Goal: Task Accomplishment & Management: Use online tool/utility

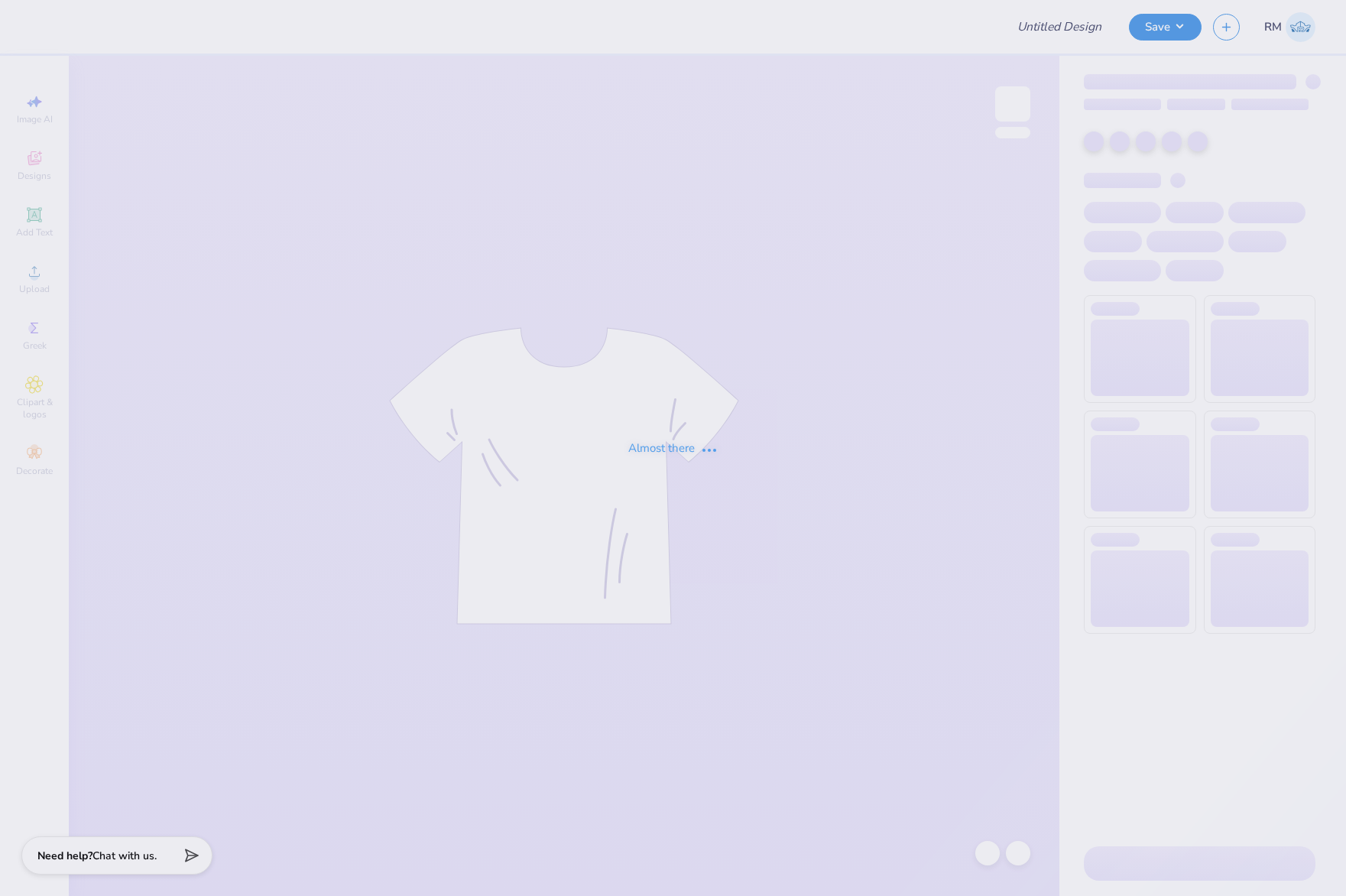
type input "UMD Mayuri Shirts"
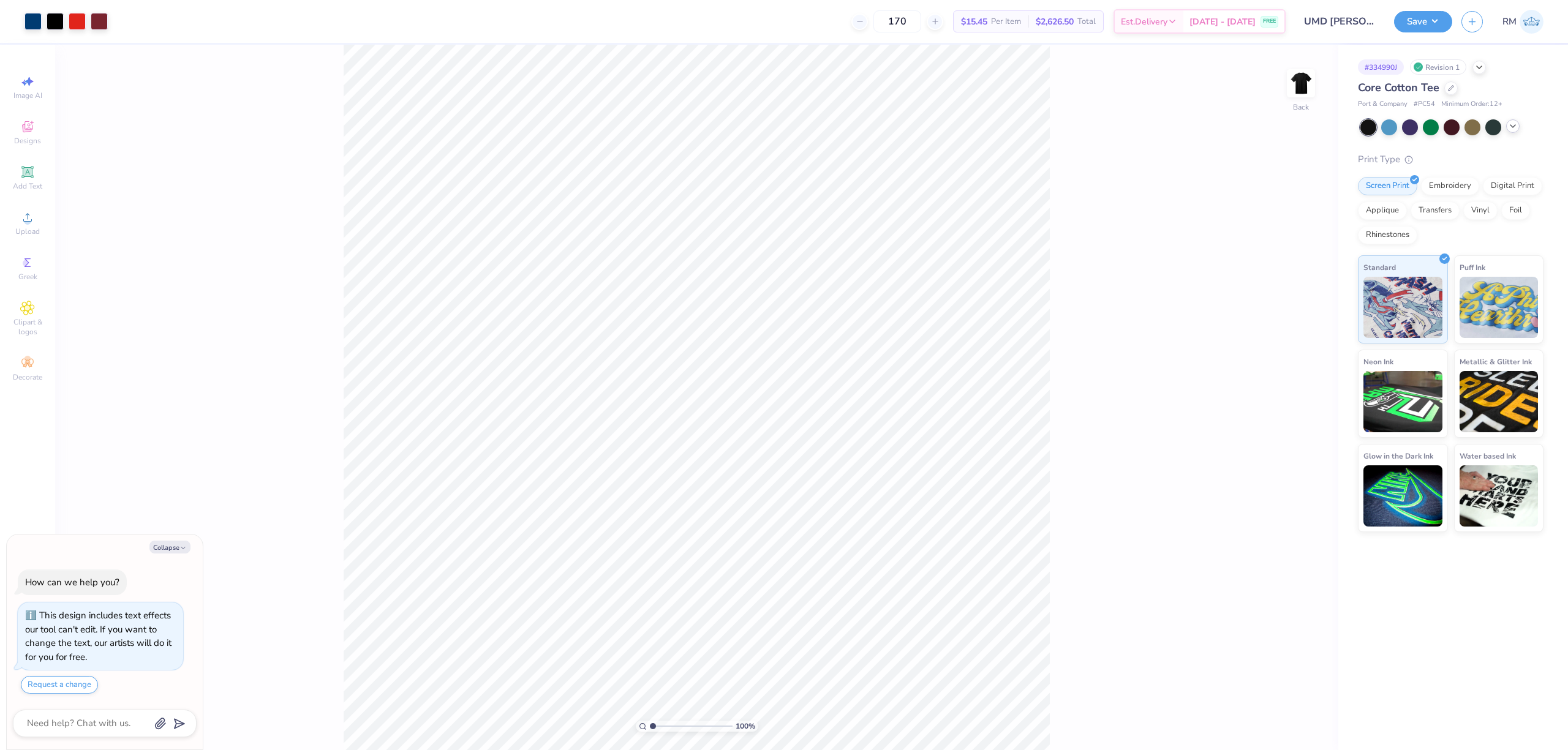
click at [1078, 130] on icon at bounding box center [1513, 126] width 10 height 10
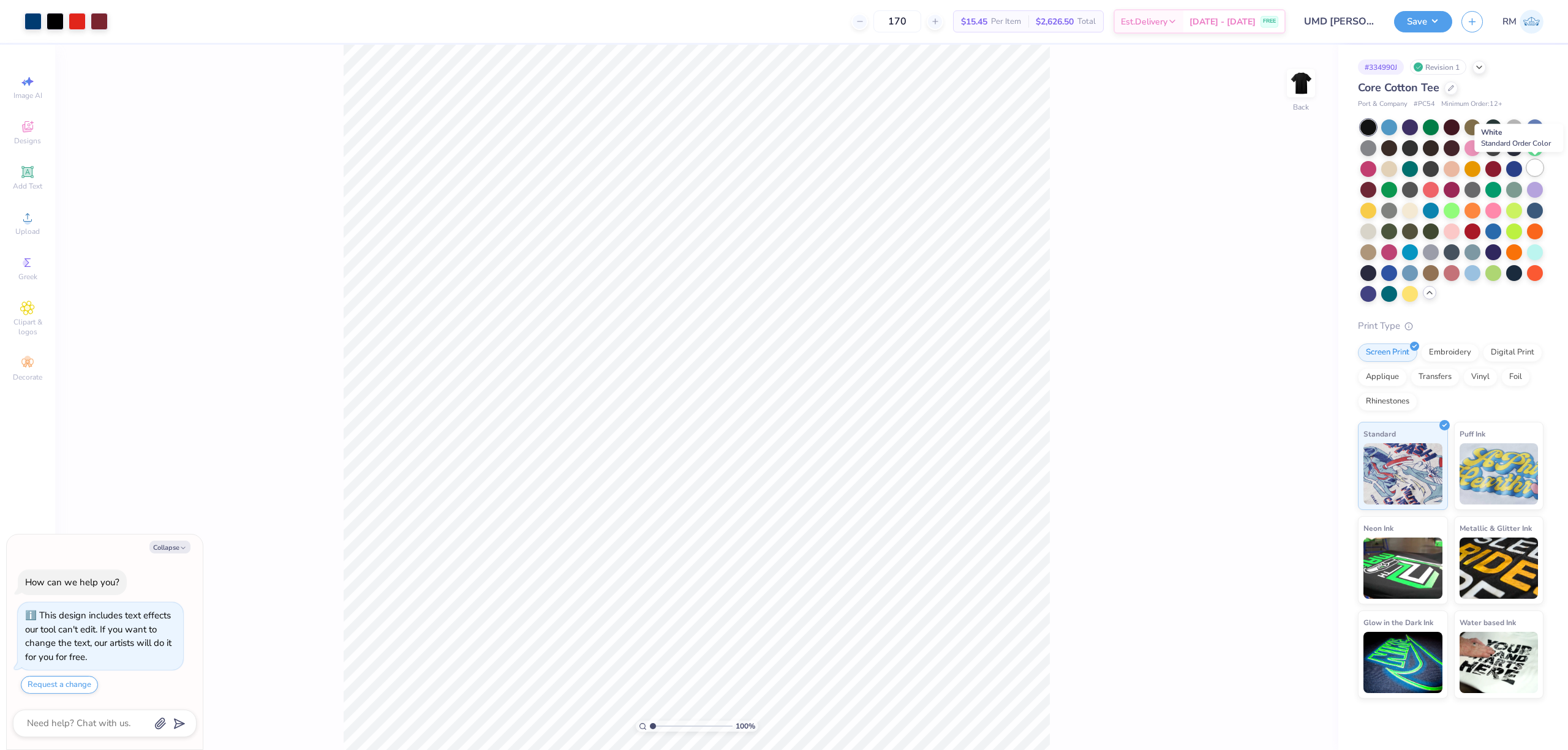
click at [1078, 170] on div at bounding box center [1535, 168] width 16 height 16
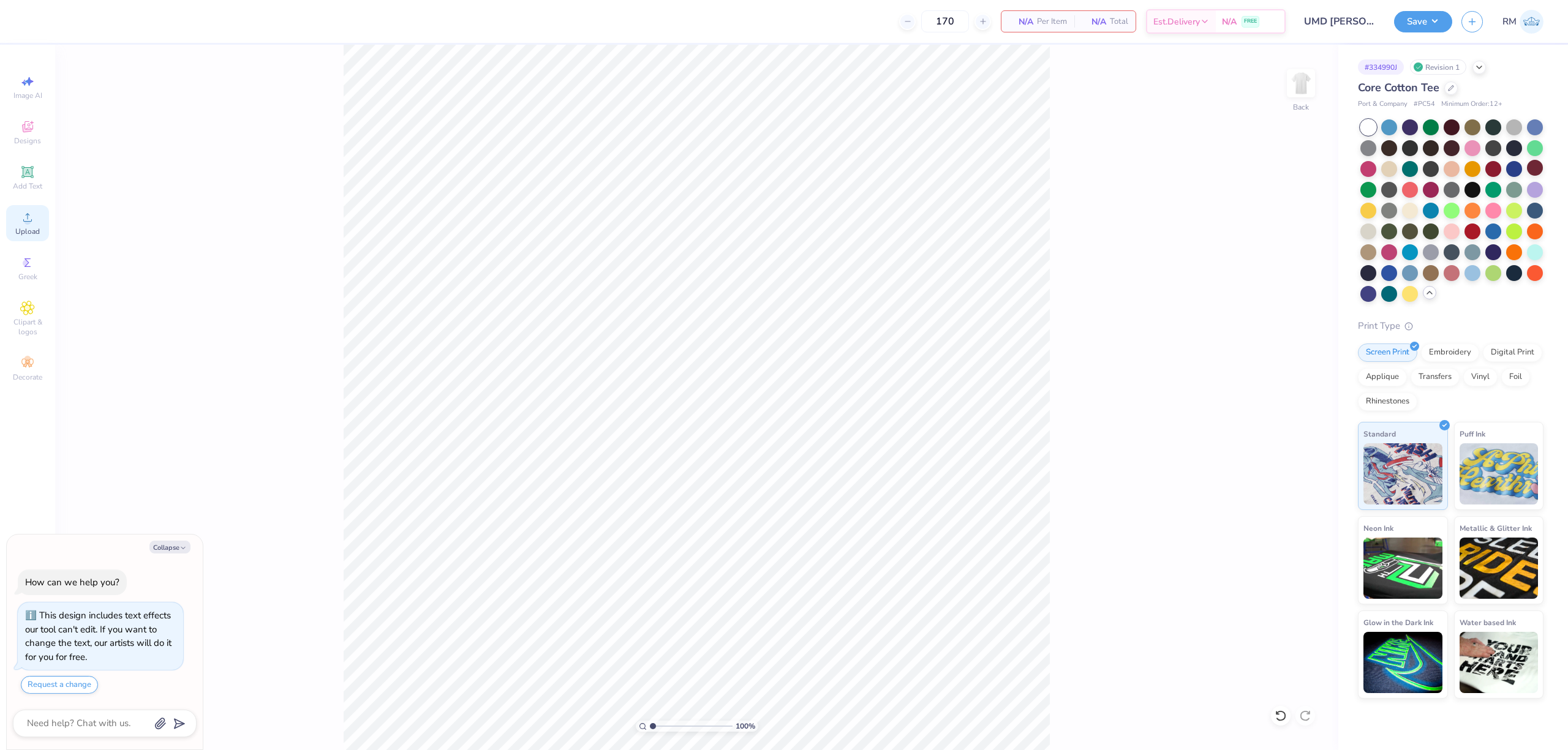
click at [33, 226] on div "Upload" at bounding box center [27, 223] width 43 height 36
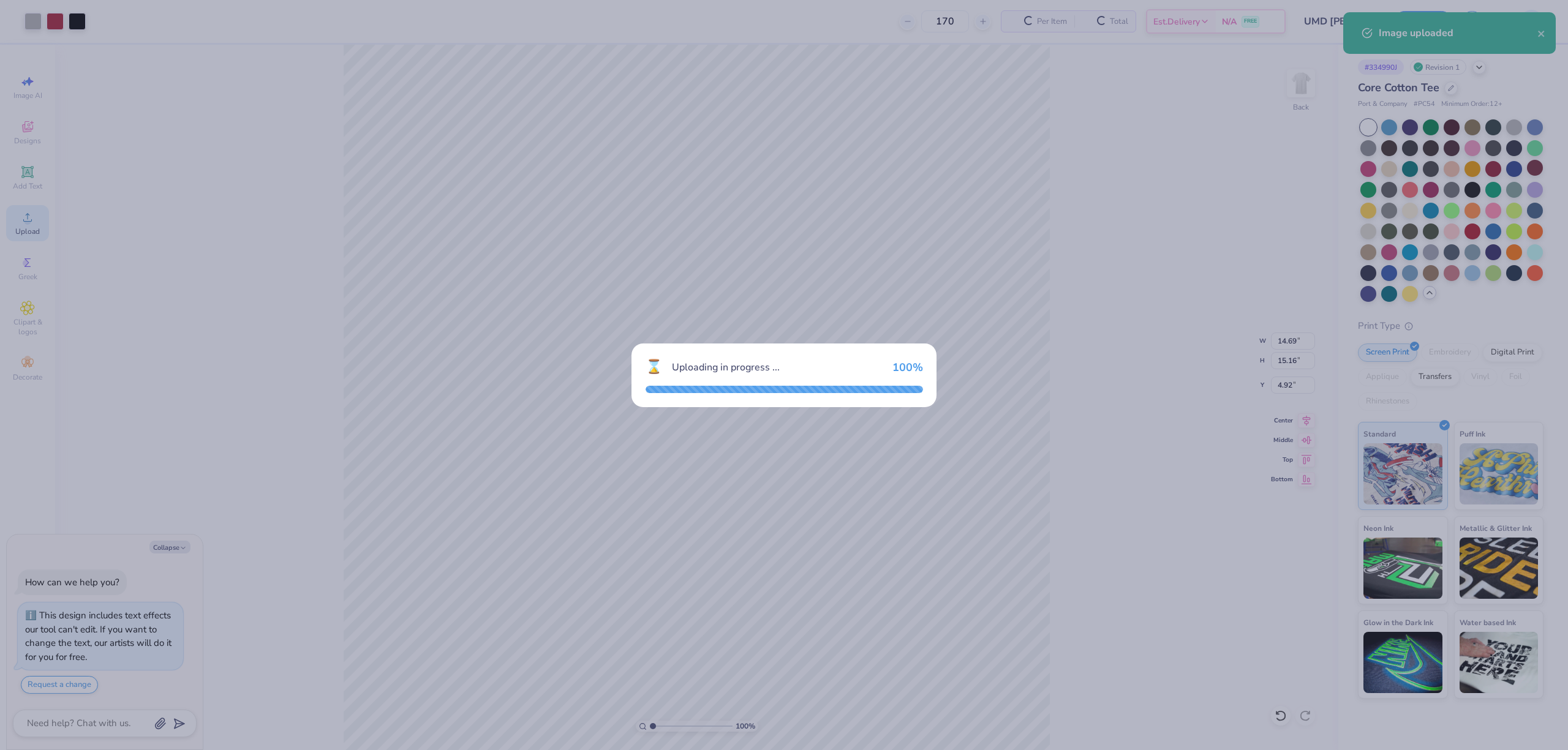
type textarea "x"
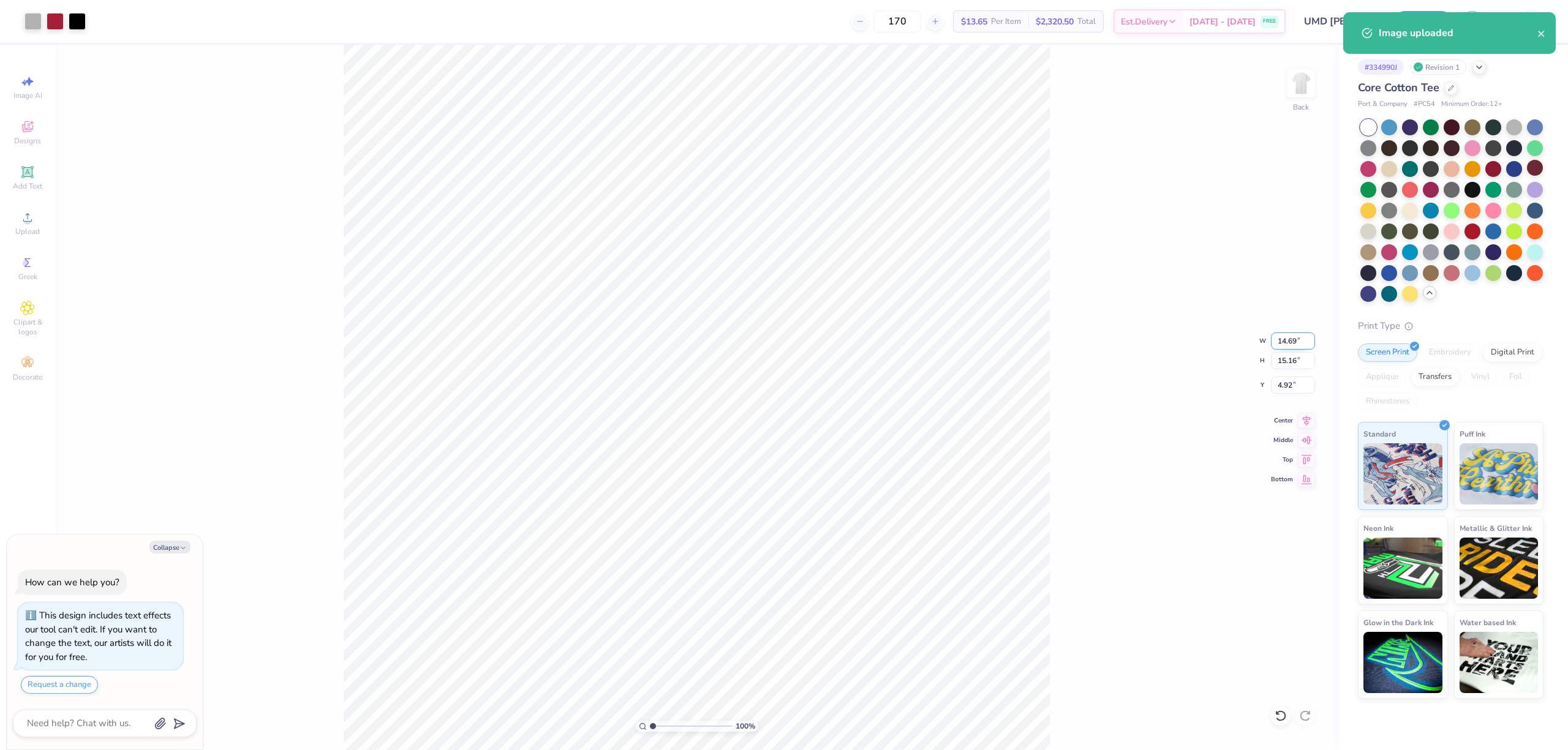
click at [1078, 348] on input "14.69" at bounding box center [1292, 341] width 44 height 17
type input "12"
click at [1078, 388] on input "4.92" at bounding box center [1292, 385] width 44 height 17
type textarea "x"
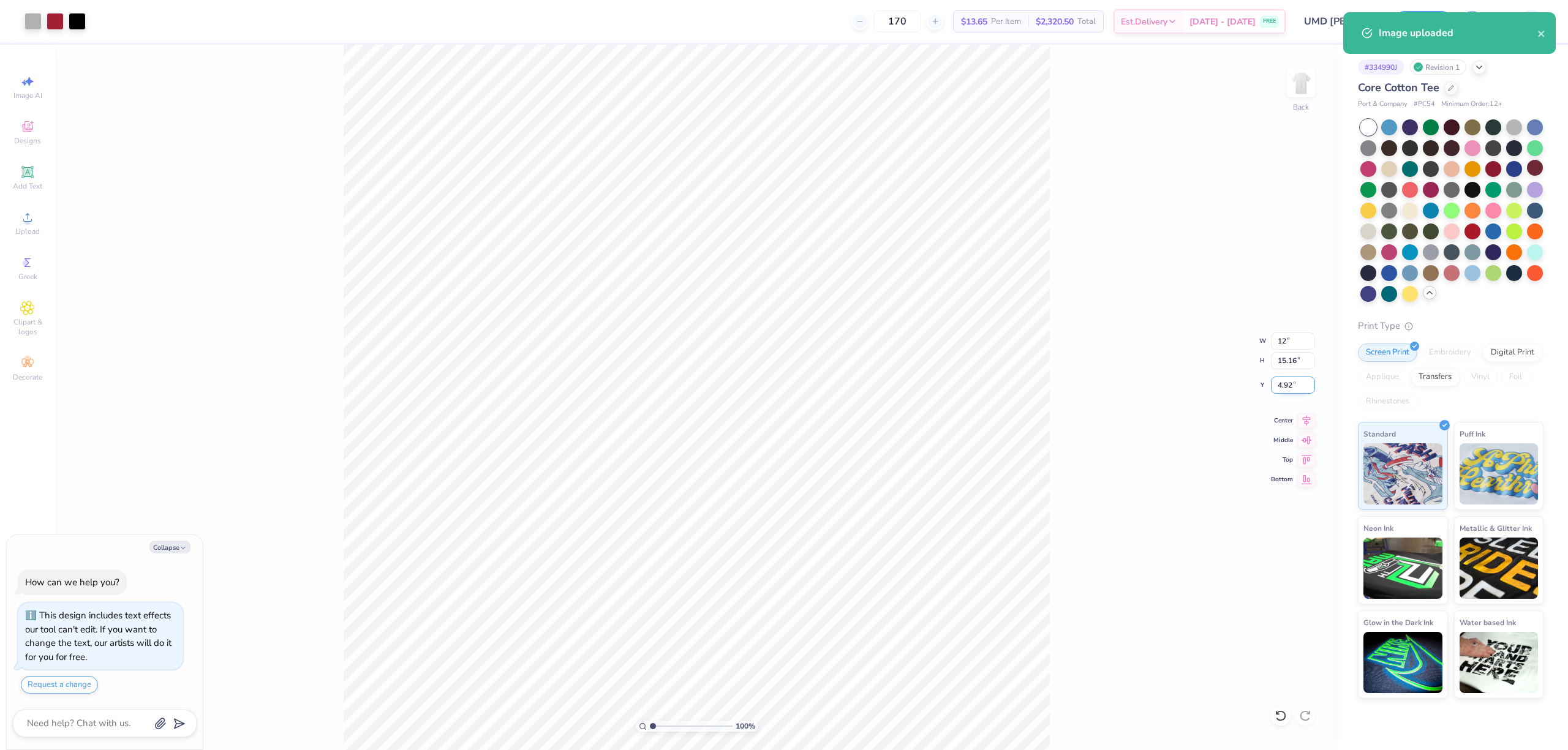
type input "12.00"
type input "12.38"
click at [1078, 388] on input "6.31" at bounding box center [1292, 385] width 44 height 17
type input "3"
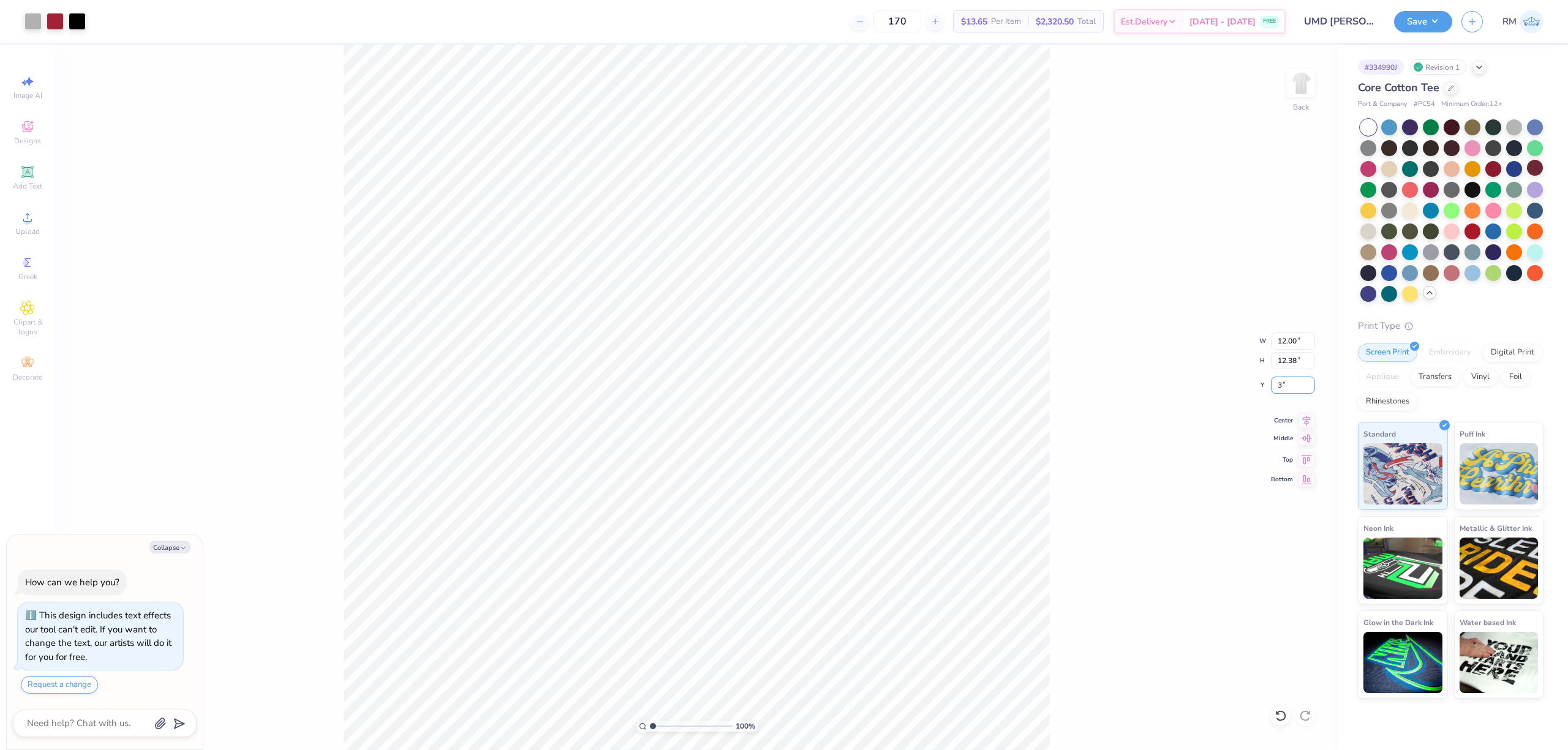
type textarea "x"
type input "3.00"
click at [1078, 16] on button "Save" at bounding box center [1423, 20] width 58 height 21
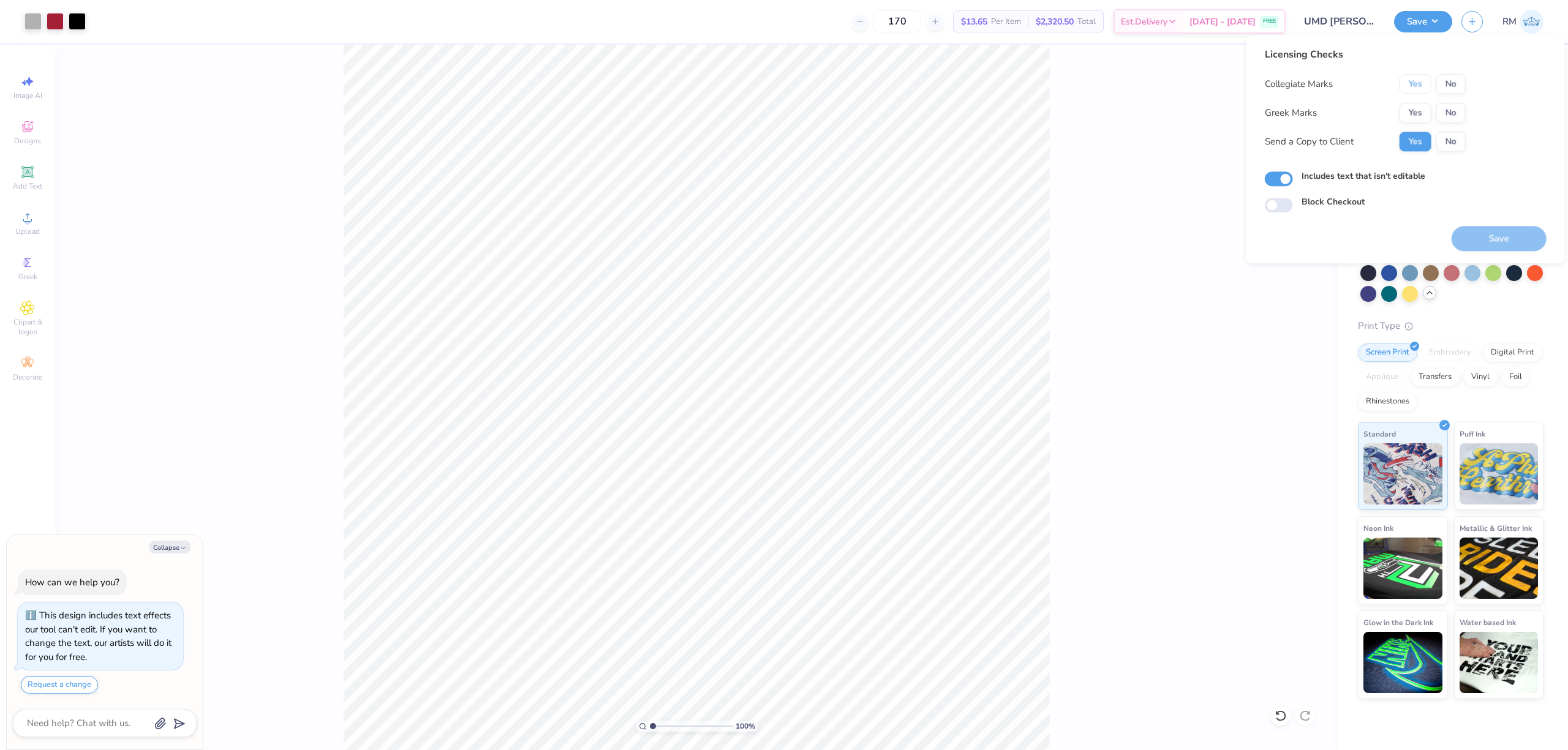
drag, startPoint x: 1412, startPoint y: 87, endPoint x: 1421, endPoint y: 101, distance: 16.6
click at [1078, 87] on button "Yes" at bounding box center [1415, 83] width 32 height 19
click at [1078, 115] on button "No" at bounding box center [1451, 112] width 29 height 19
click at [1078, 235] on button "Save" at bounding box center [1499, 239] width 95 height 25
type textarea "x"
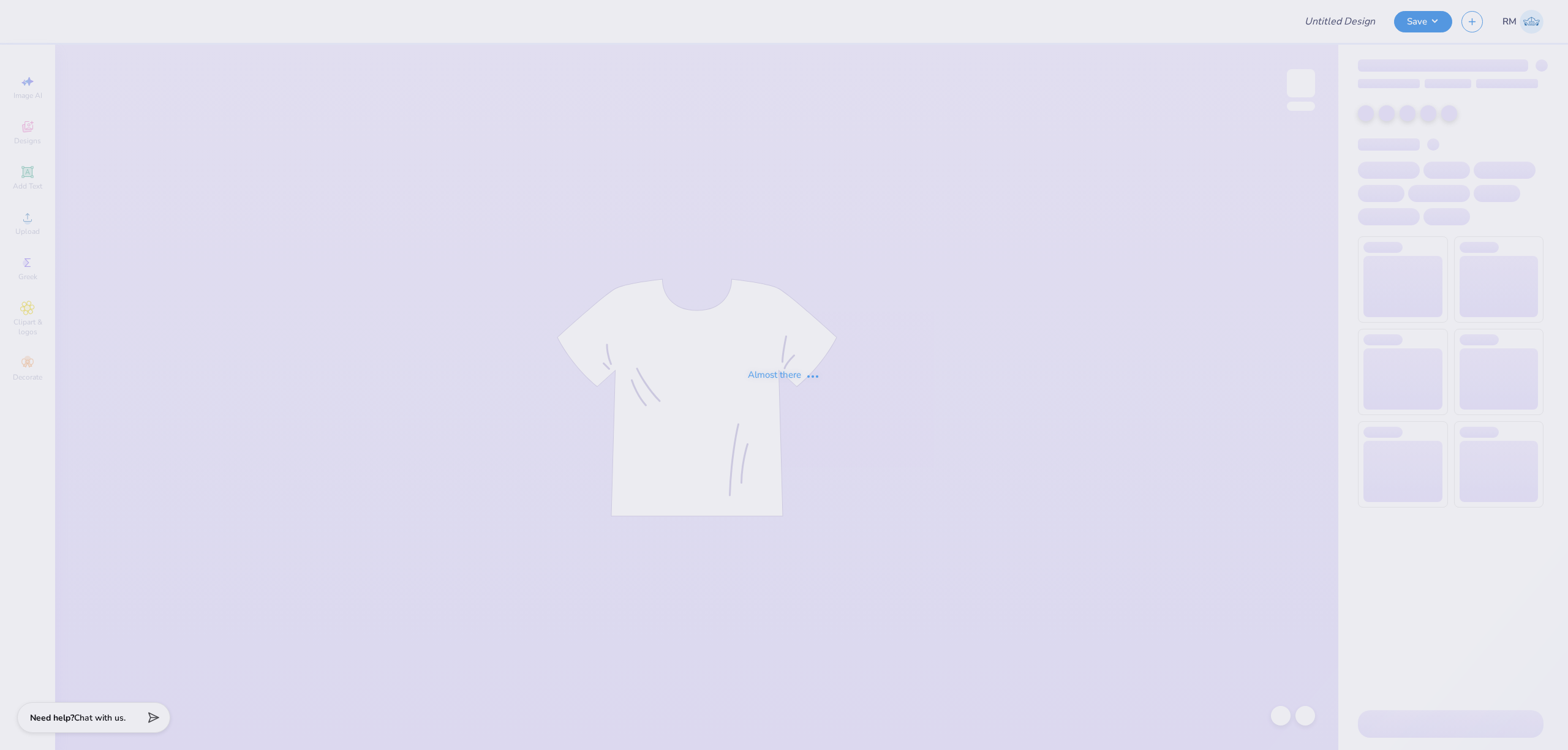
type input "DV Love Shirts & Hoodies"
type input "40"
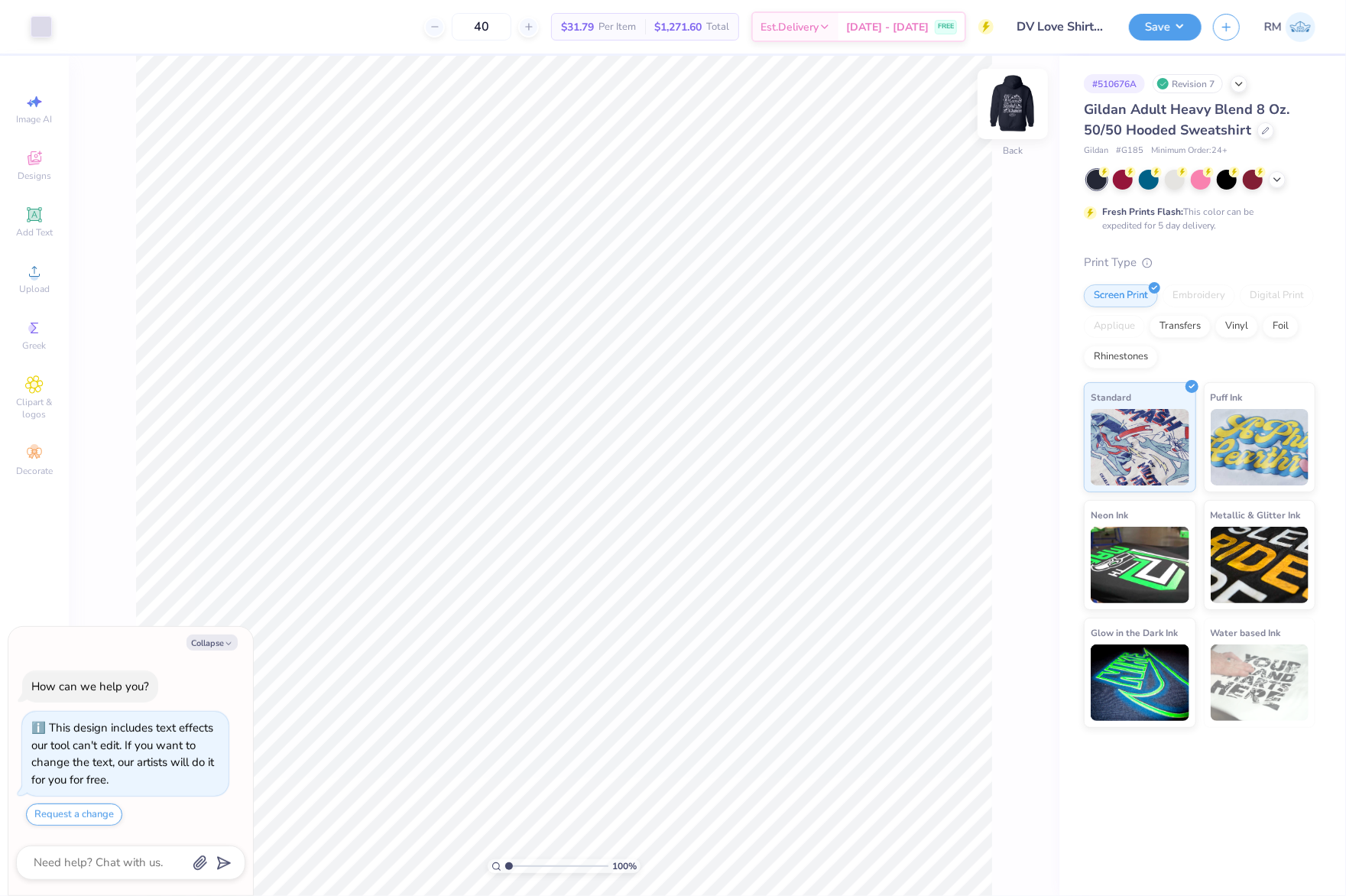
click at [1004, 99] on img at bounding box center [1012, 103] width 61 height 61
click at [44, 281] on div "Upload" at bounding box center [34, 278] width 53 height 45
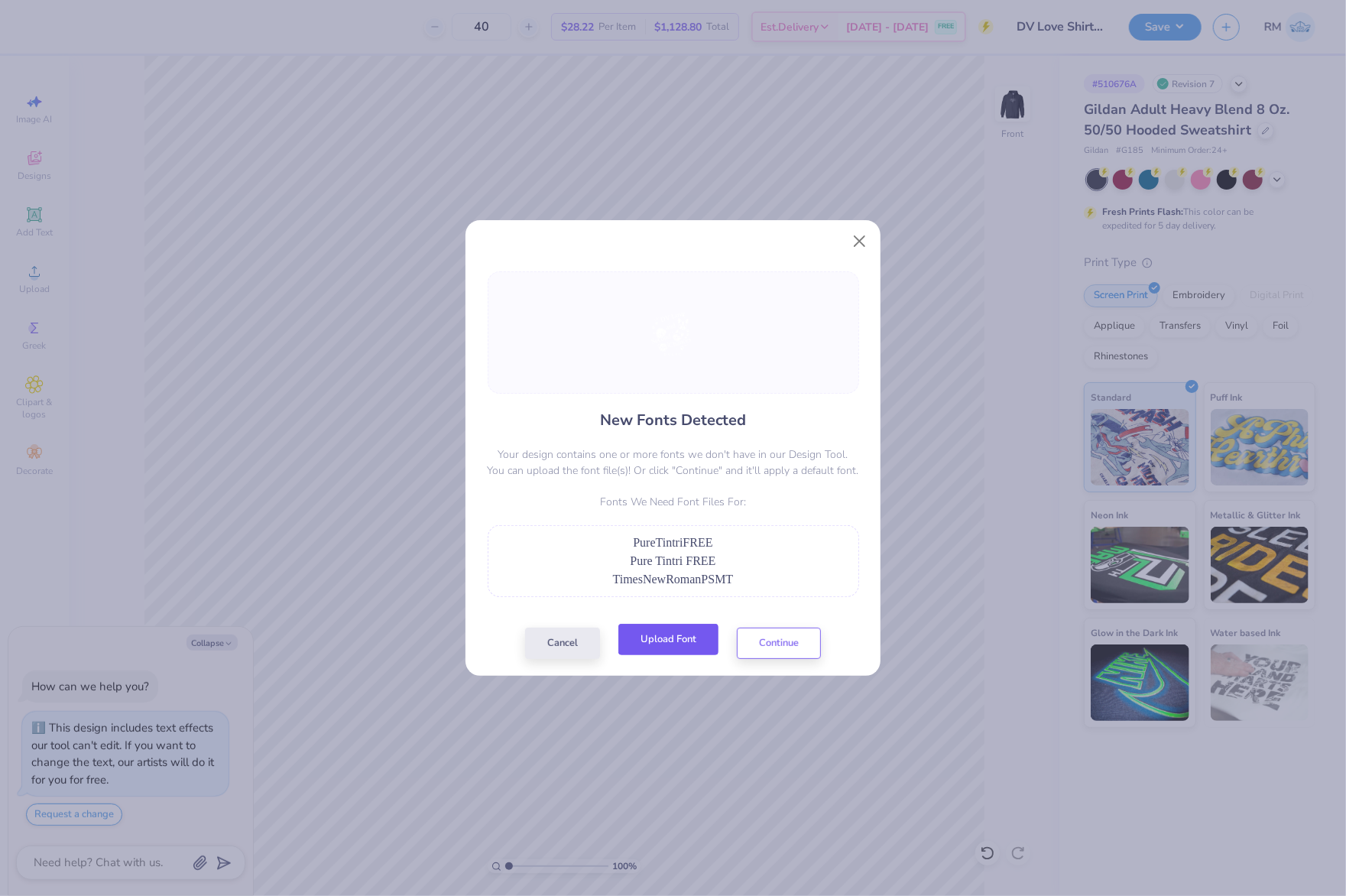
click at [676, 648] on button "Upload Font" at bounding box center [668, 640] width 100 height 32
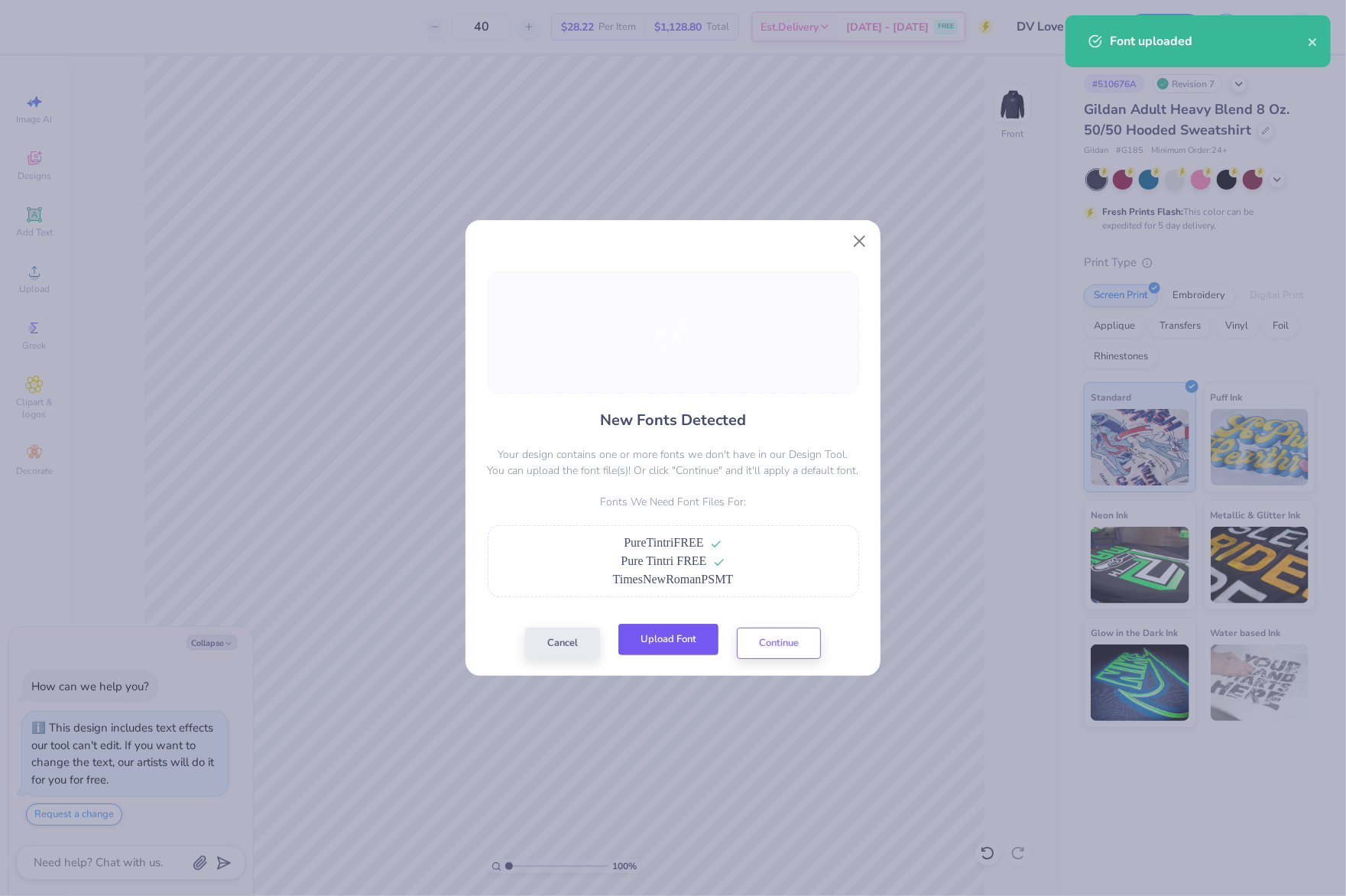
click at [686, 646] on button "Upload Font" at bounding box center [668, 640] width 100 height 32
click at [783, 643] on button "Continue" at bounding box center [779, 640] width 84 height 32
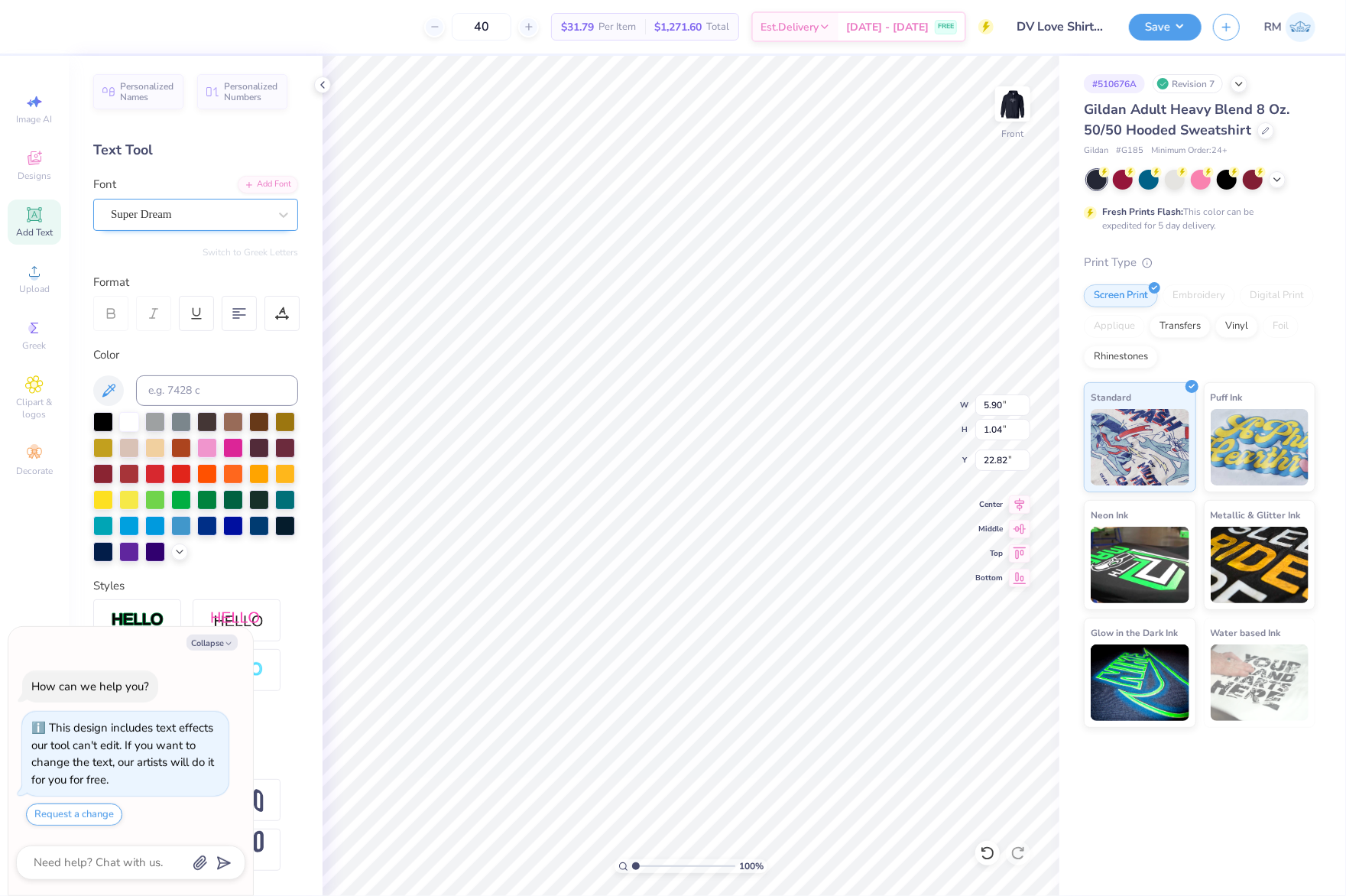
click at [218, 225] on div "Super Dream" at bounding box center [189, 214] width 161 height 23
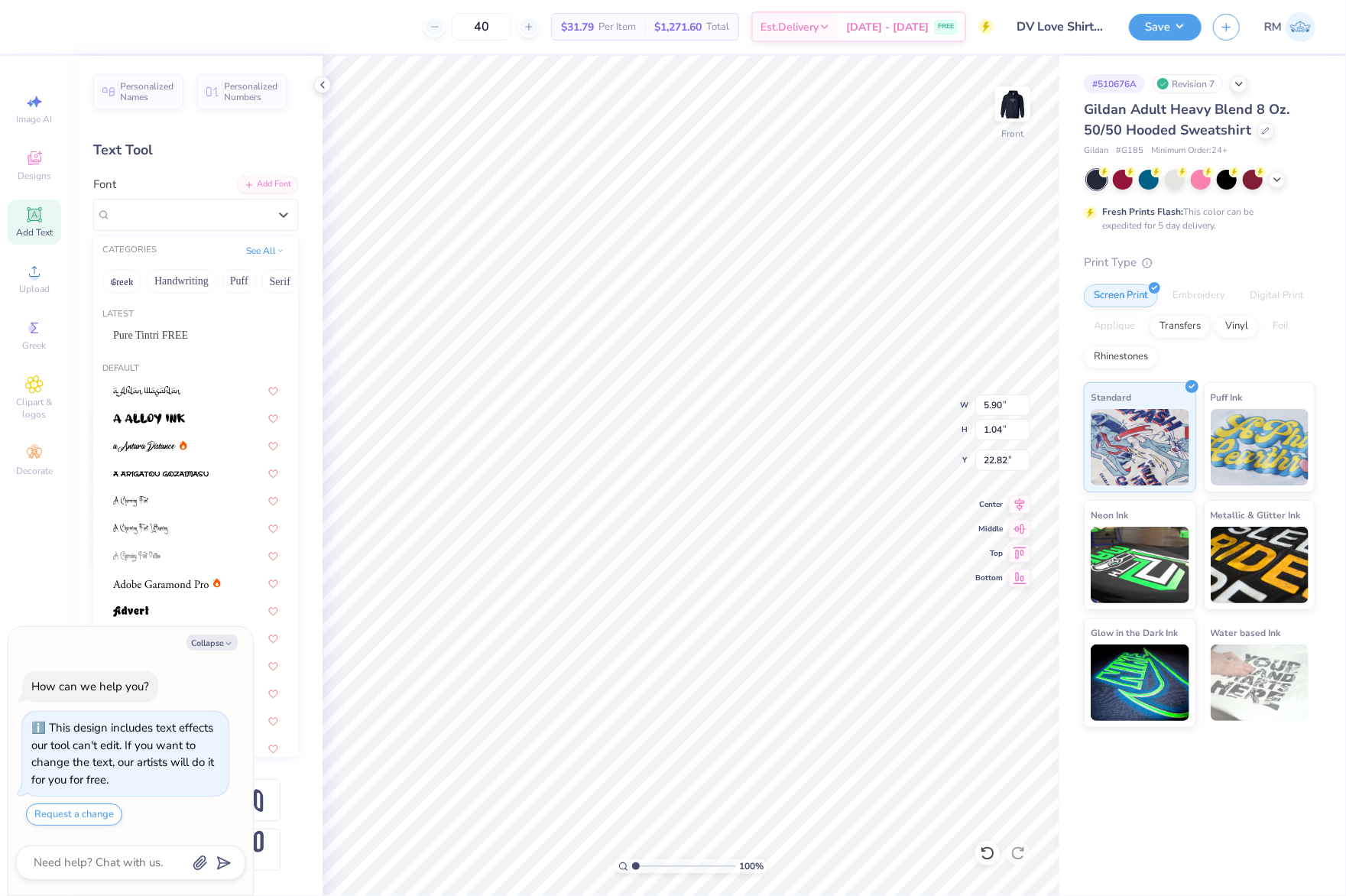
type textarea "x"
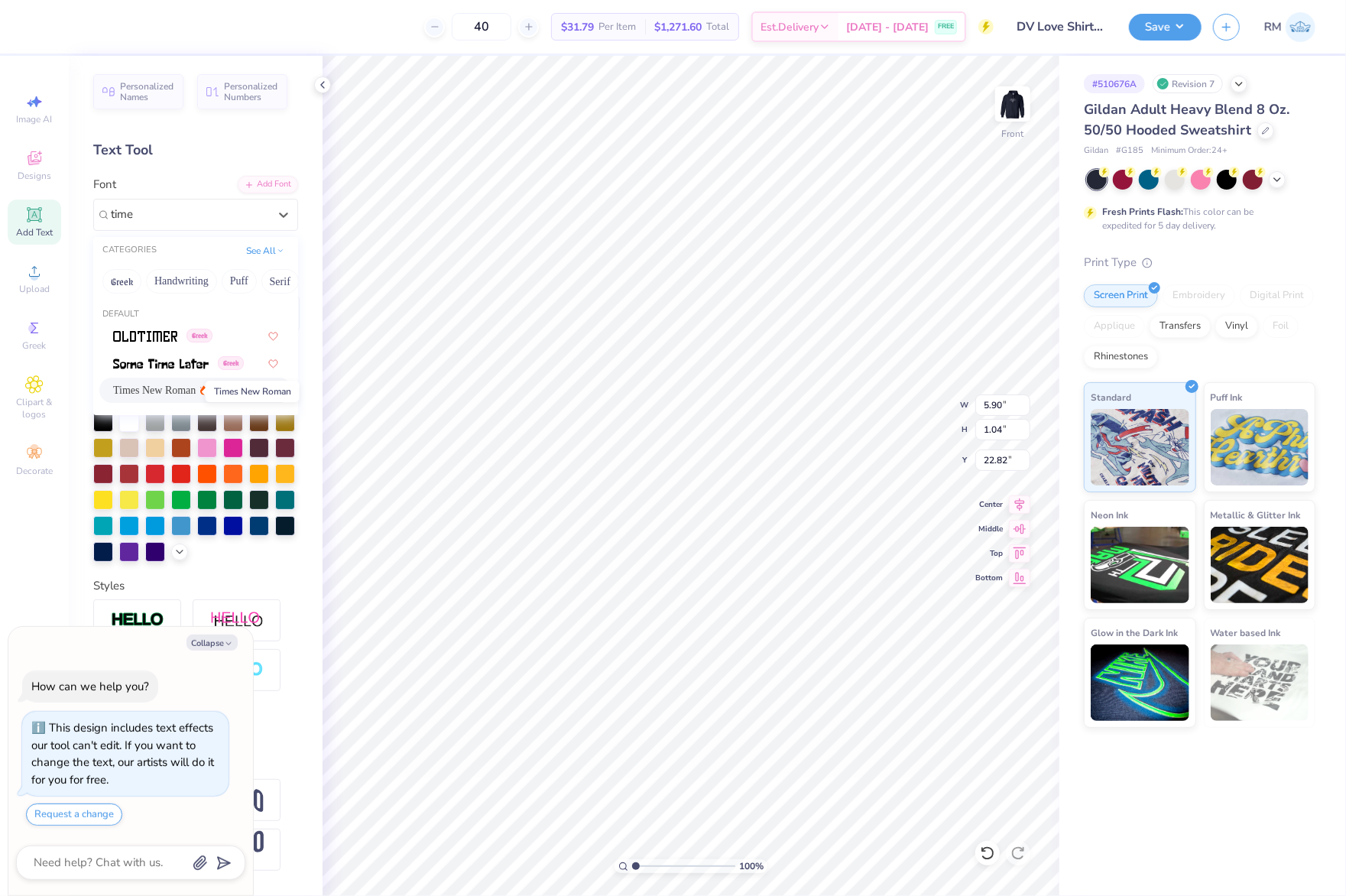
click at [193, 395] on span "Times New Roman" at bounding box center [154, 390] width 82 height 16
type input "time"
type textarea "x"
type input "6.27"
type input "0.94"
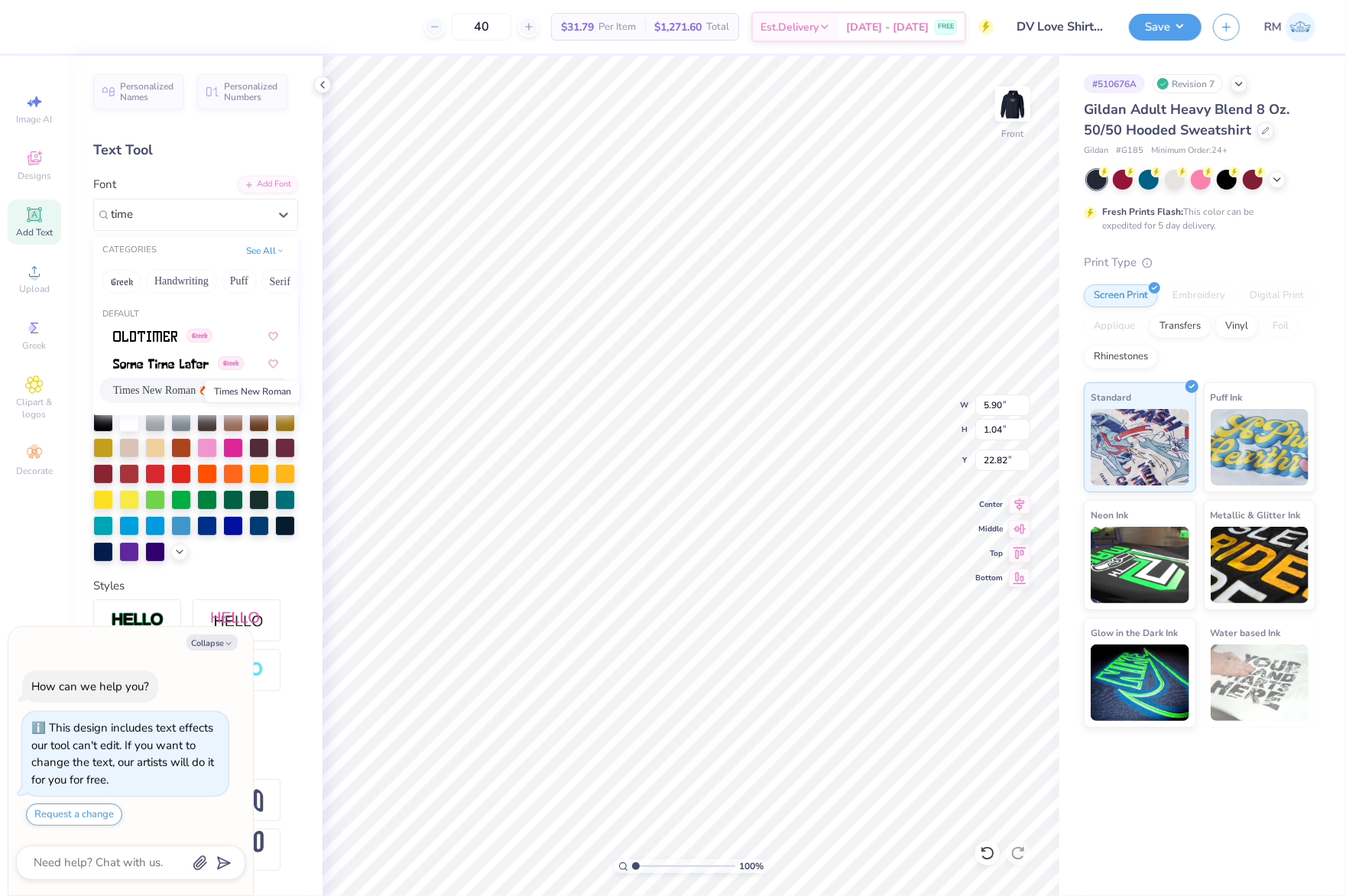
type input "22.89"
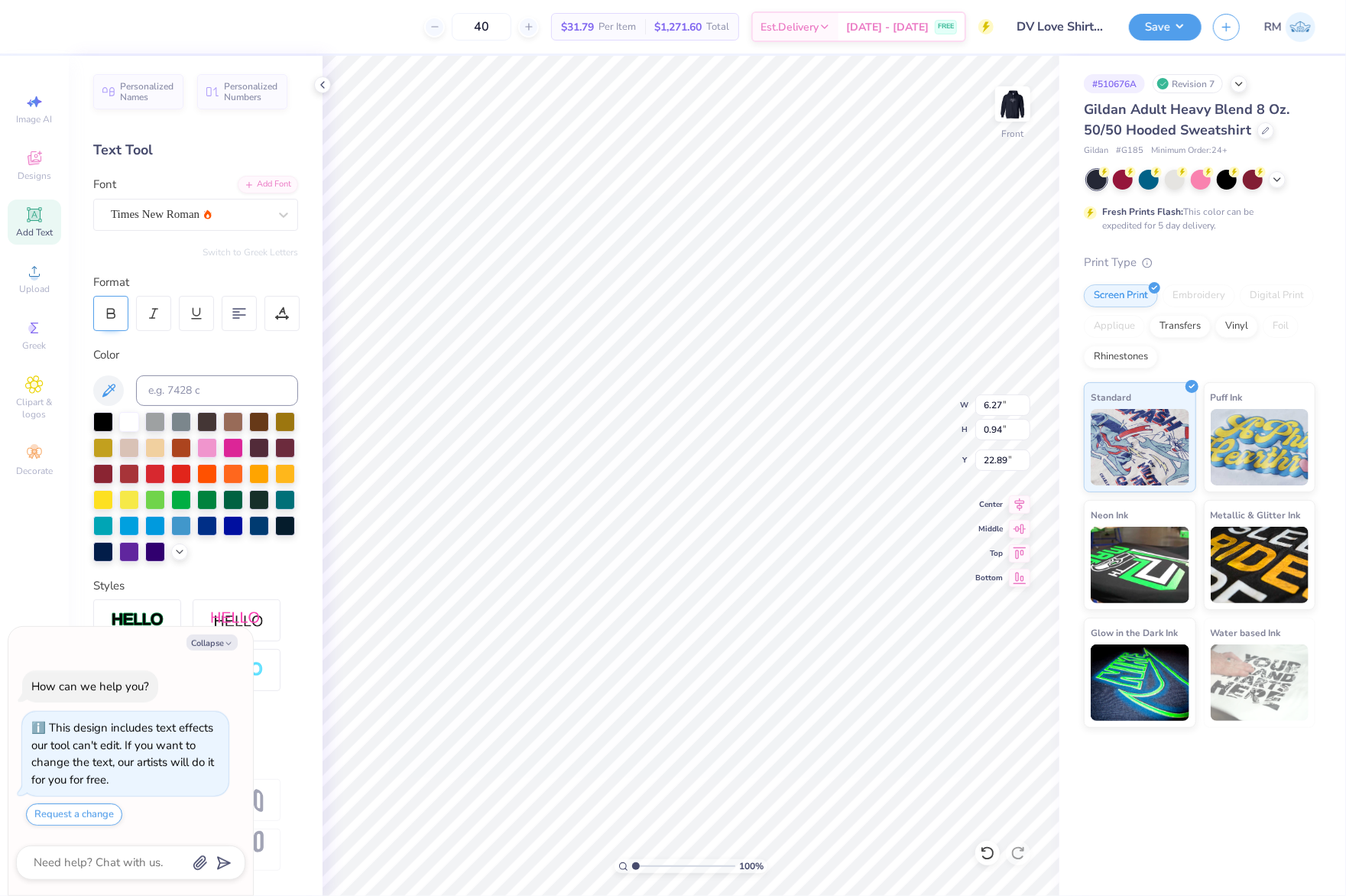
click at [93, 301] on div at bounding box center [111, 313] width 35 height 35
type textarea "x"
type input "6.37"
click at [784, 873] on li "Send to Back" at bounding box center [769, 874] width 120 height 30
click at [871, 879] on li "Send to Back" at bounding box center [853, 874] width 120 height 30
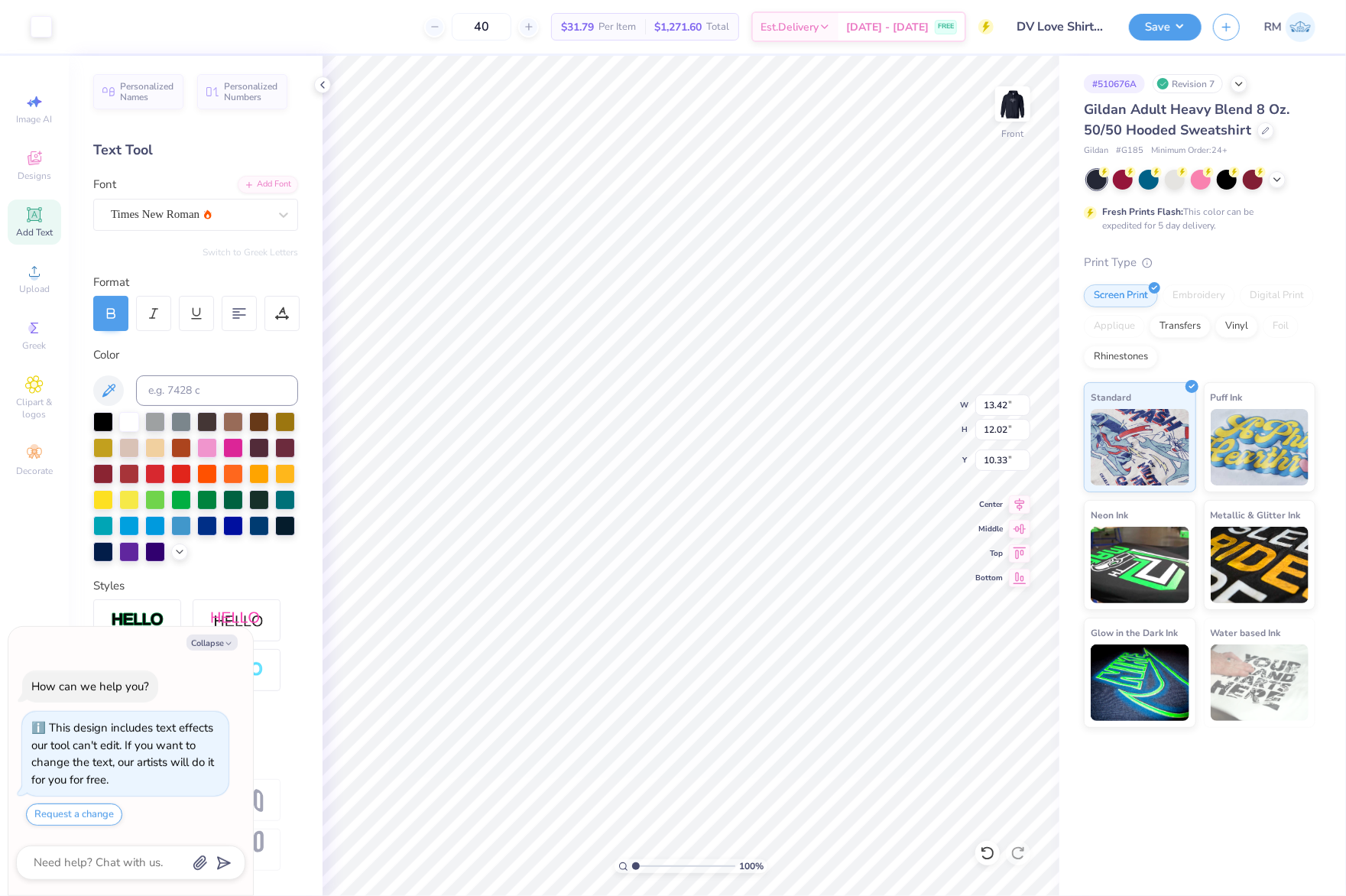
type textarea "x"
type input "9.27"
type input "3.74"
type input "17.12"
click at [175, 205] on div at bounding box center [189, 214] width 157 height 21
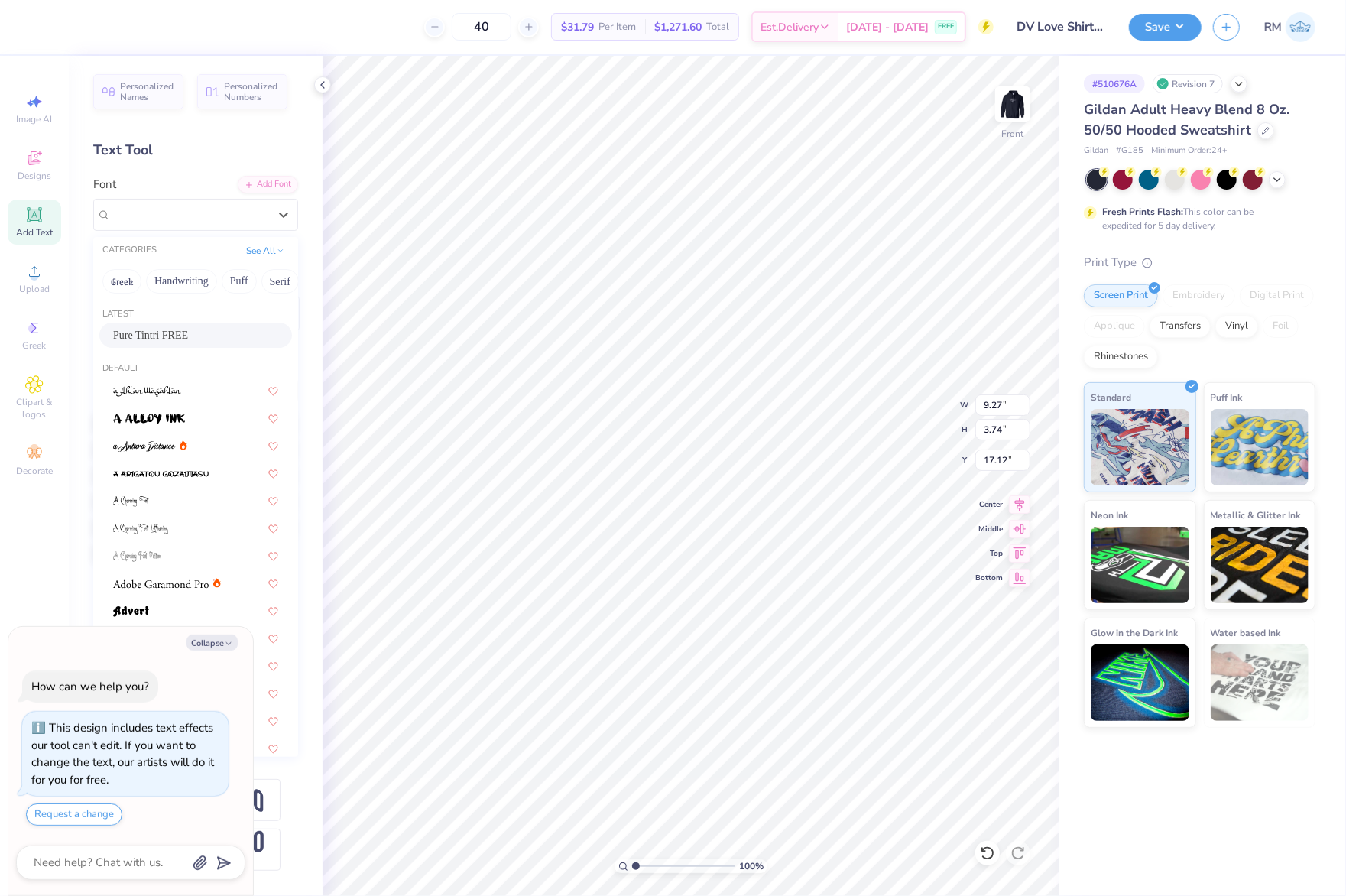
click at [188, 337] on span "Pure Tintri FREE" at bounding box center [151, 335] width 75 height 16
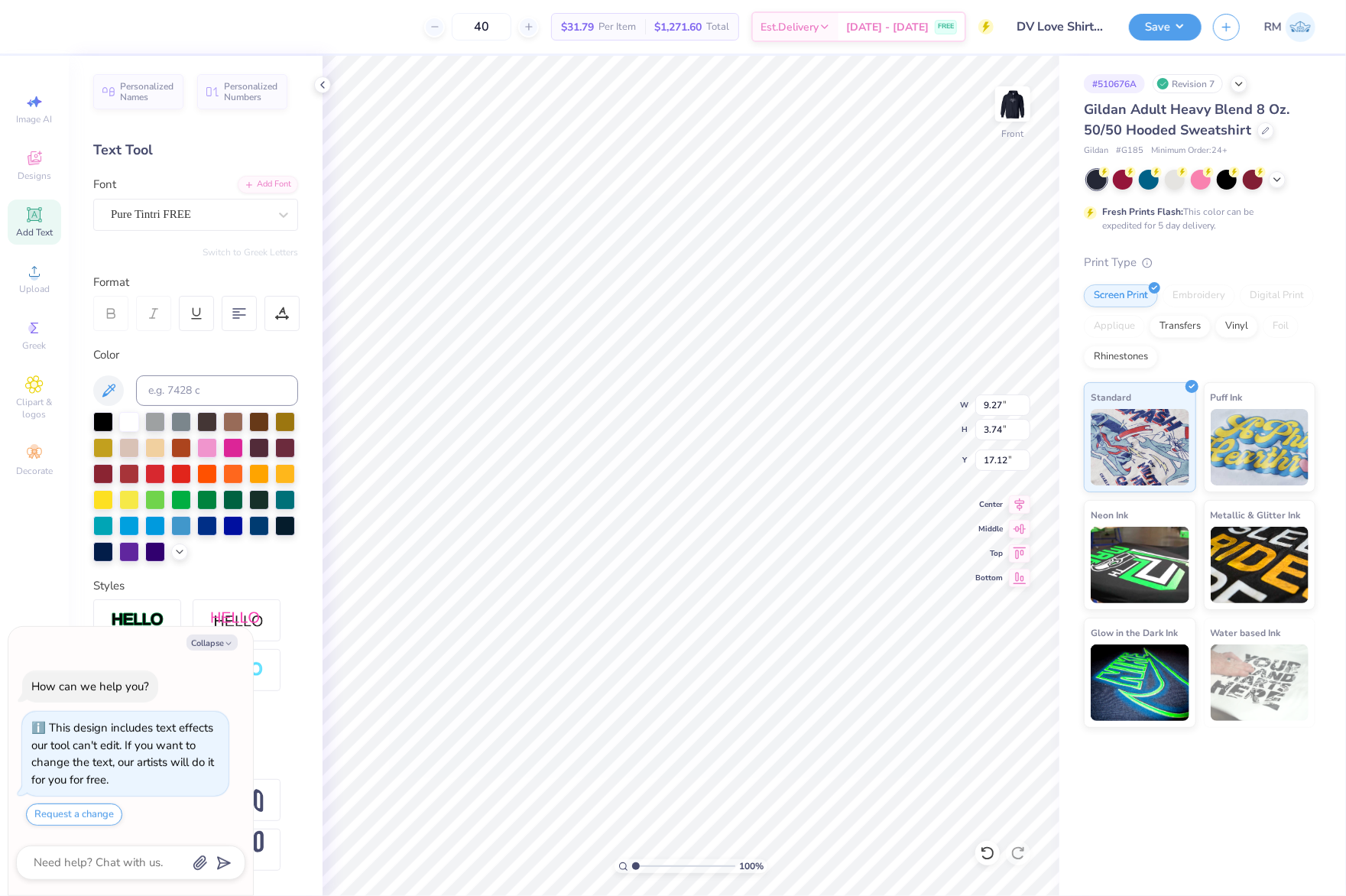
type textarea "x"
type input "8.29"
type input "4.21"
type input "17.62"
type textarea "x"
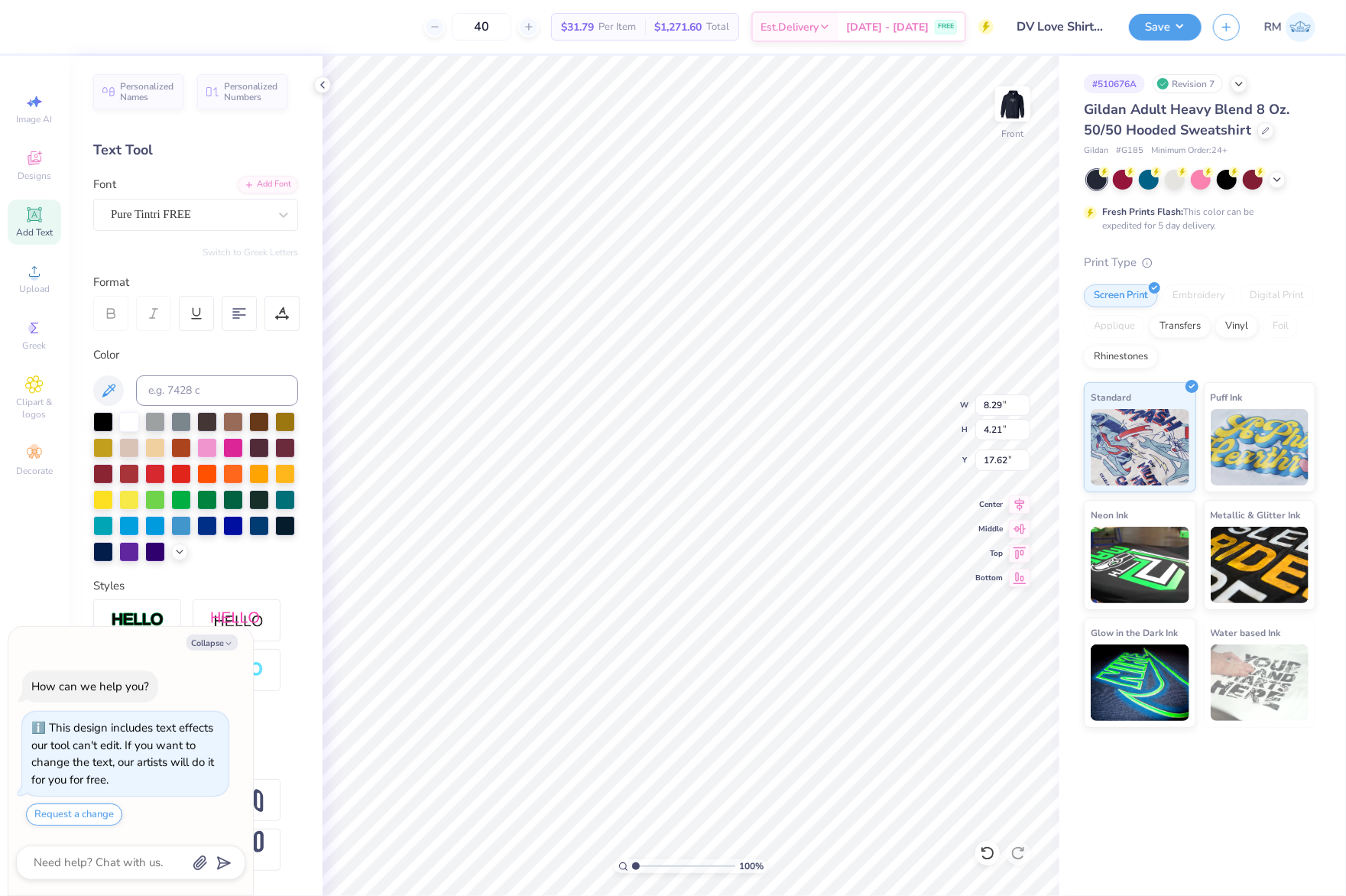
type input "8.16"
type input "3.84"
type input "15.73"
click at [208, 228] on div "Super Dream" at bounding box center [196, 215] width 205 height 32
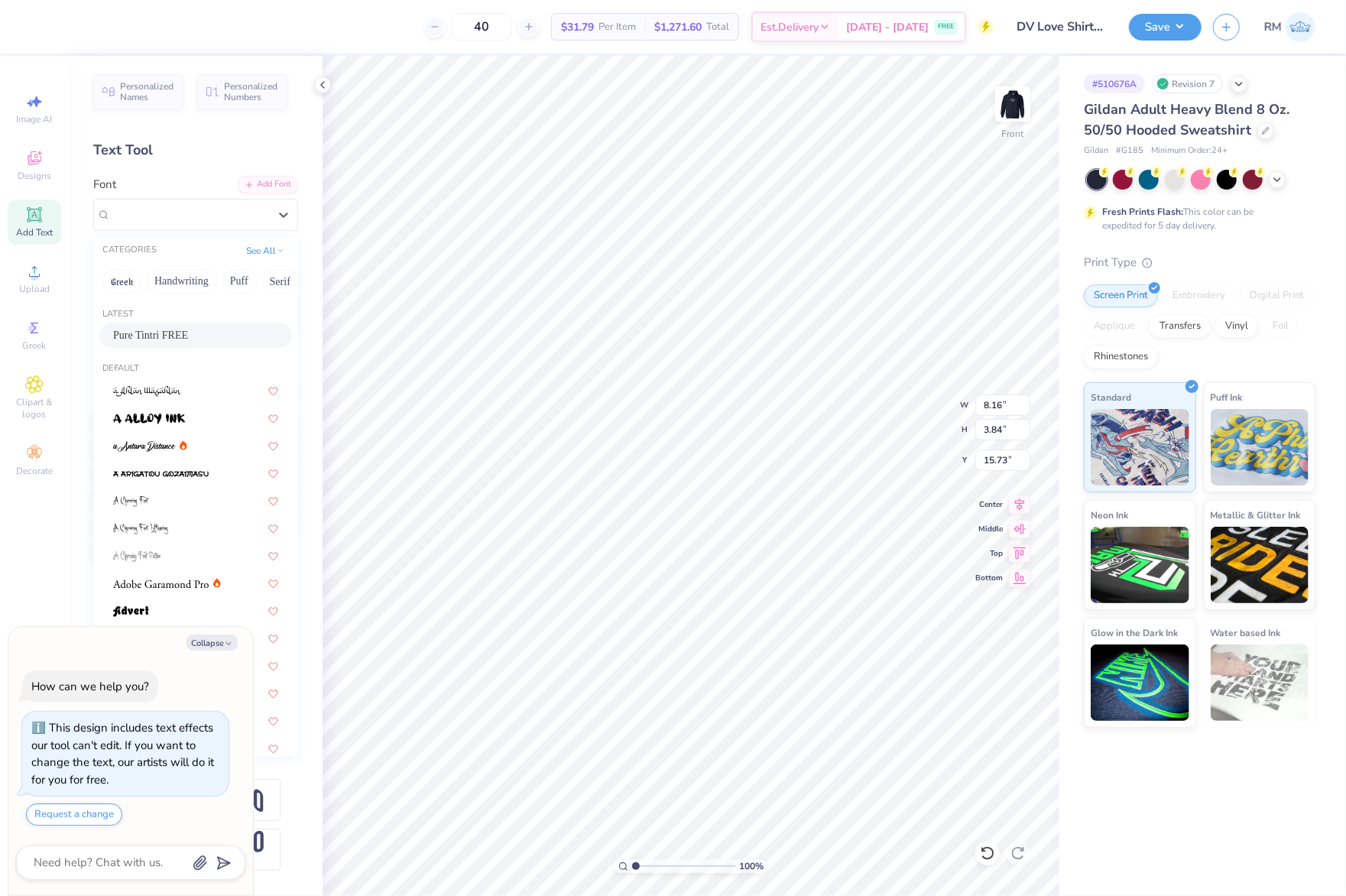
click at [208, 337] on div "Pure Tintri FREE" at bounding box center [196, 335] width 165 height 16
type textarea "x"
type input "6.72"
type input "5.35"
type input "15.11"
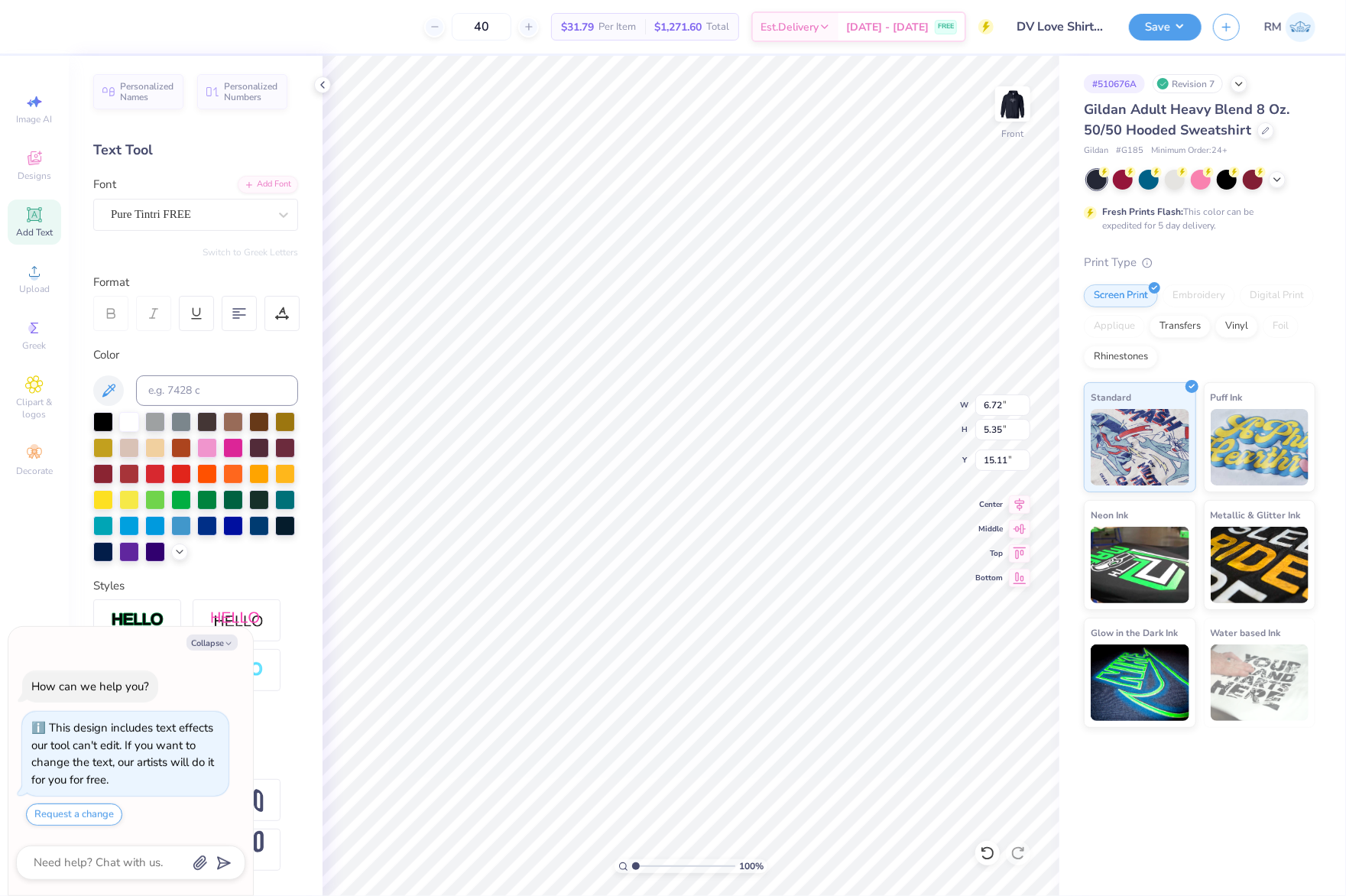
type textarea "x"
type input "4.11"
type input "2.66"
type input "11.87"
click at [202, 199] on div "Super Dream" at bounding box center [196, 215] width 205 height 32
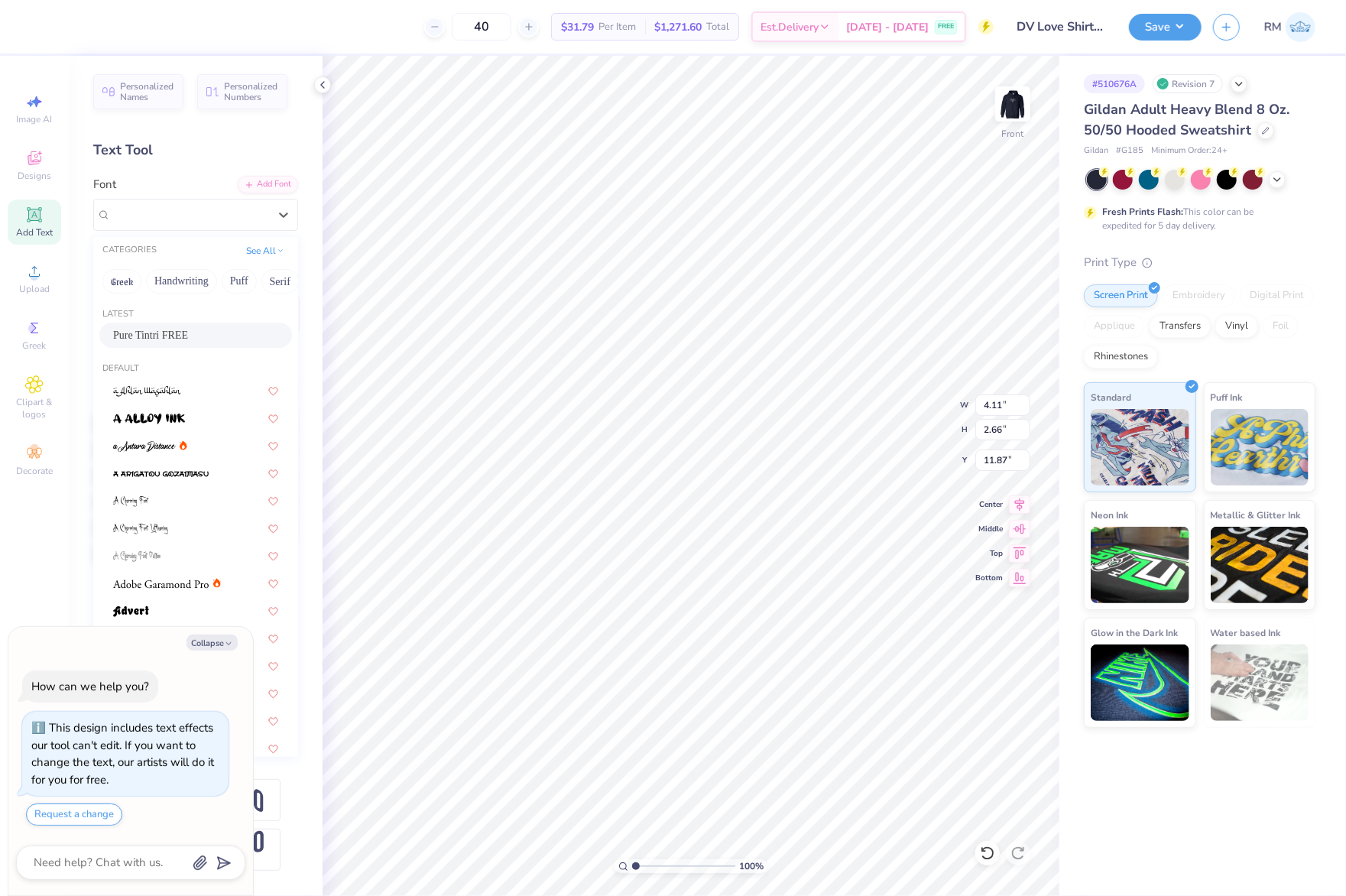
click at [174, 340] on span "Pure Tintri FREE" at bounding box center [151, 335] width 75 height 16
type textarea "x"
type input "3.50"
type input "3.68"
type input "11.41"
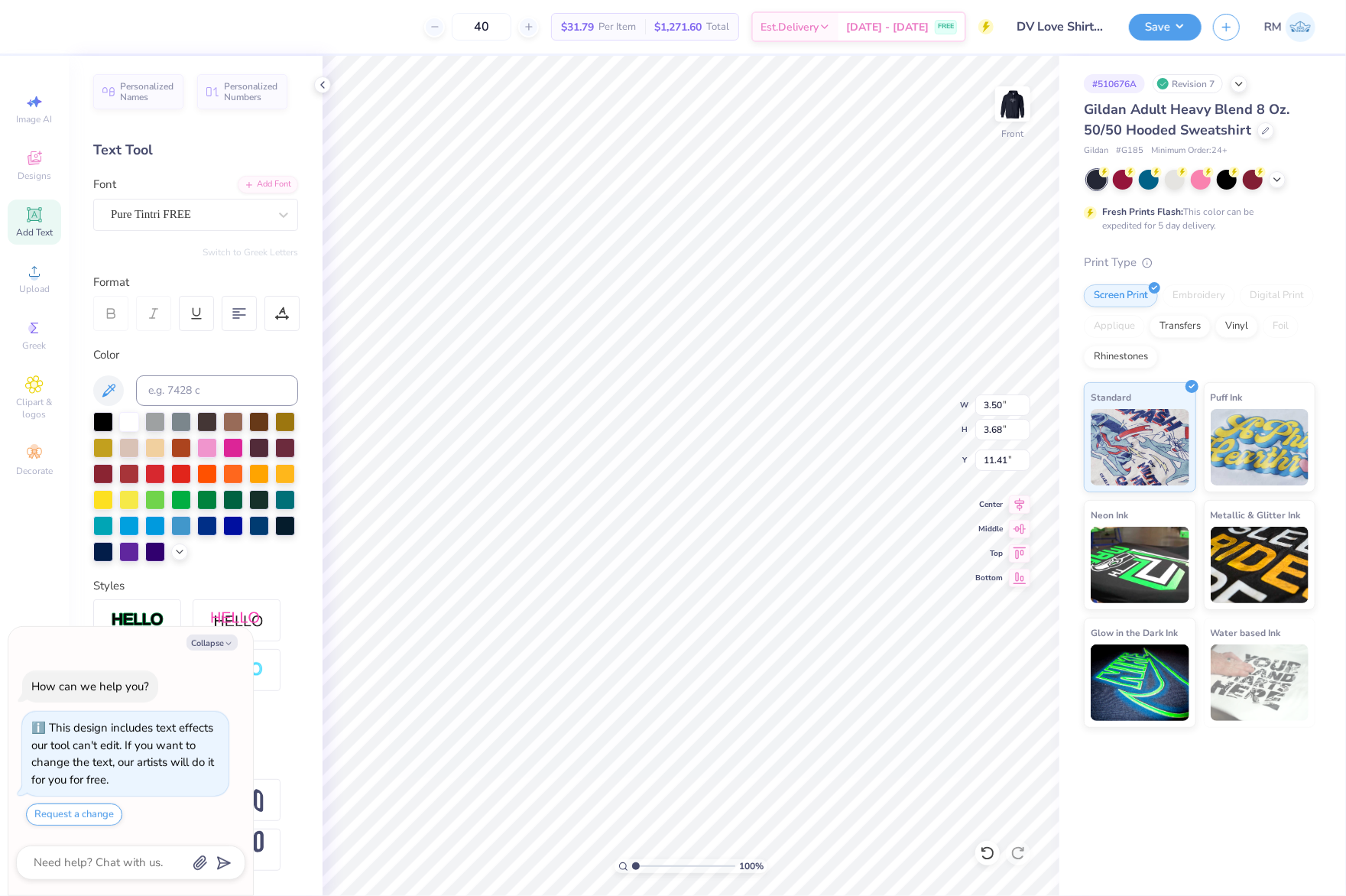
type textarea "x"
type input "8.69"
type input "3.61"
type input "8.15"
click at [229, 216] on div "Super Dream" at bounding box center [189, 214] width 161 height 23
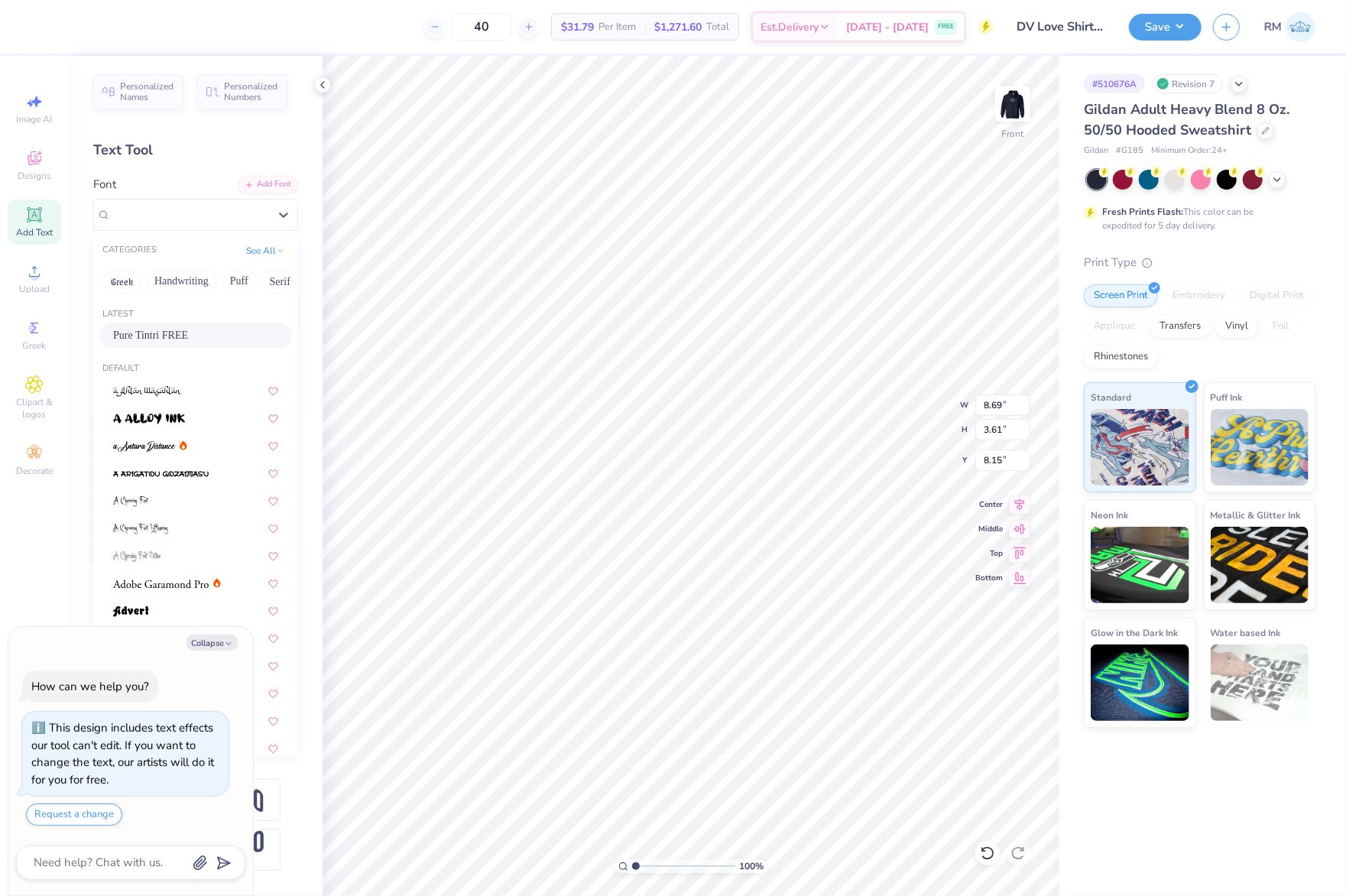
click at [215, 338] on div "Pure Tintri FREE" at bounding box center [196, 335] width 165 height 16
type textarea "x"
type input "6.85"
type input "4.62"
type input "7.92"
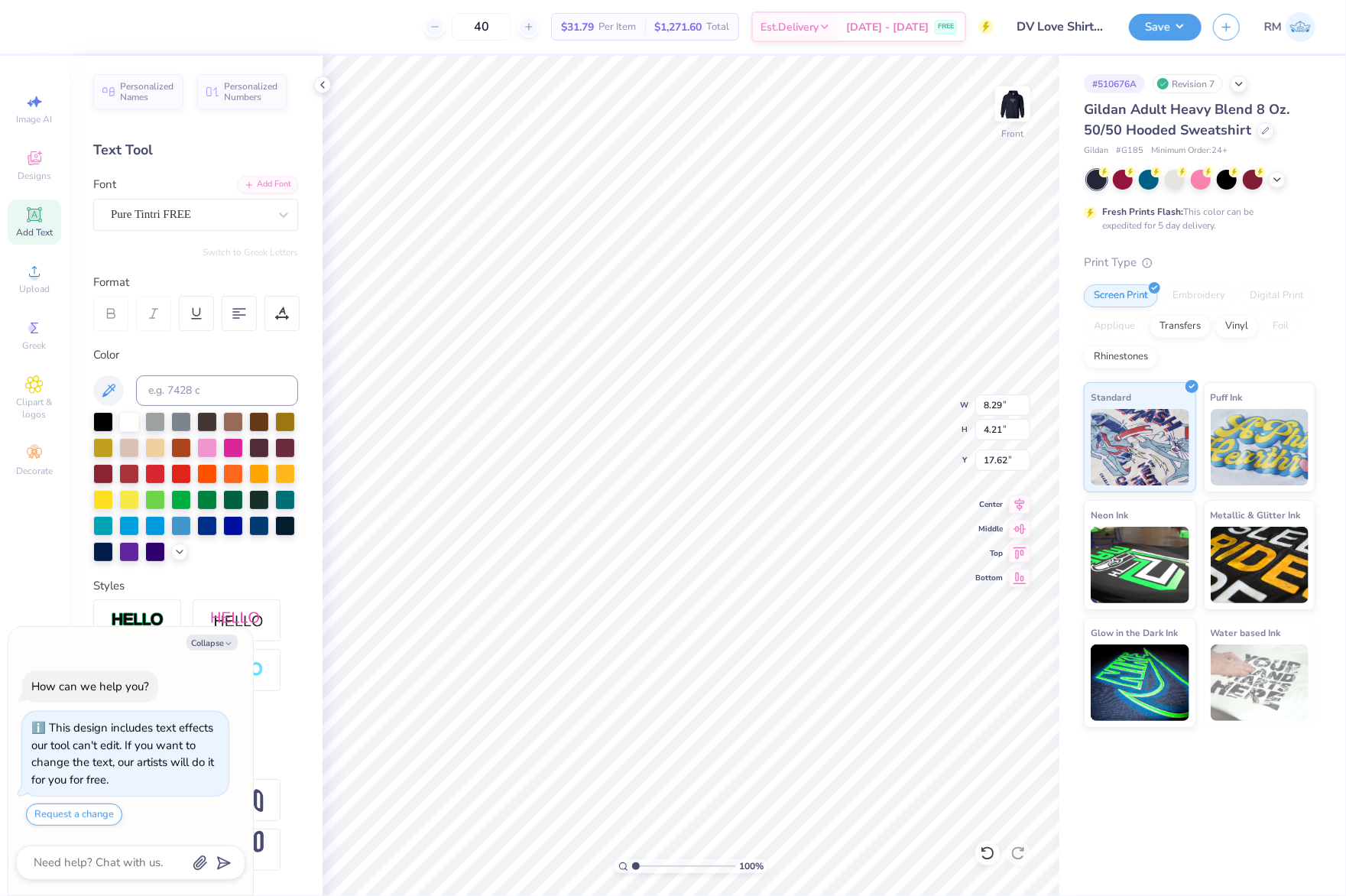
type textarea "x"
type input "10.53"
type input "13.90"
type input "7.92"
type textarea "x"
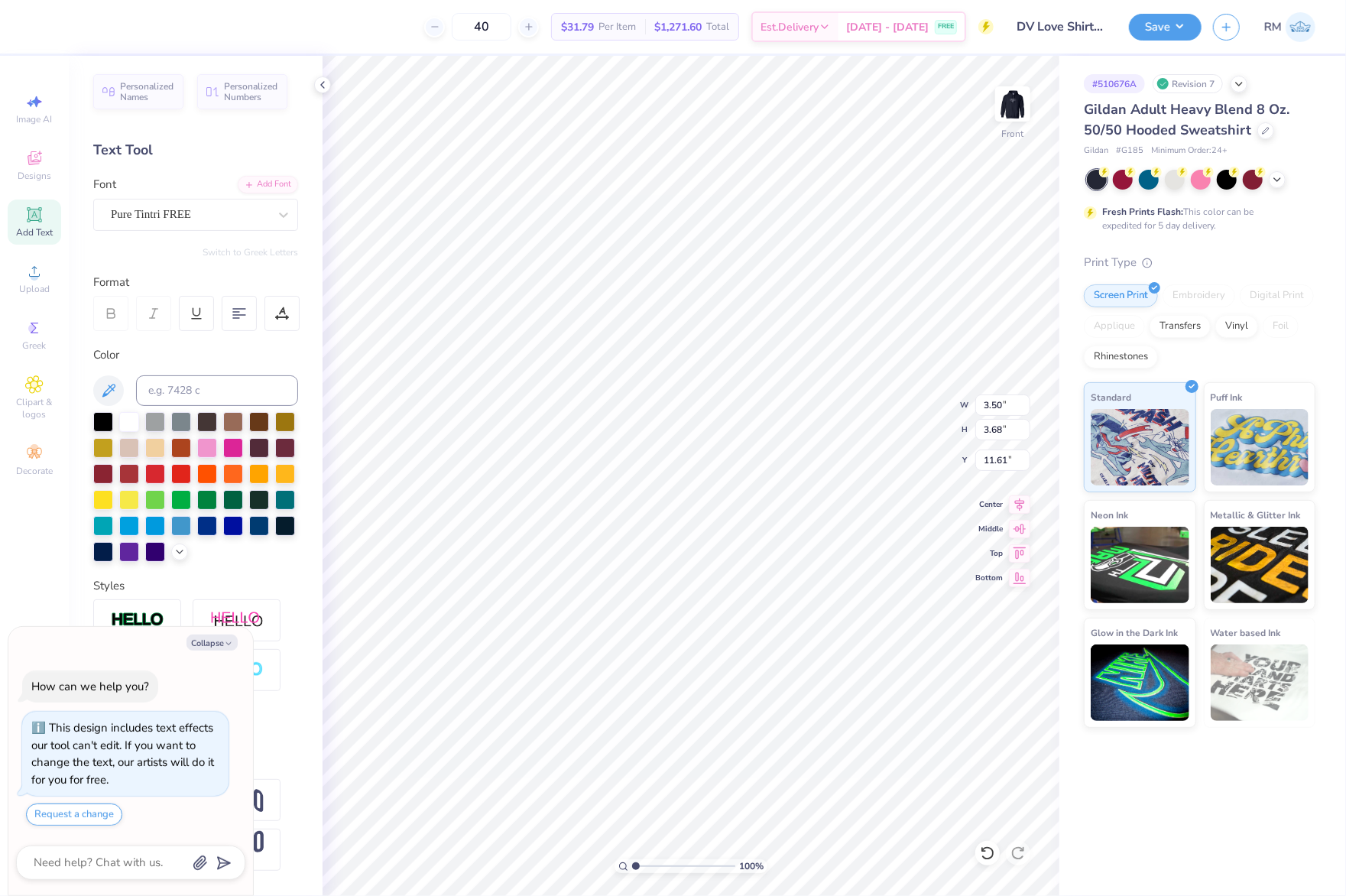
type input "6.85"
type input "4.62"
type input "8.12"
type textarea "x"
type input "8.53"
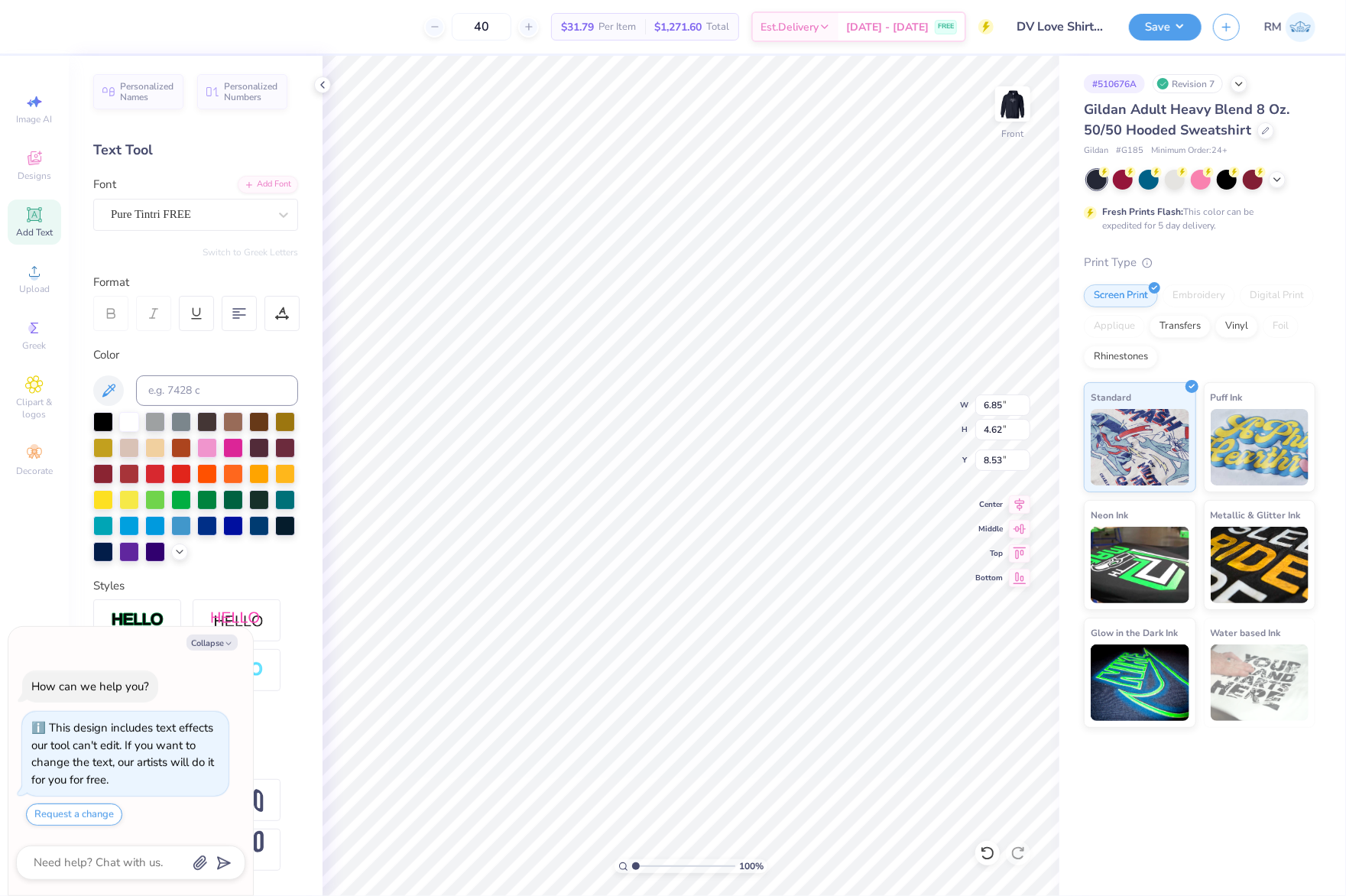
type textarea "x"
type input "8.29"
type input "4.21"
type input "17.82"
click at [835, 728] on li "Group" at bounding box center [819, 724] width 120 height 30
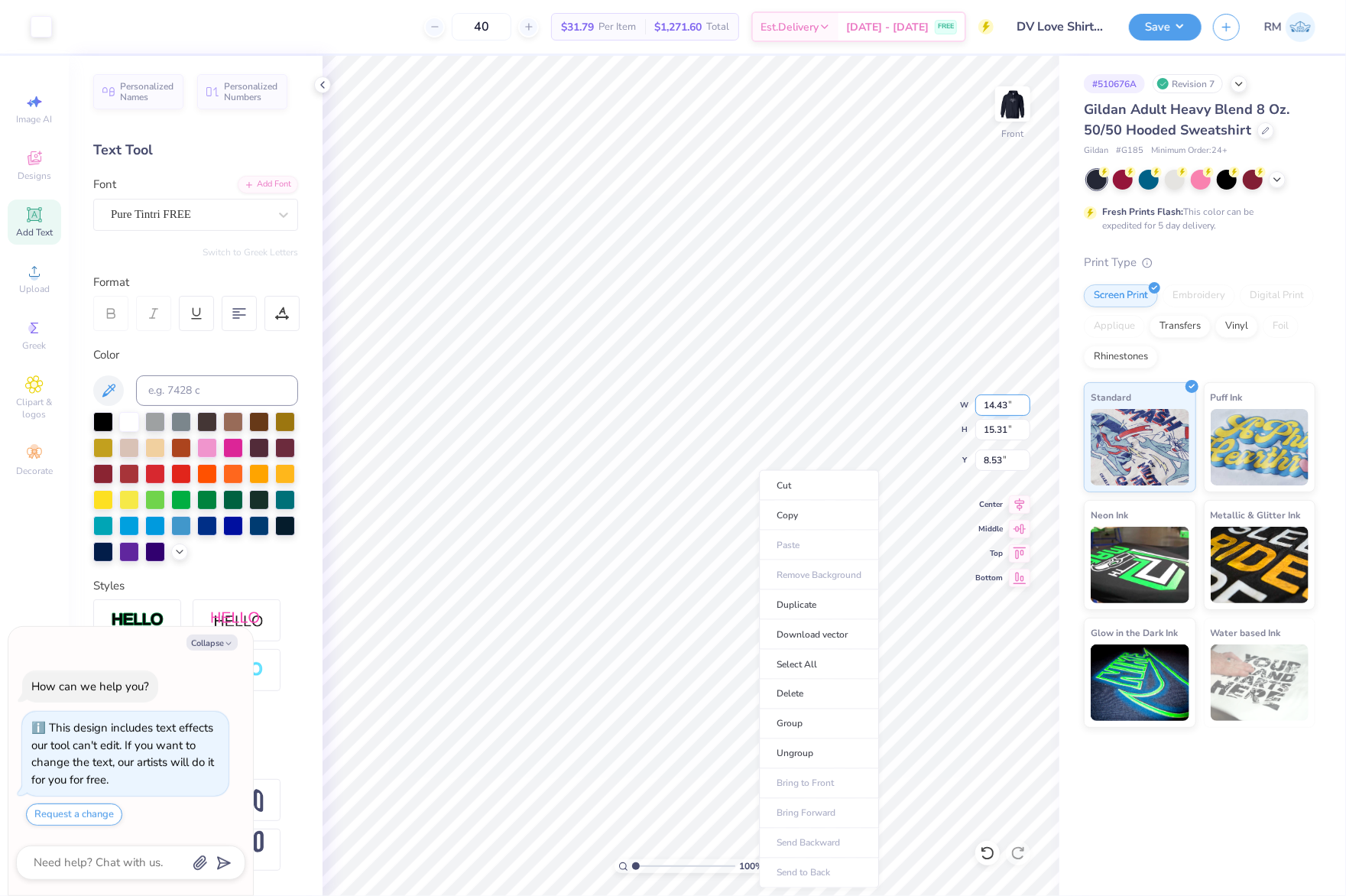
type textarea "x"
click at [999, 407] on input "14.43" at bounding box center [1003, 406] width 55 height 22
type input "12"
click at [999, 462] on input "8.53" at bounding box center [1003, 460] width 55 height 22
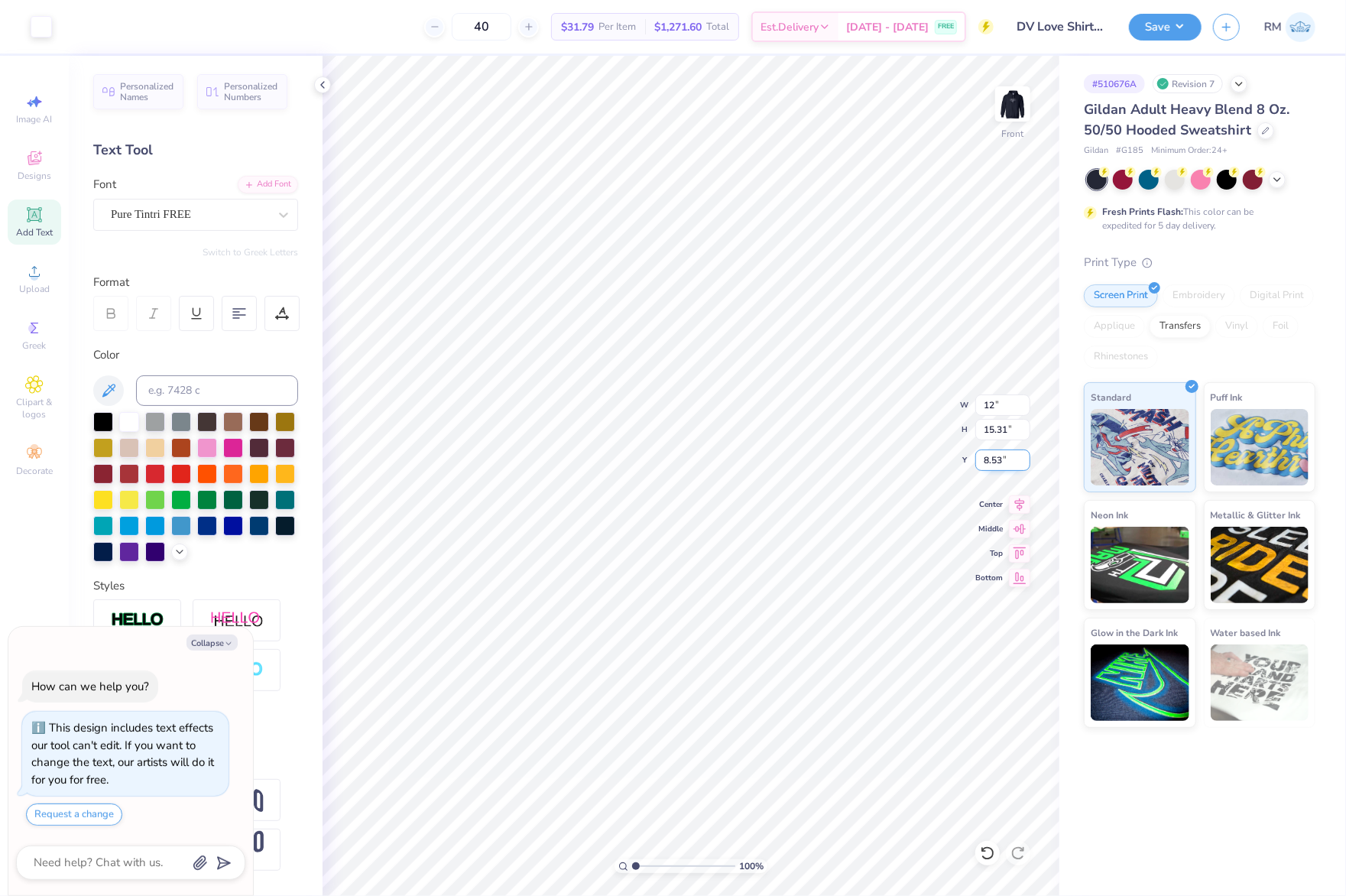
type textarea "x"
click at [995, 457] on input "8.53" at bounding box center [1003, 460] width 55 height 22
click at [998, 436] on input "15.31" at bounding box center [1003, 430] width 55 height 22
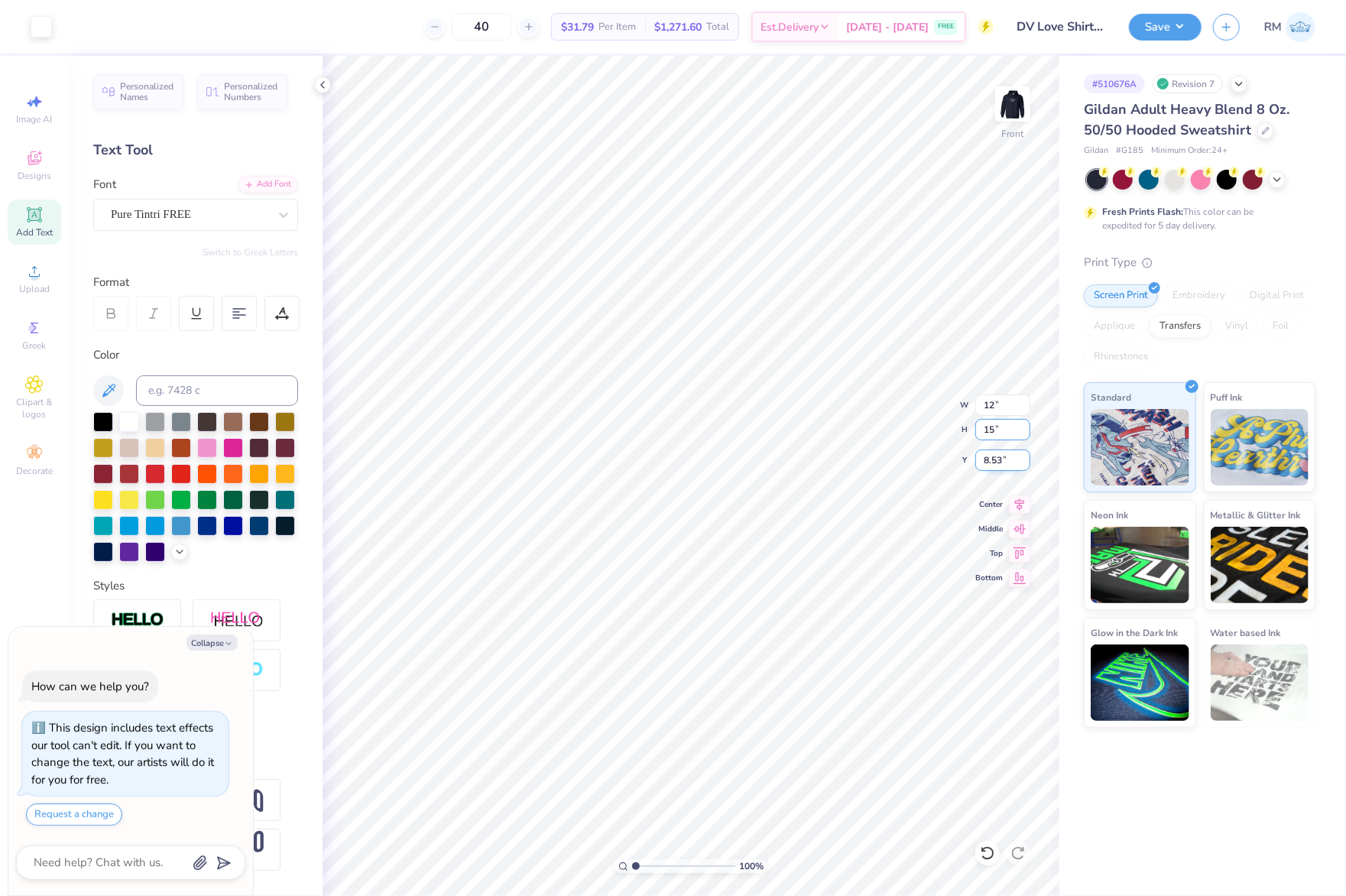
type input "15"
click at [1000, 461] on input "8.53" at bounding box center [1003, 460] width 55 height 22
type textarea "x"
type input "14.13"
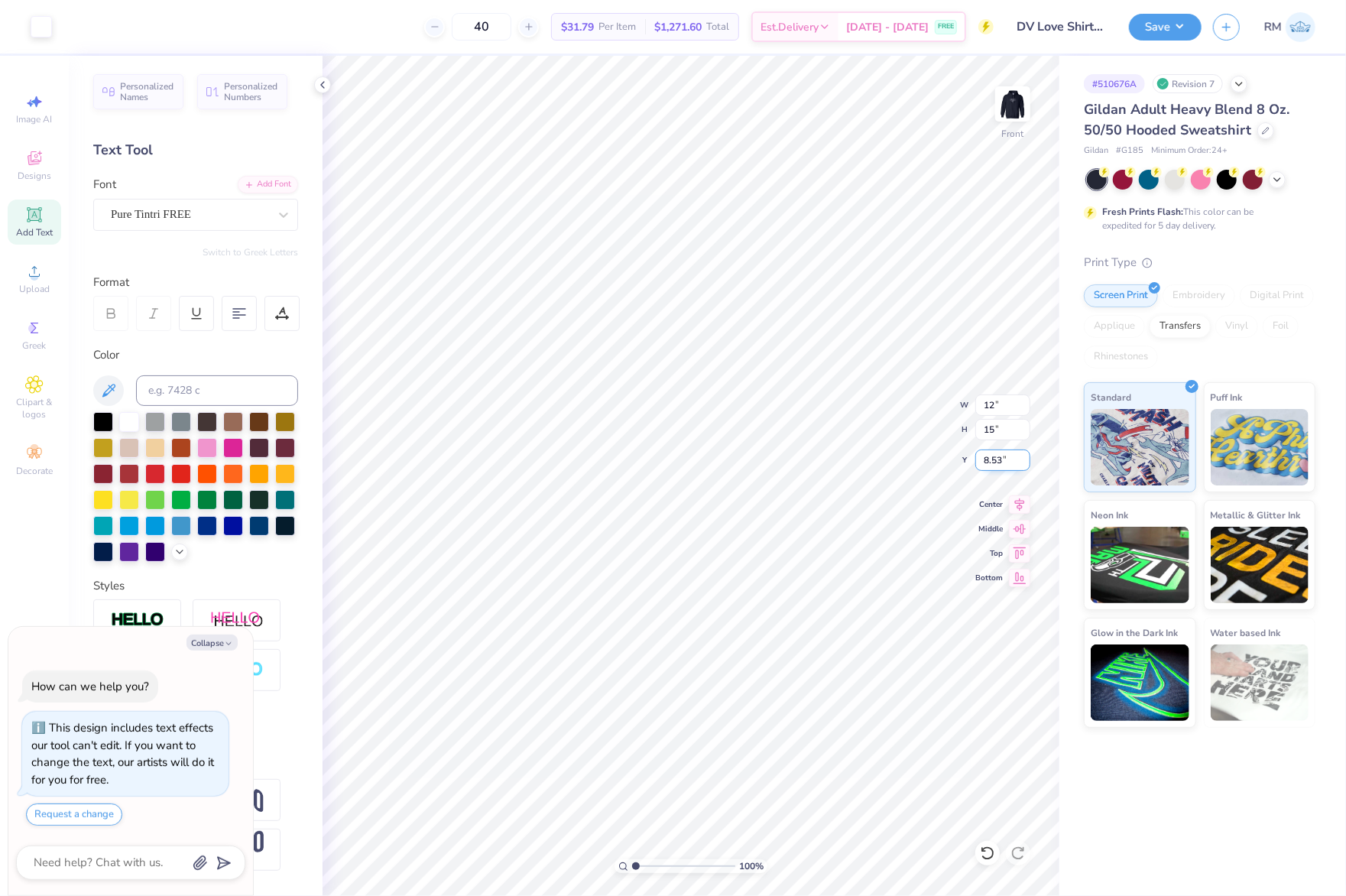
type input "15.00"
click at [1000, 461] on input "8.68" at bounding box center [1003, 460] width 55 height 22
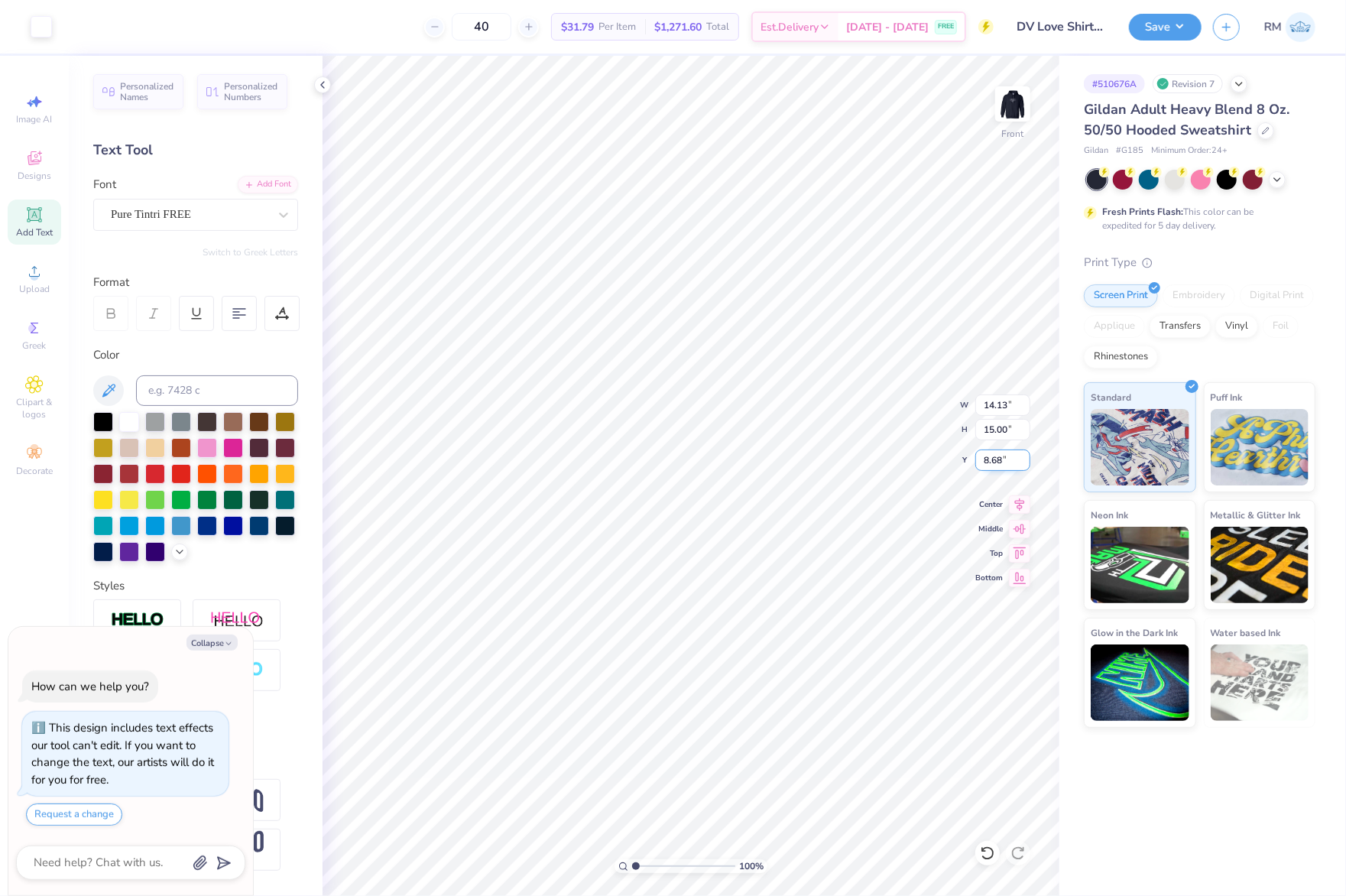
click at [1000, 461] on input "8.68" at bounding box center [1003, 460] width 55 height 22
type input "6"
type textarea "x"
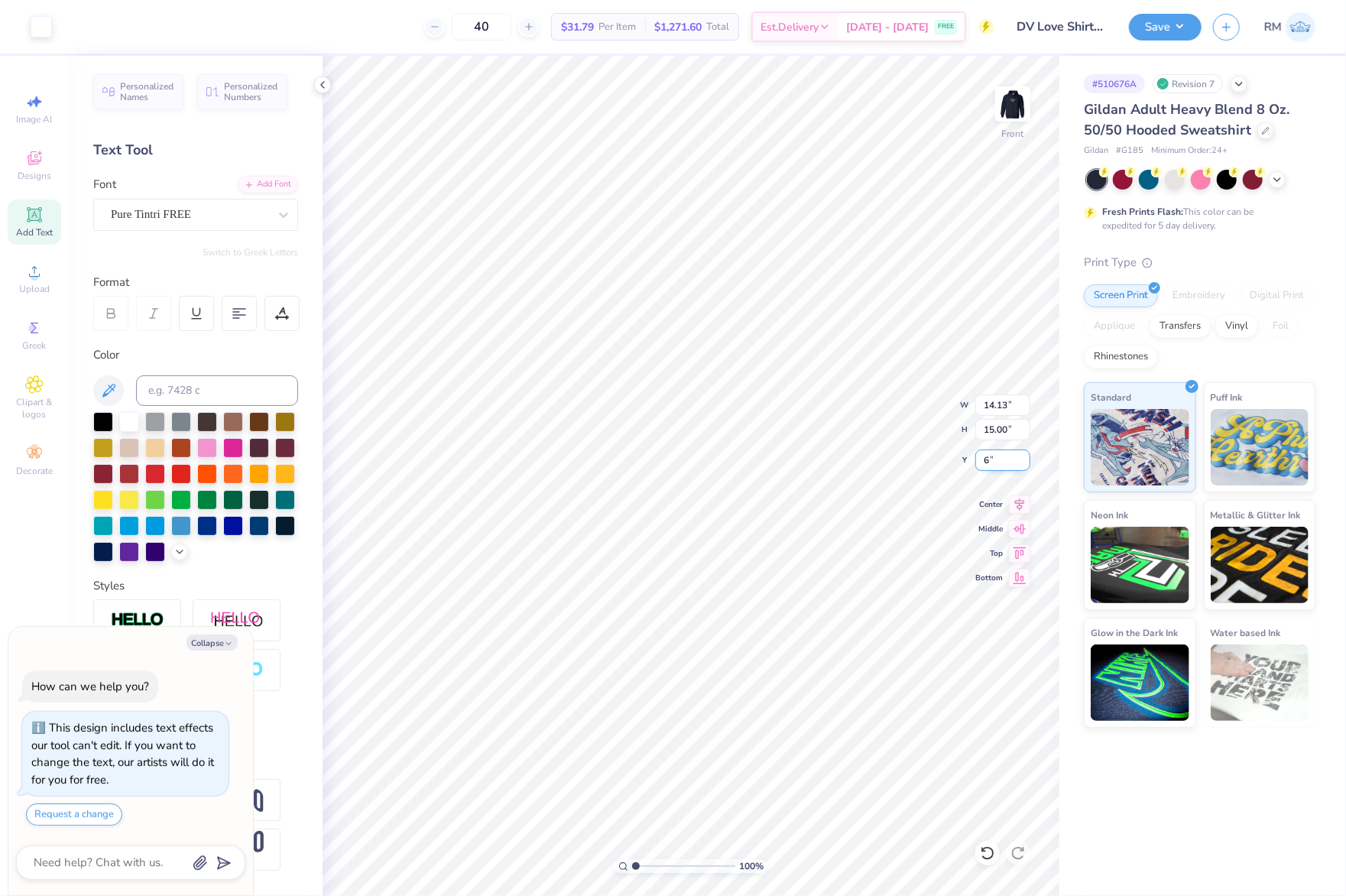
type input "6.00"
click at [1019, 505] on icon at bounding box center [1020, 503] width 10 height 13
type textarea "x"
click at [998, 411] on input "14.13" at bounding box center [1003, 406] width 55 height 22
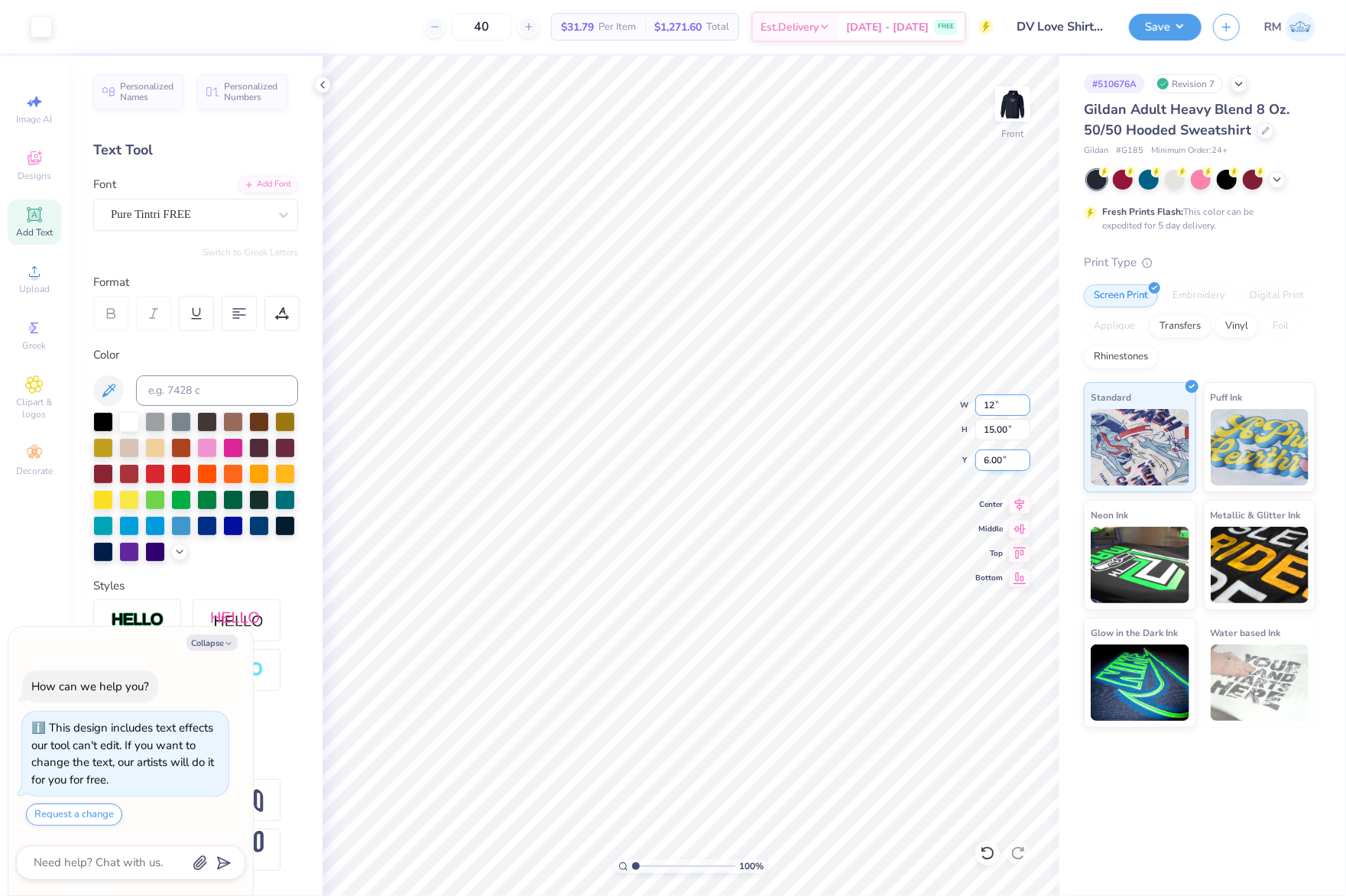
type input "12"
type textarea "x"
type input "12.00"
type input "12.73"
click at [991, 470] on input "7.13" at bounding box center [1003, 460] width 55 height 22
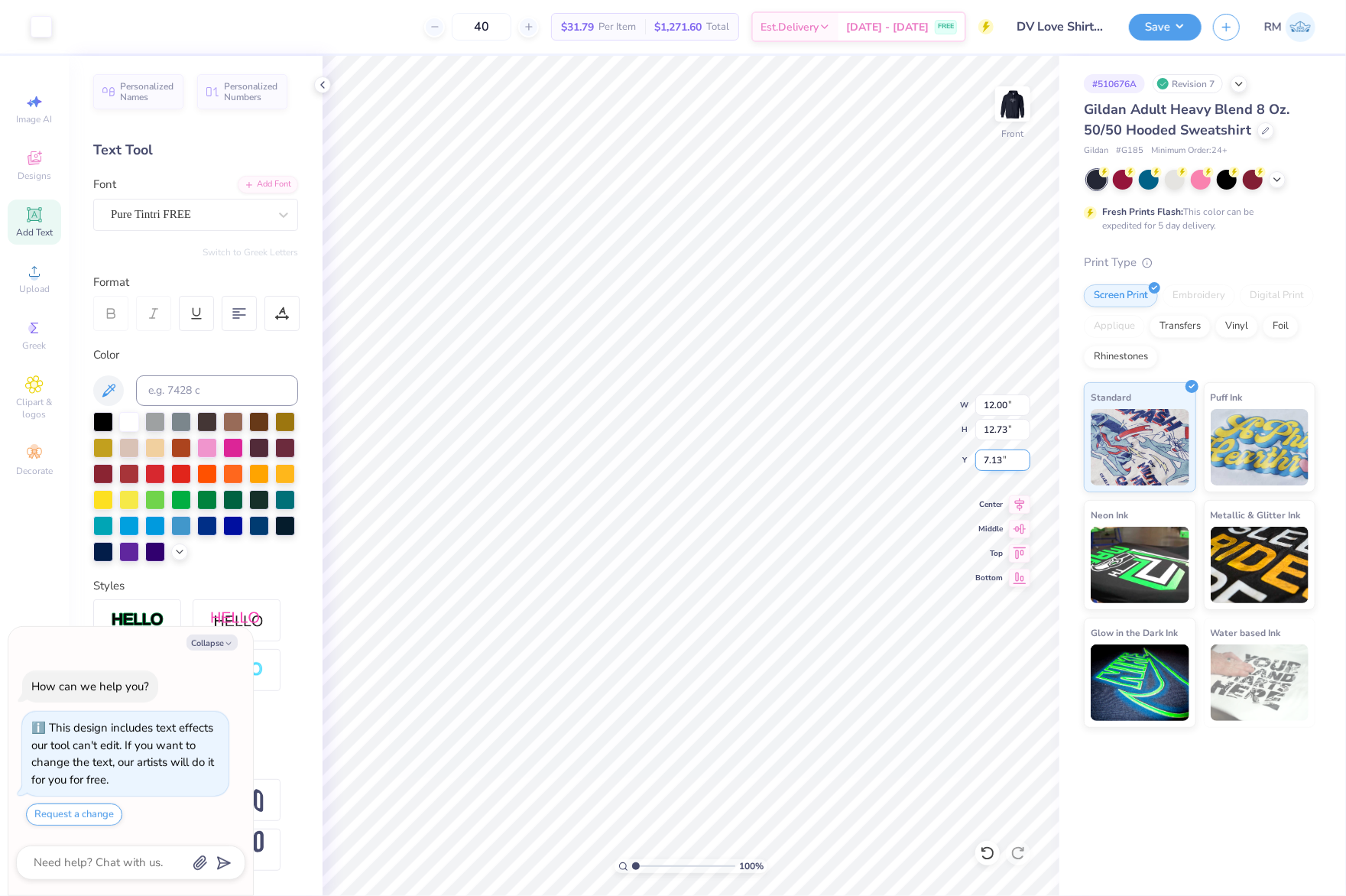
click at [991, 470] on input "7.13" at bounding box center [1003, 460] width 55 height 22
click at [991, 465] on input "7.13" at bounding box center [1003, 460] width 55 height 22
type input "6"
type textarea "x"
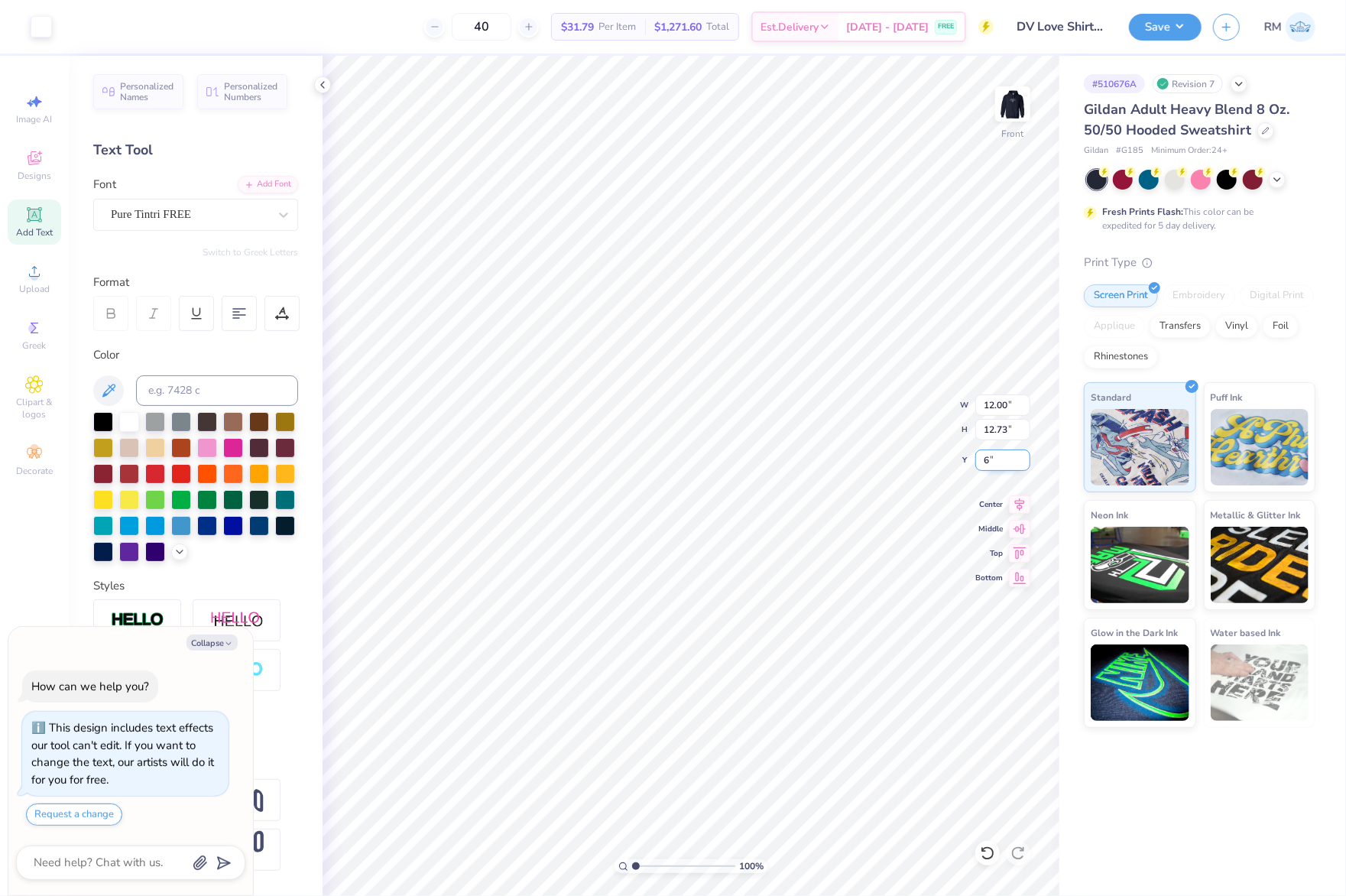
type input "6.00"
click at [1010, 111] on img at bounding box center [1012, 103] width 61 height 61
click at [28, 283] on span "Upload" at bounding box center [34, 289] width 31 height 12
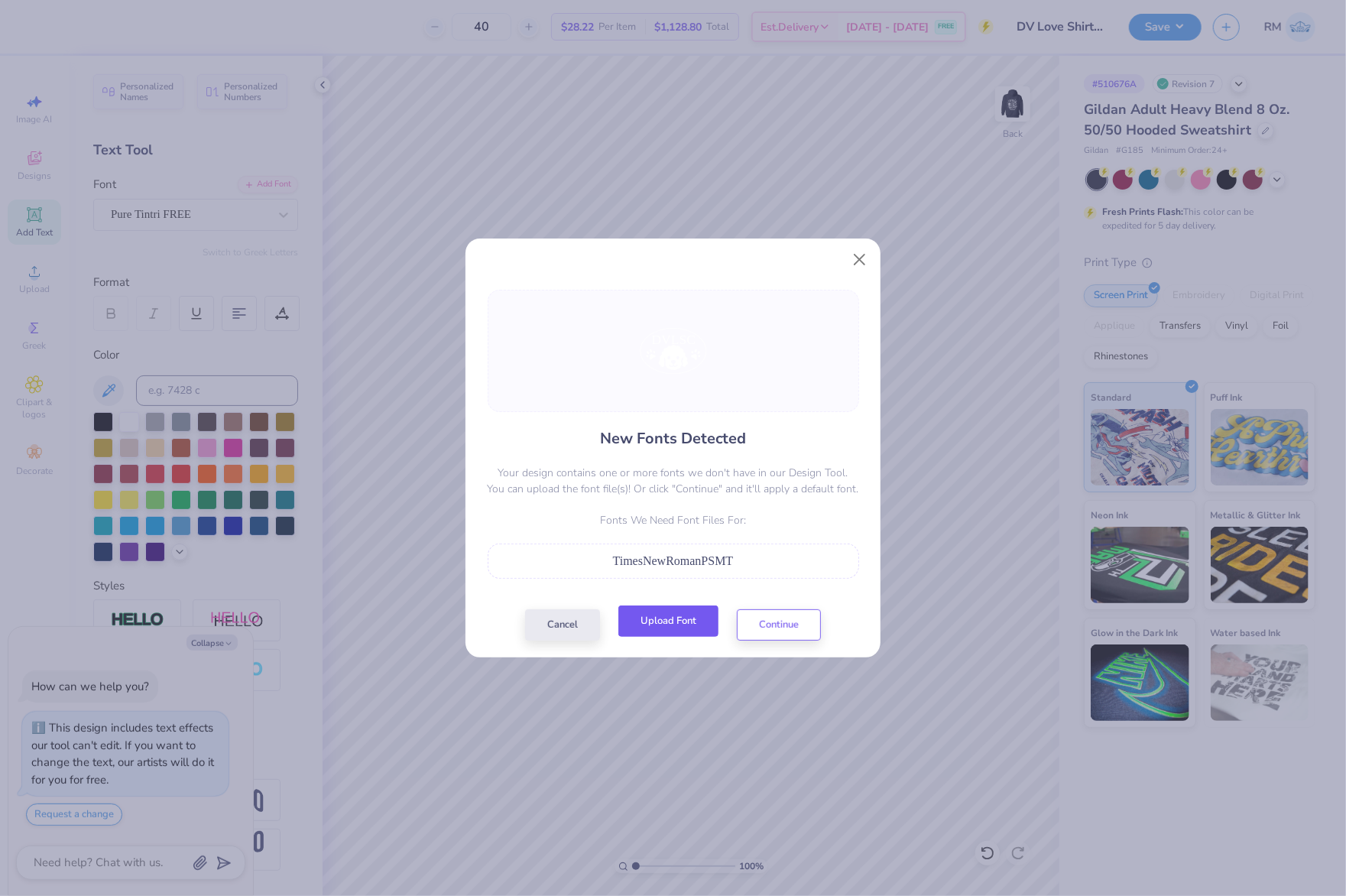
click at [693, 620] on button "Upload Font" at bounding box center [668, 621] width 100 height 32
click at [789, 616] on button "Continue" at bounding box center [779, 621] width 84 height 32
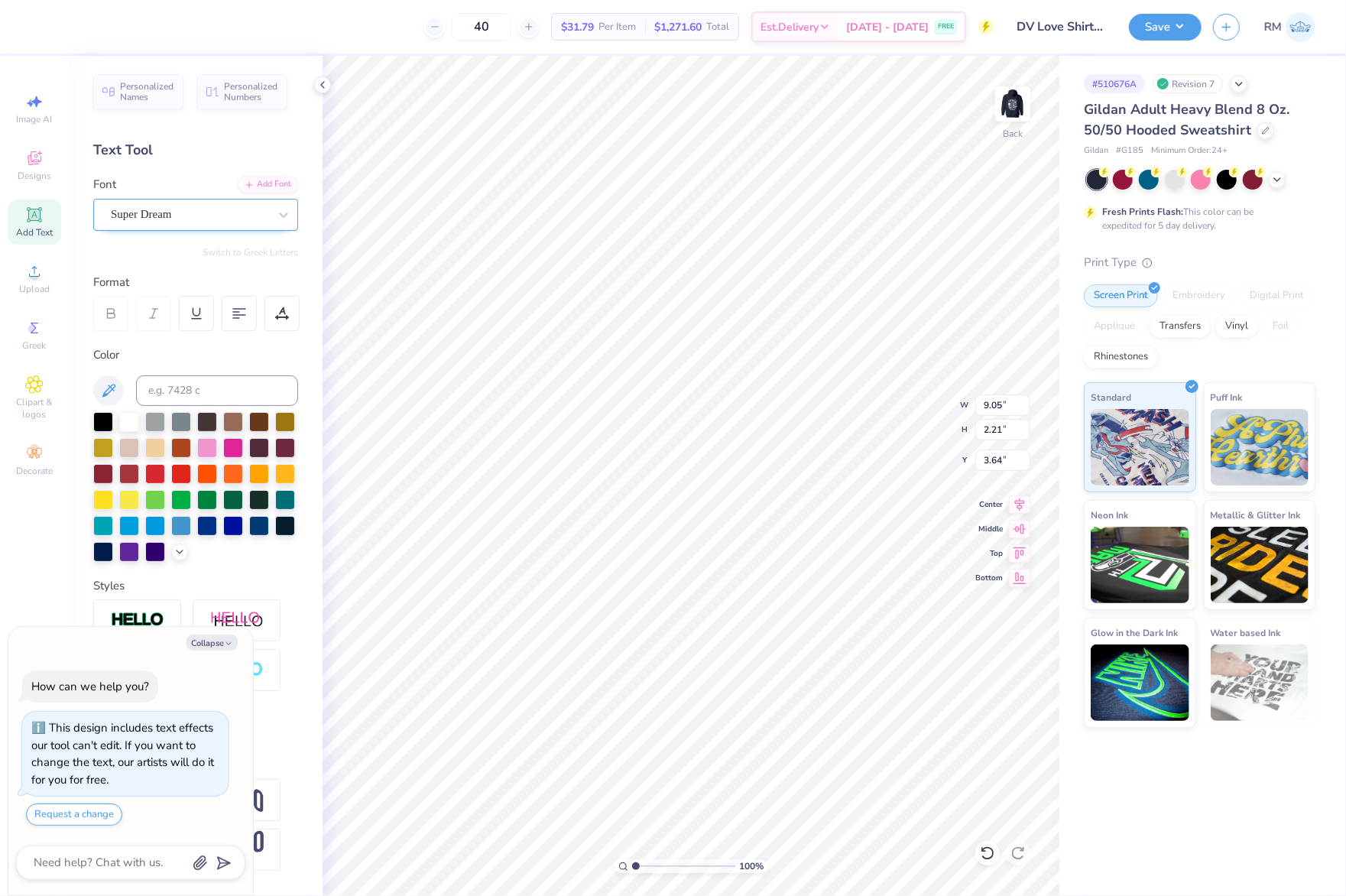
click at [207, 214] on div "Super Dream" at bounding box center [189, 214] width 161 height 23
type textarea "x"
click at [202, 334] on icon at bounding box center [203, 334] width 7 height 9
type input "times"
type textarea "x"
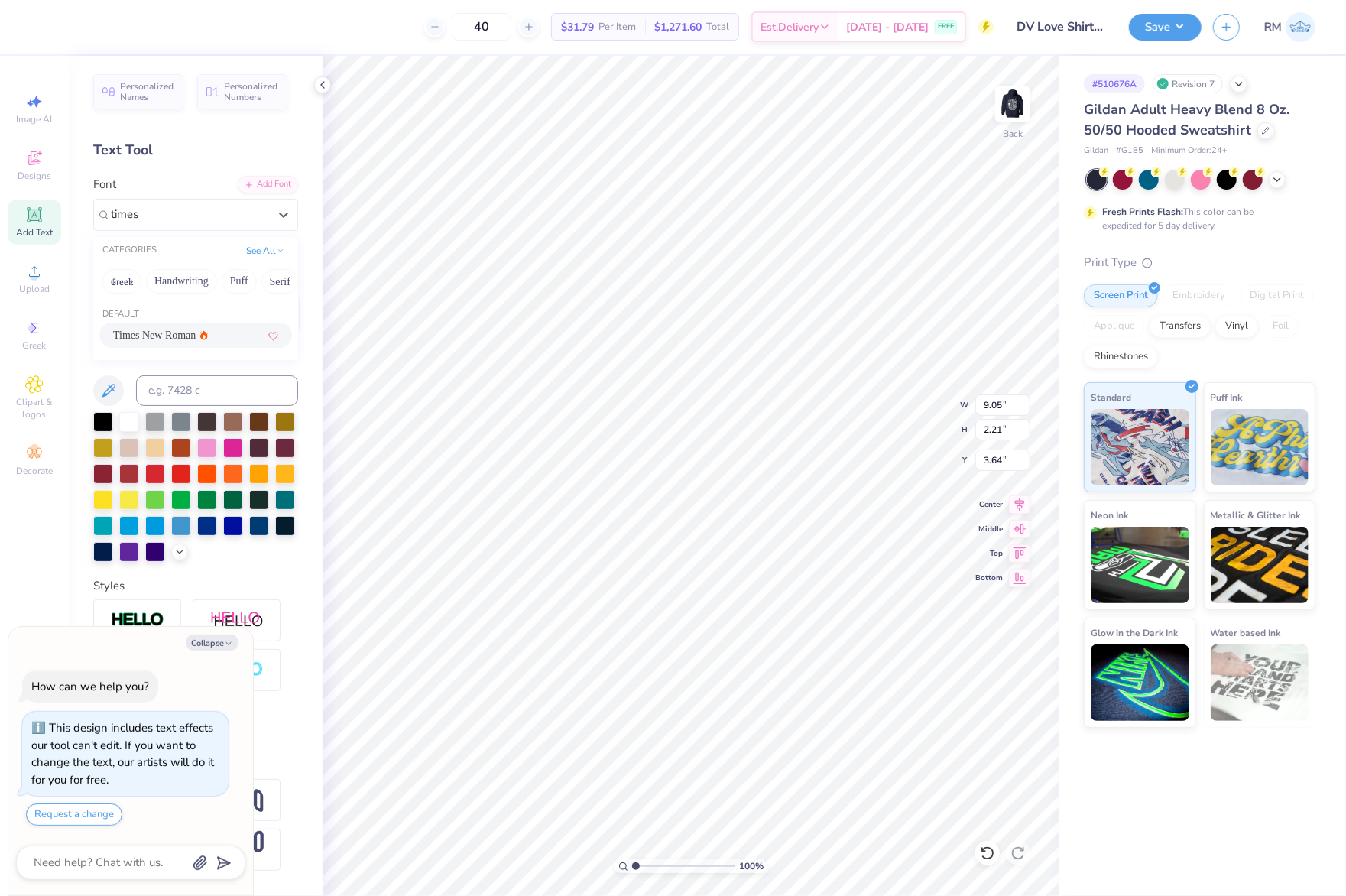
type input "9.83"
type input "2.11"
type input "3.75"
click at [107, 307] on icon at bounding box center [111, 313] width 14 height 14
type textarea "x"
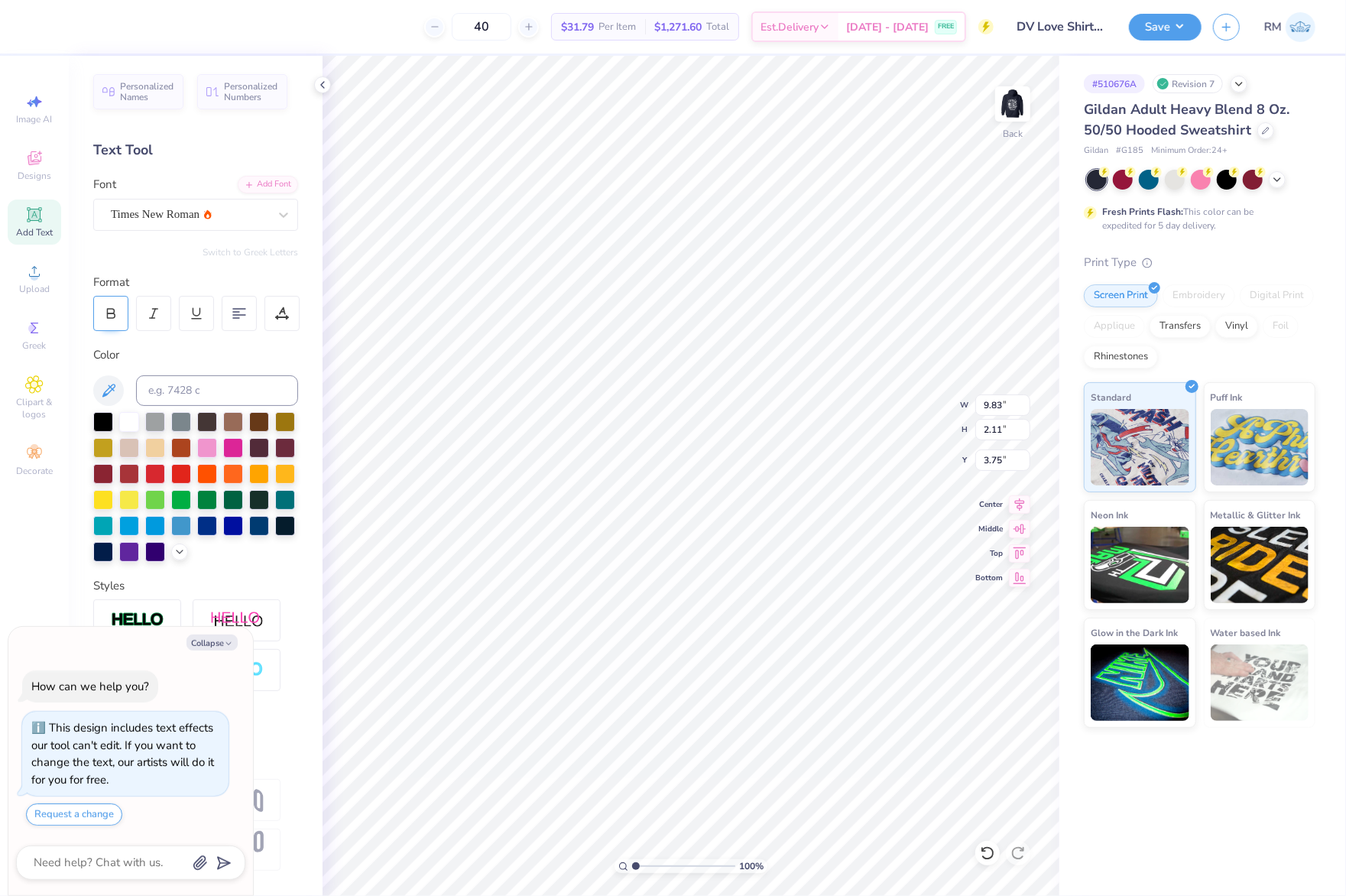
type input "10.12"
click at [218, 645] on button "Collapse" at bounding box center [212, 642] width 51 height 16
type textarea "x"
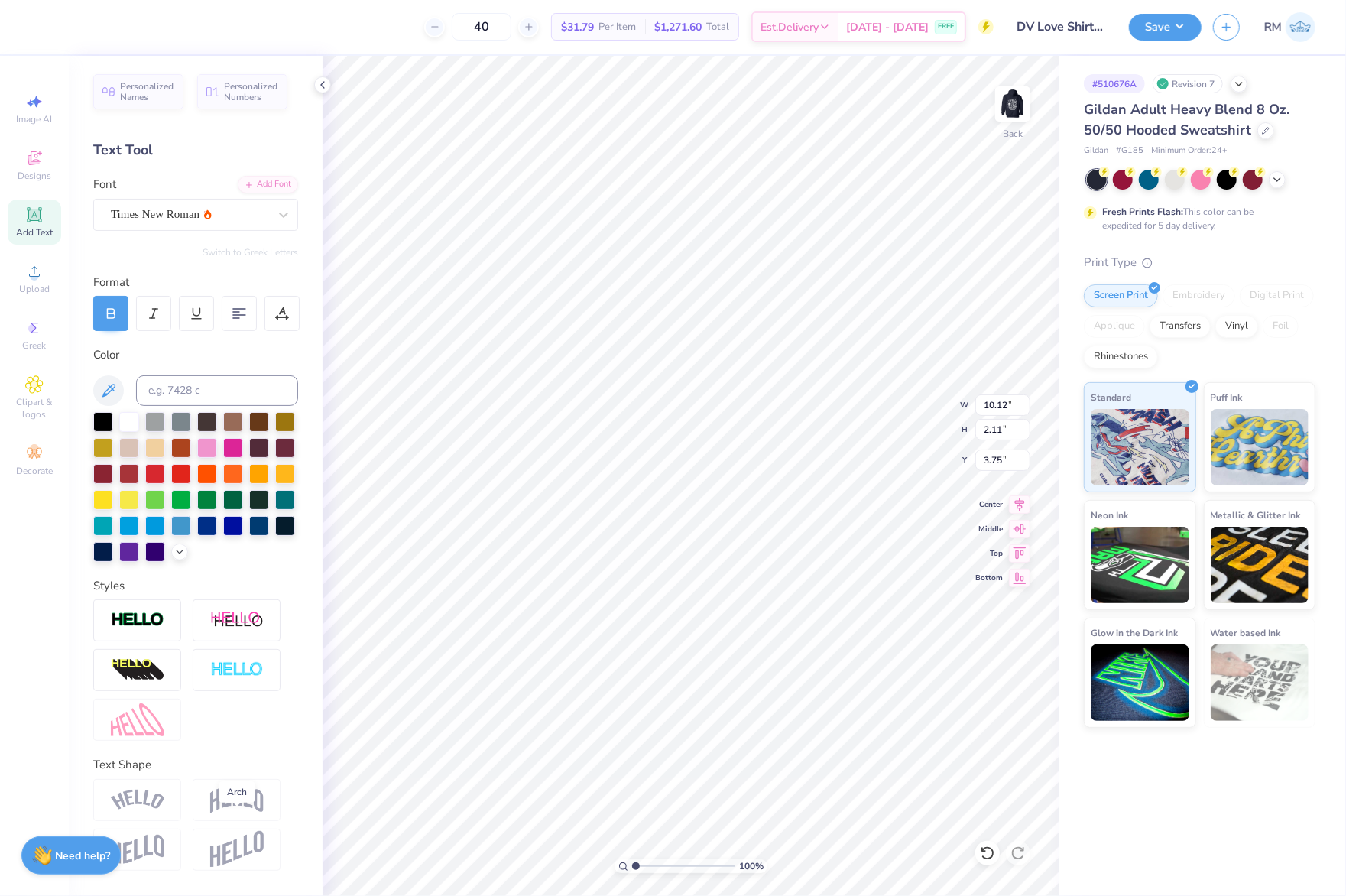
click at [242, 814] on img at bounding box center [237, 799] width 53 height 29
click at [227, 814] on img at bounding box center [237, 799] width 53 height 29
click at [231, 810] on img at bounding box center [237, 799] width 53 height 29
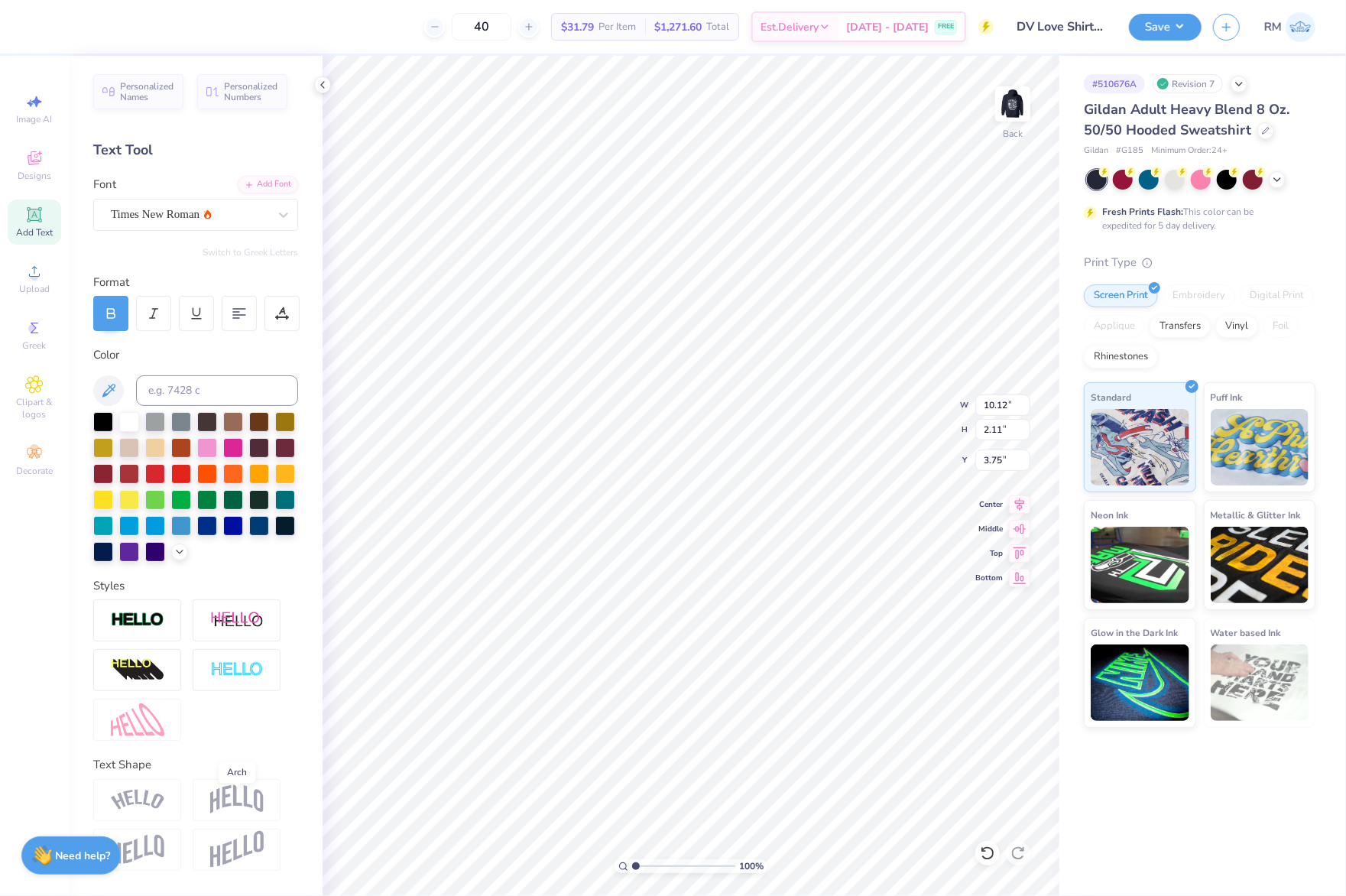
click at [231, 810] on img at bounding box center [237, 799] width 53 height 29
click at [251, 802] on img at bounding box center [237, 799] width 53 height 29
click at [246, 810] on img at bounding box center [237, 799] width 53 height 29
click at [157, 810] on img at bounding box center [137, 799] width 53 height 21
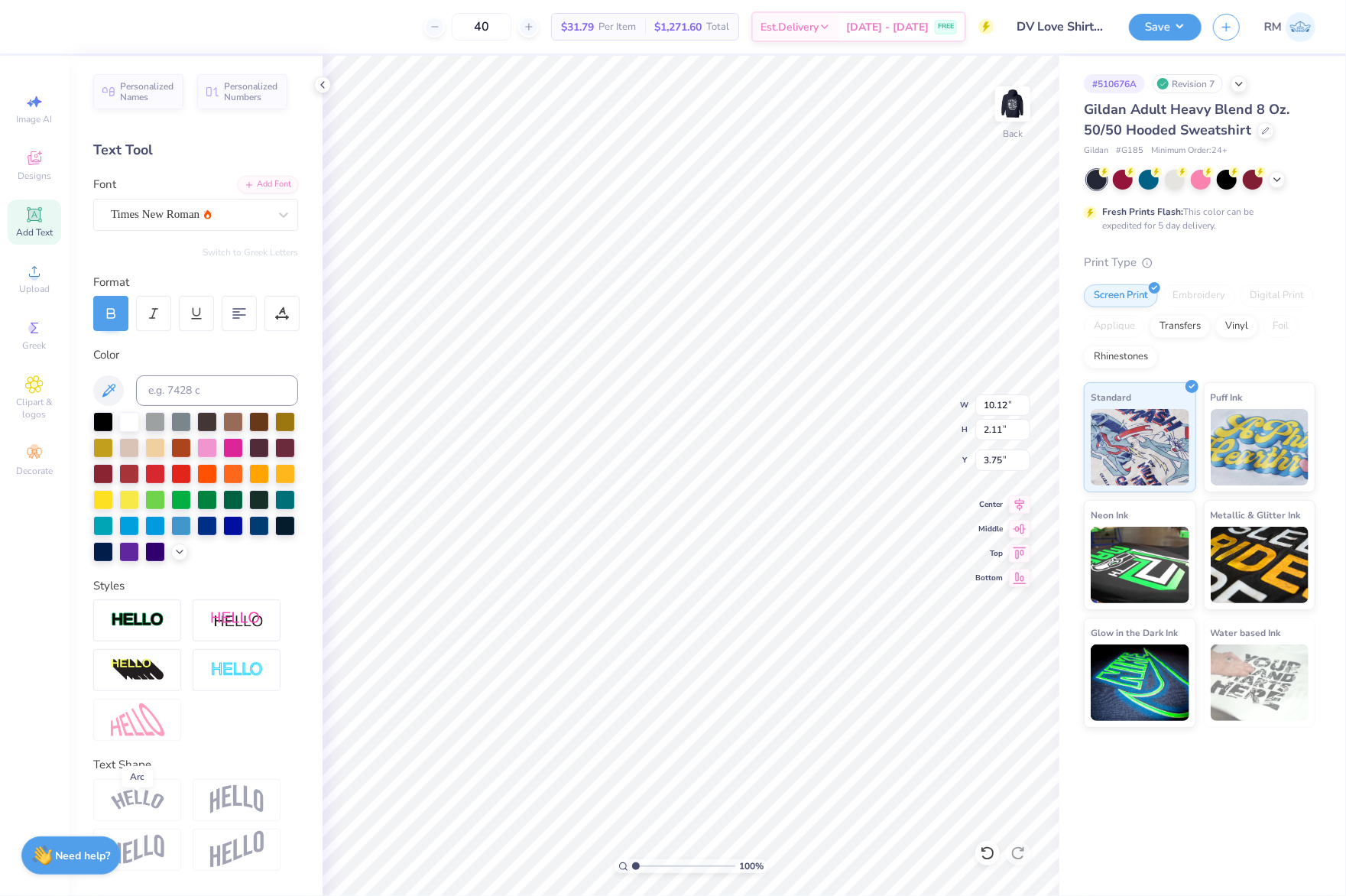
click at [132, 810] on img at bounding box center [137, 799] width 53 height 21
click at [252, 753] on div "Personalized Names Personalized Numbers Text Tool Add Font Font Times New Roman…" at bounding box center [196, 475] width 254 height 840
type input "3.53"
type input "8.76"
type input "1.83"
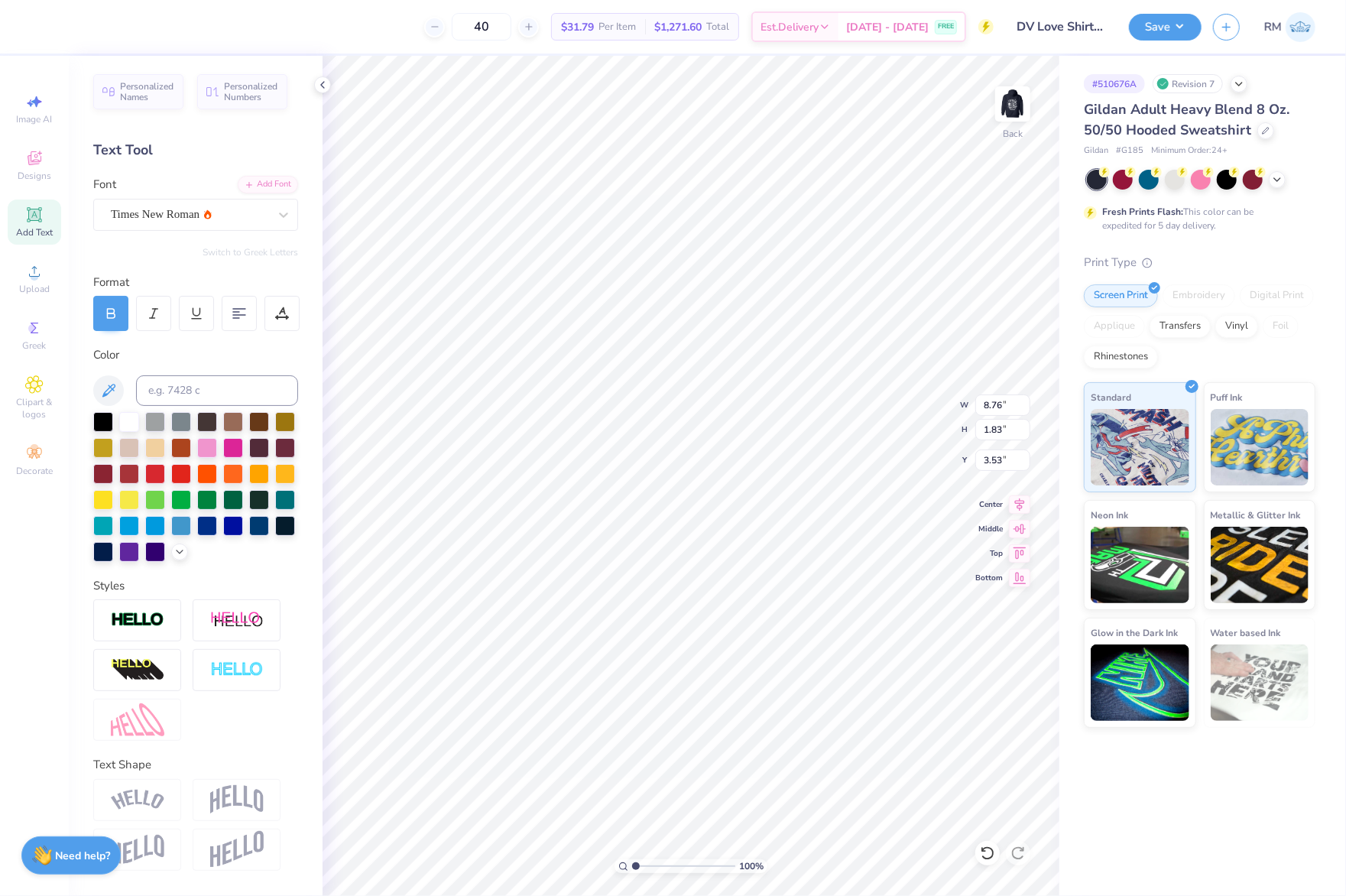
type input "3.49"
type input "15.00"
type input "10.38"
type input "2.06"
type input "8.76"
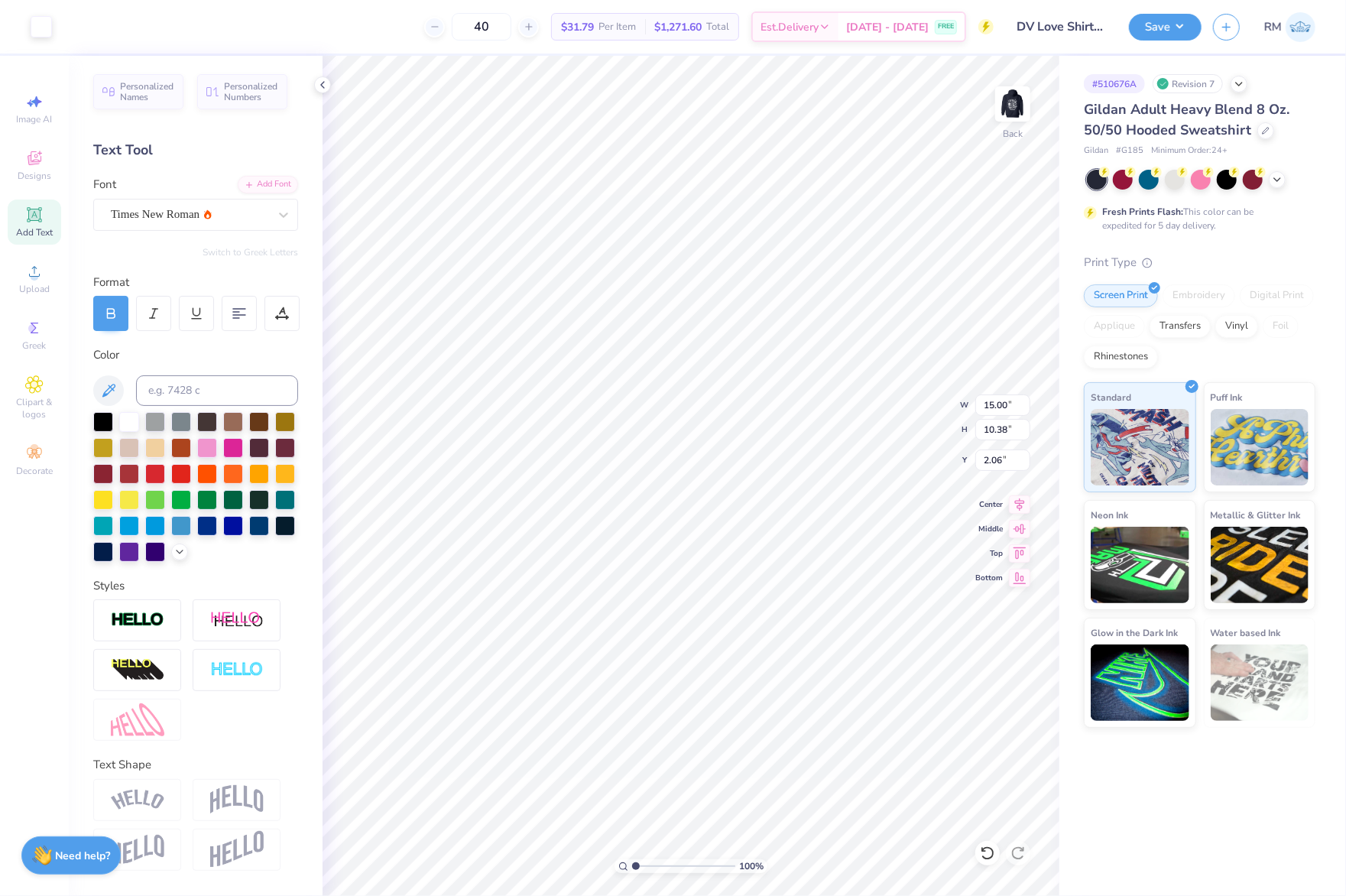
type input "1.83"
type input "3.49"
click at [136, 805] on img at bounding box center [137, 799] width 53 height 21
click at [110, 306] on icon at bounding box center [111, 313] width 14 height 14
type input "8.51"
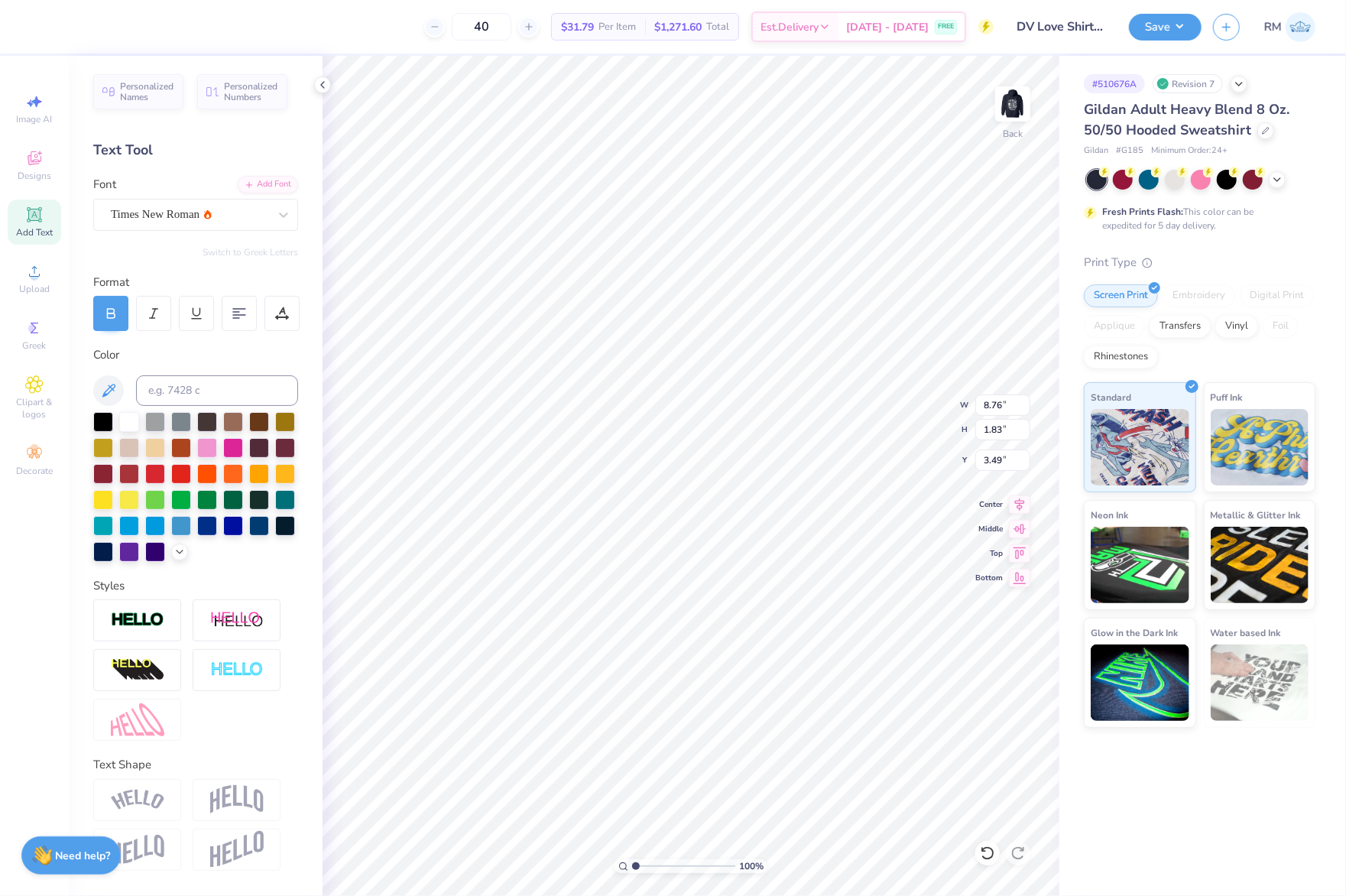
type input "3.50"
click at [218, 202] on div "Times New Roman" at bounding box center [189, 214] width 161 height 23
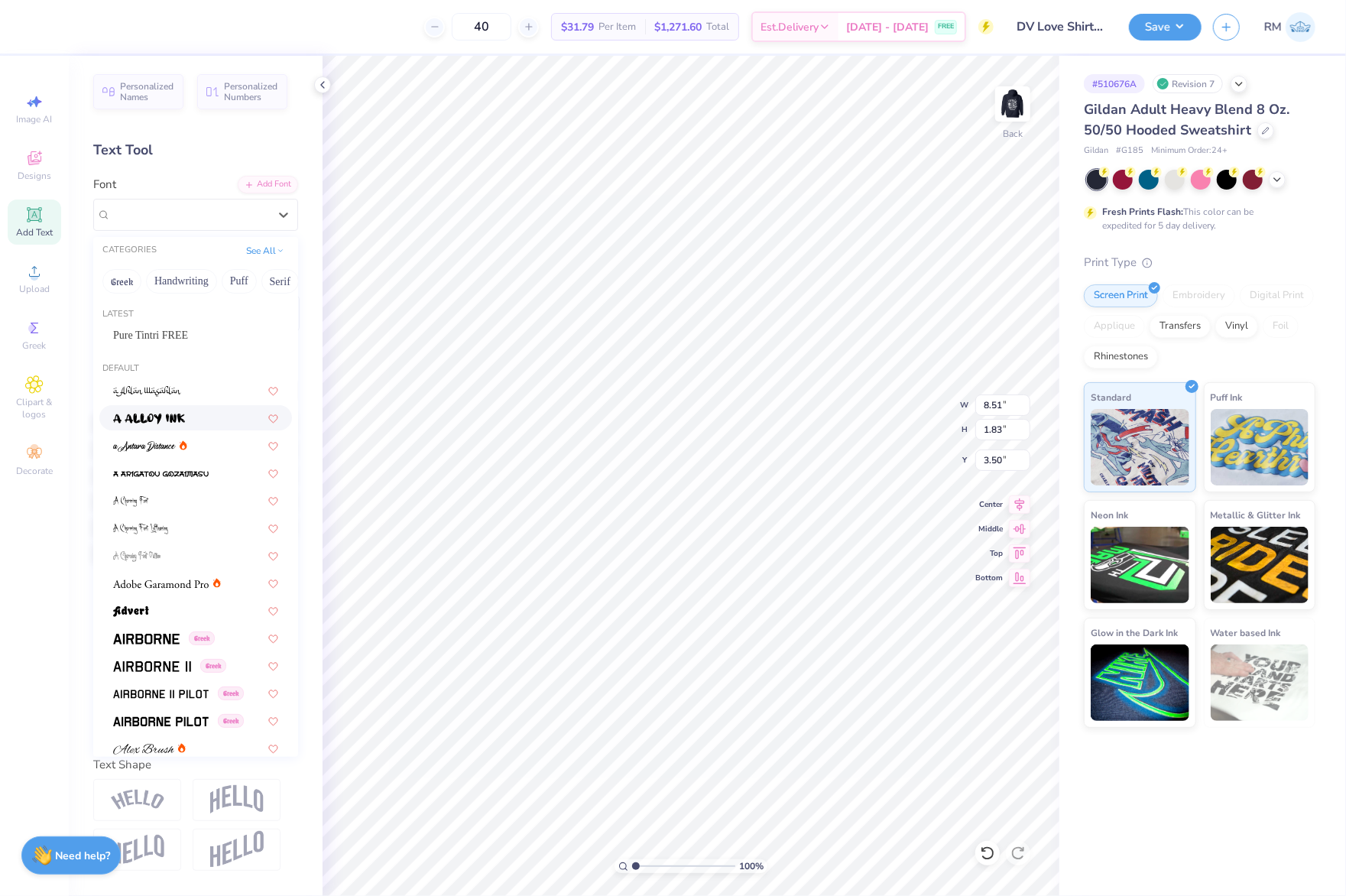
click at [197, 410] on div at bounding box center [196, 417] width 165 height 16
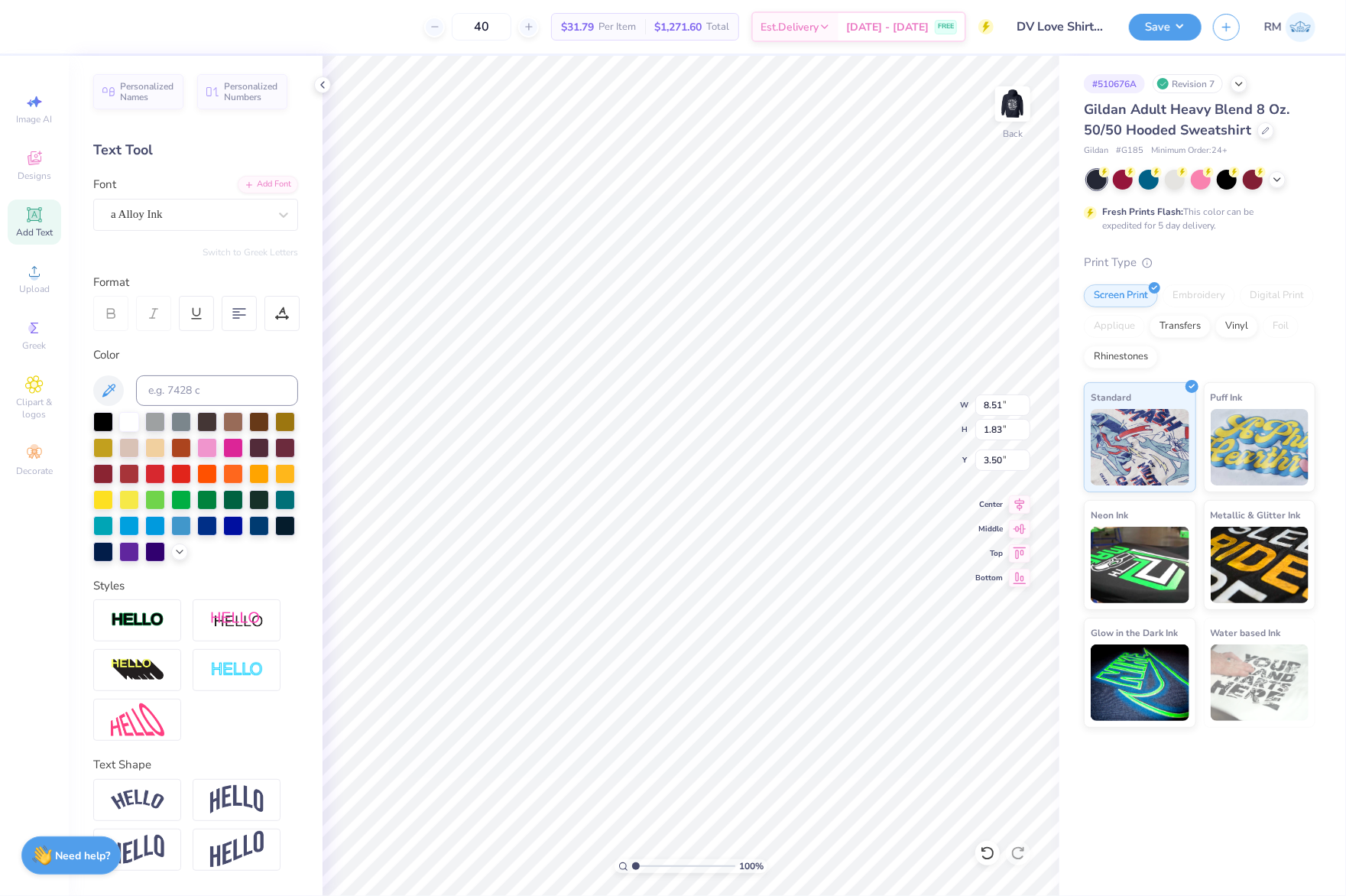
type input "8.25"
type input "2.37"
type input "3.36"
click at [209, 202] on div "a Alloy Ink" at bounding box center [189, 214] width 161 height 23
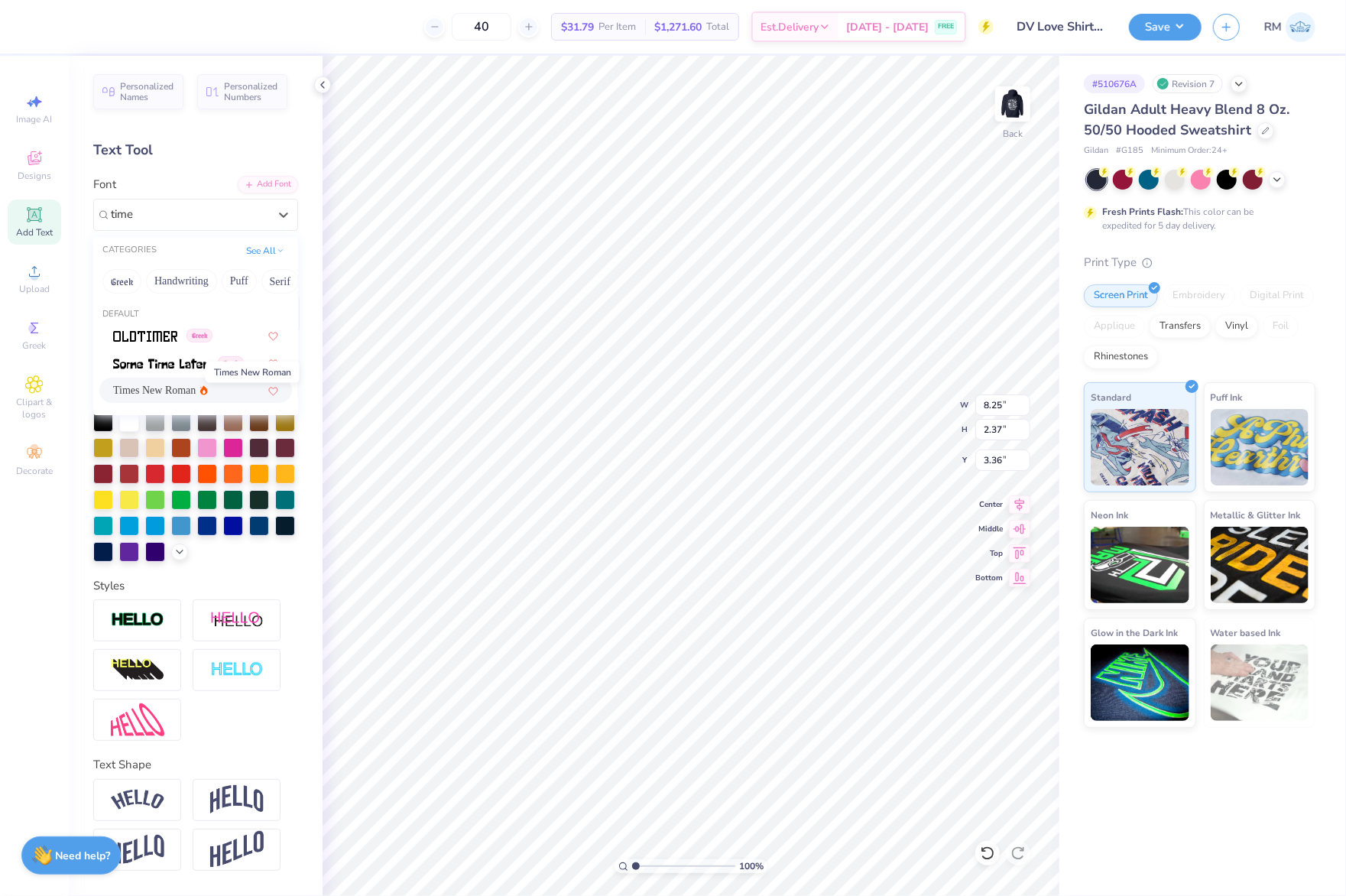
click at [166, 382] on span "Times New Roman" at bounding box center [154, 390] width 82 height 16
type input "time"
type input "8.51"
type input "1.83"
type input "3.50"
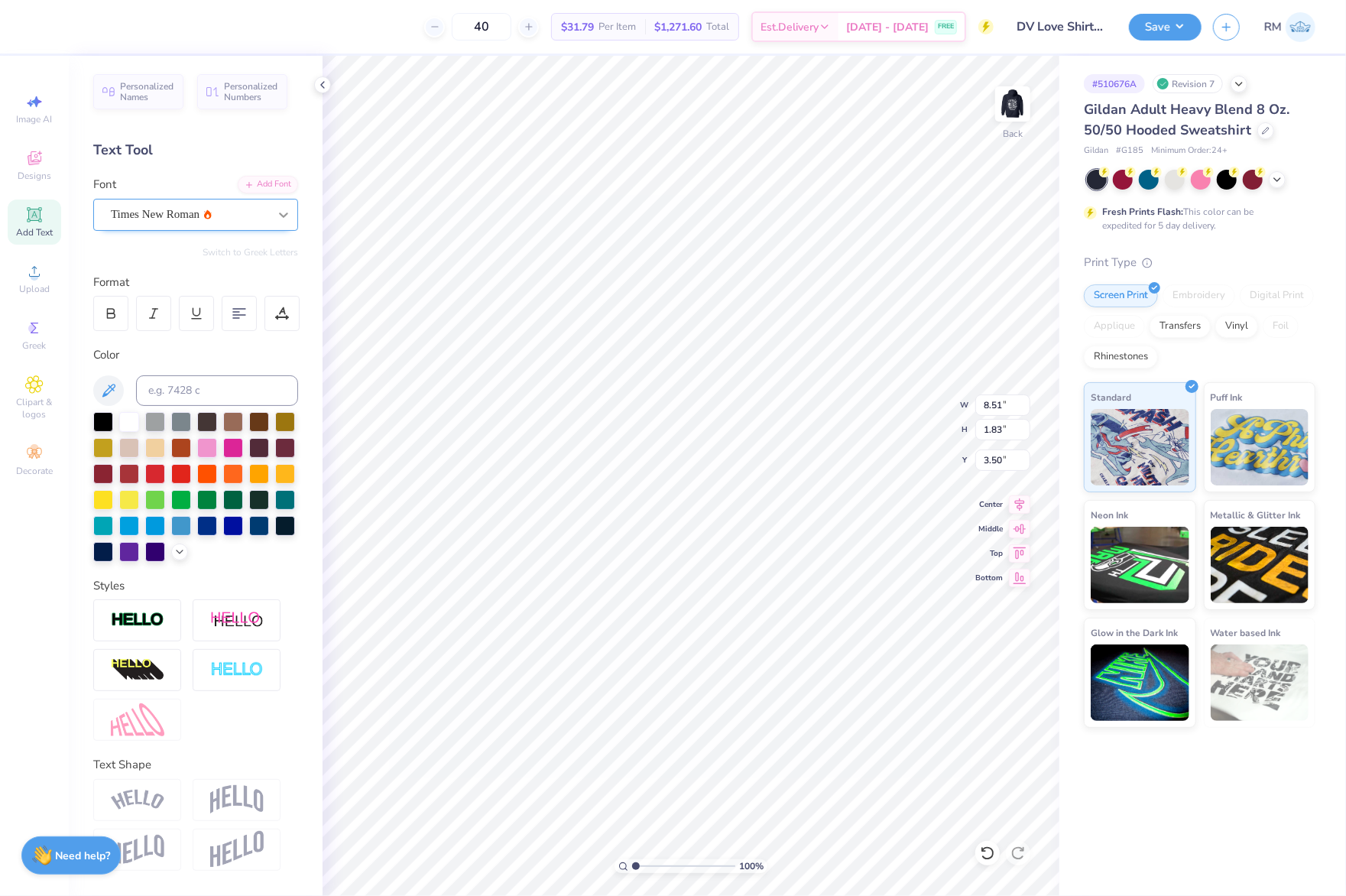
click at [276, 207] on icon at bounding box center [283, 215] width 15 height 15
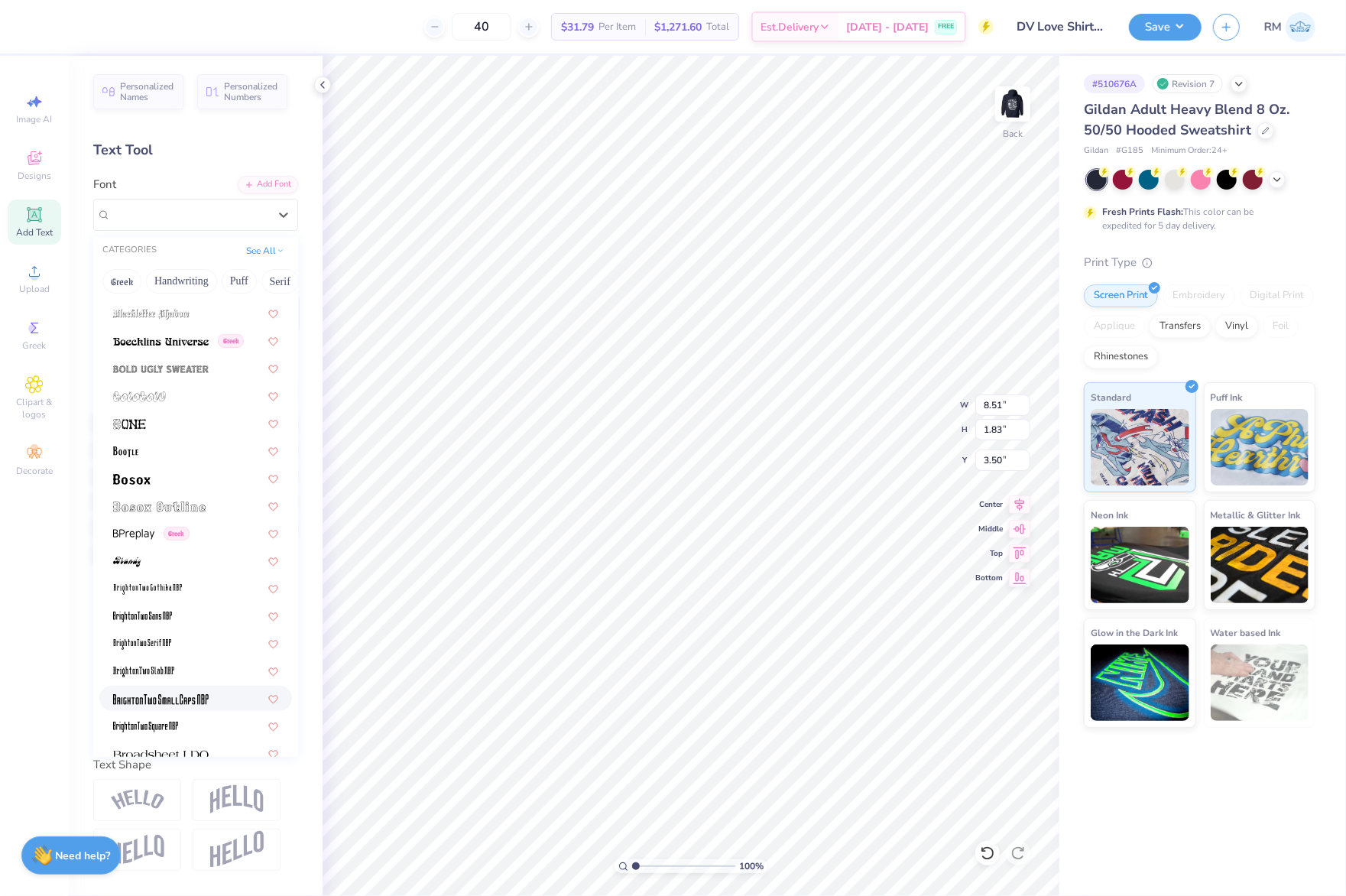
scroll to position [1018, 0]
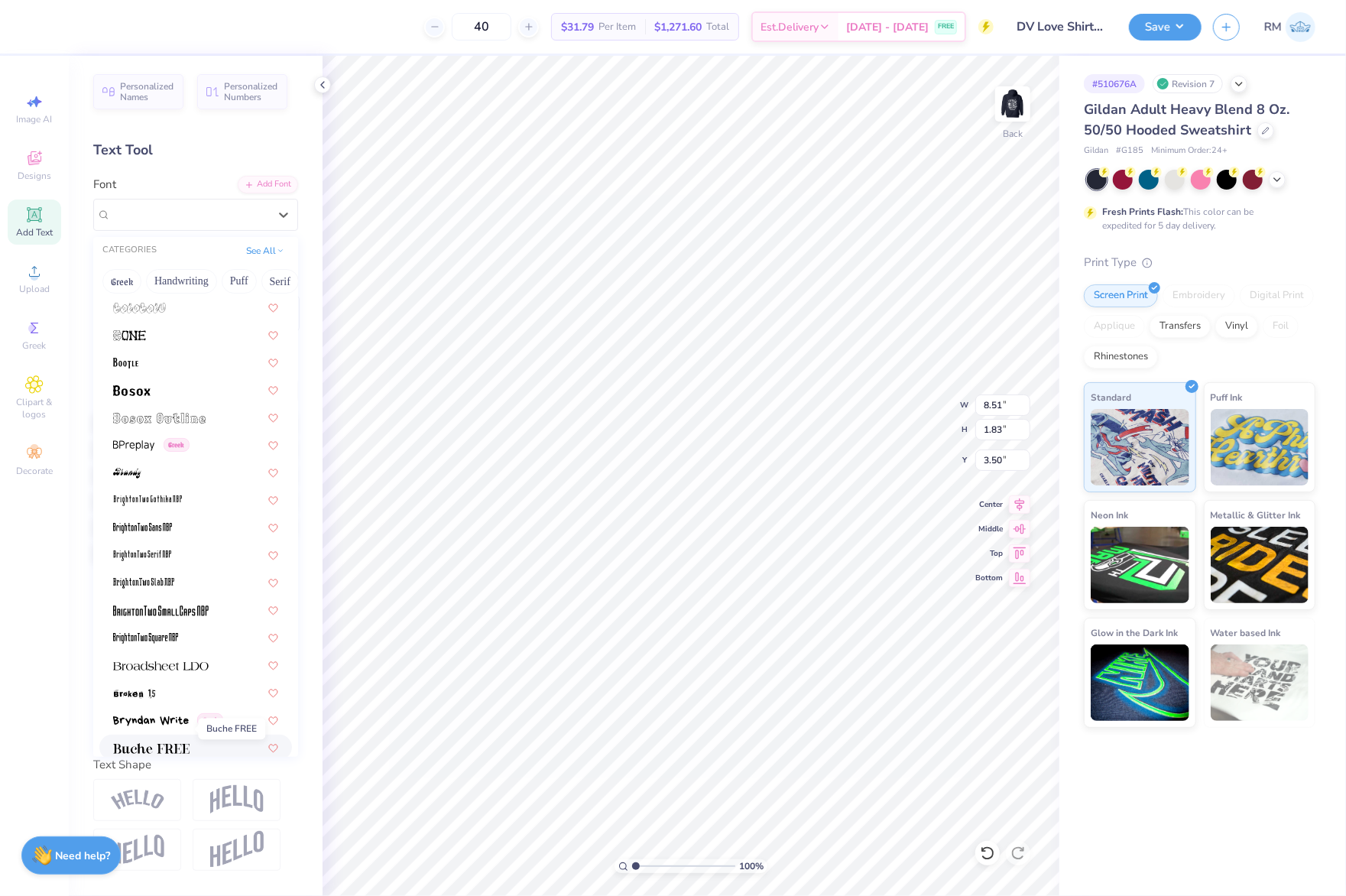
click at [175, 743] on img at bounding box center [152, 748] width 77 height 11
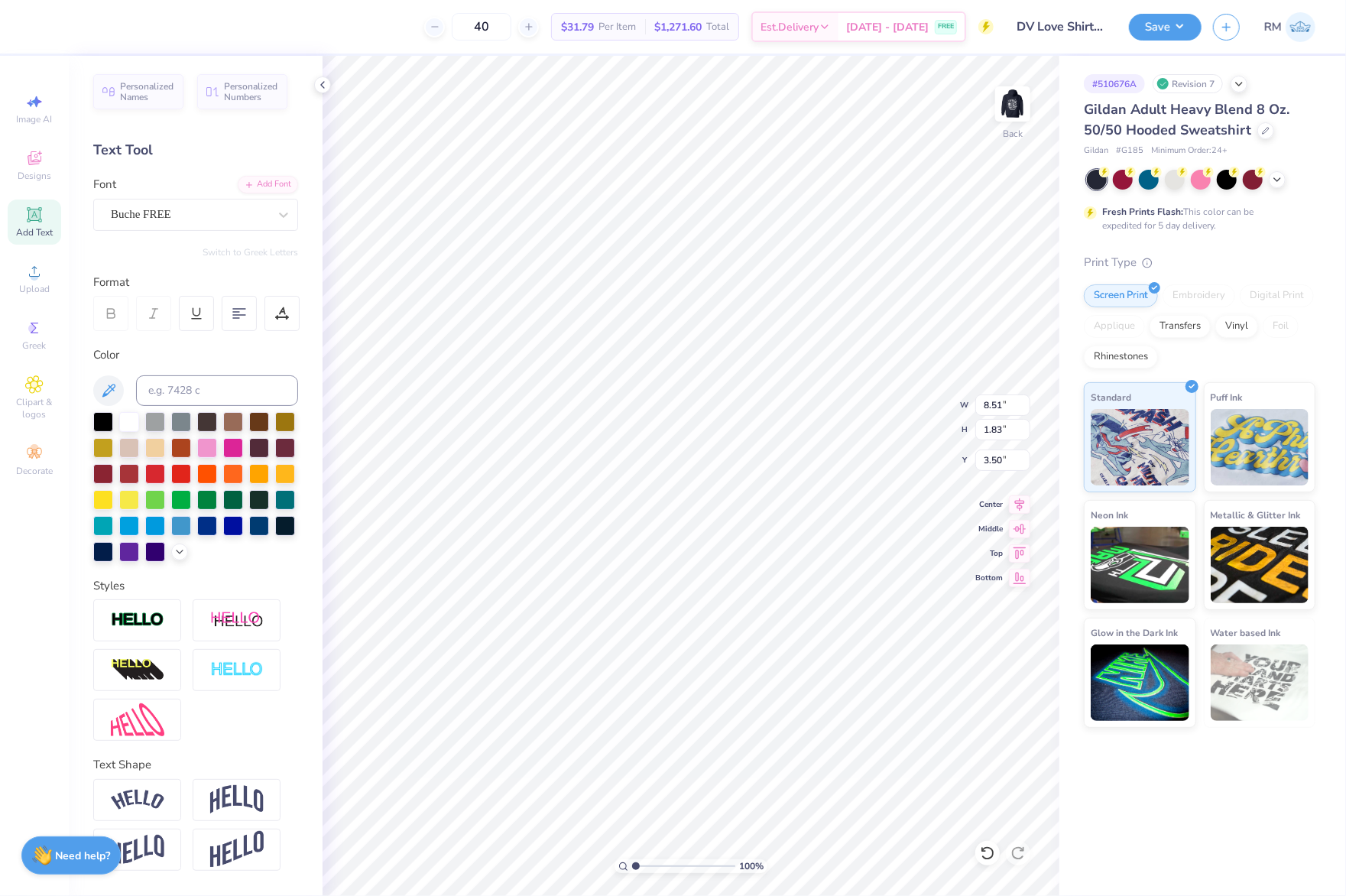
type input "8.05"
type input "1.78"
type input "3.65"
click at [227, 810] on img at bounding box center [237, 799] width 53 height 29
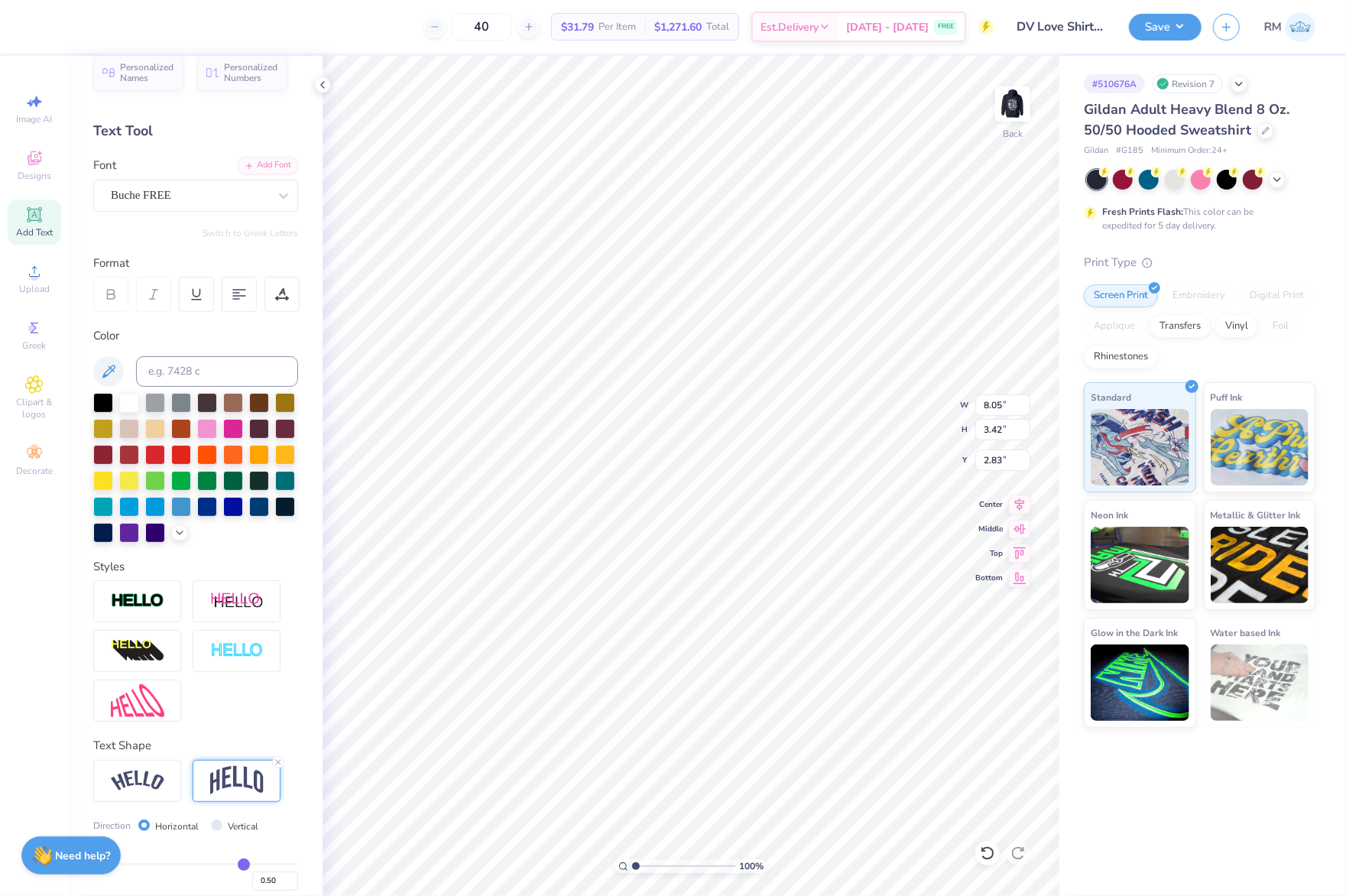
type input "3.42"
type input "2.83"
type input "0.44"
type input "0.43"
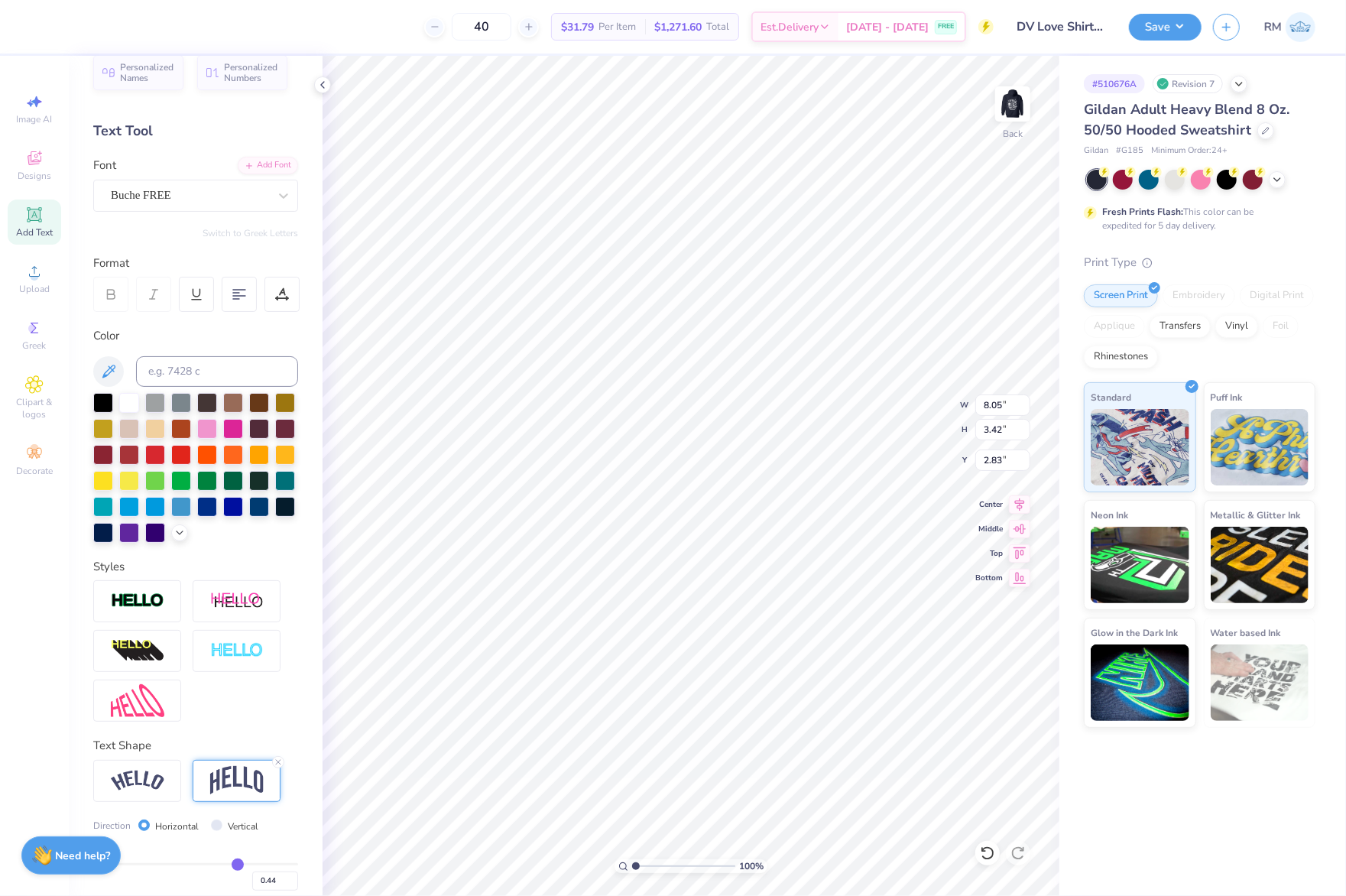
type input "0.43"
type input "0.42"
type input "0.41"
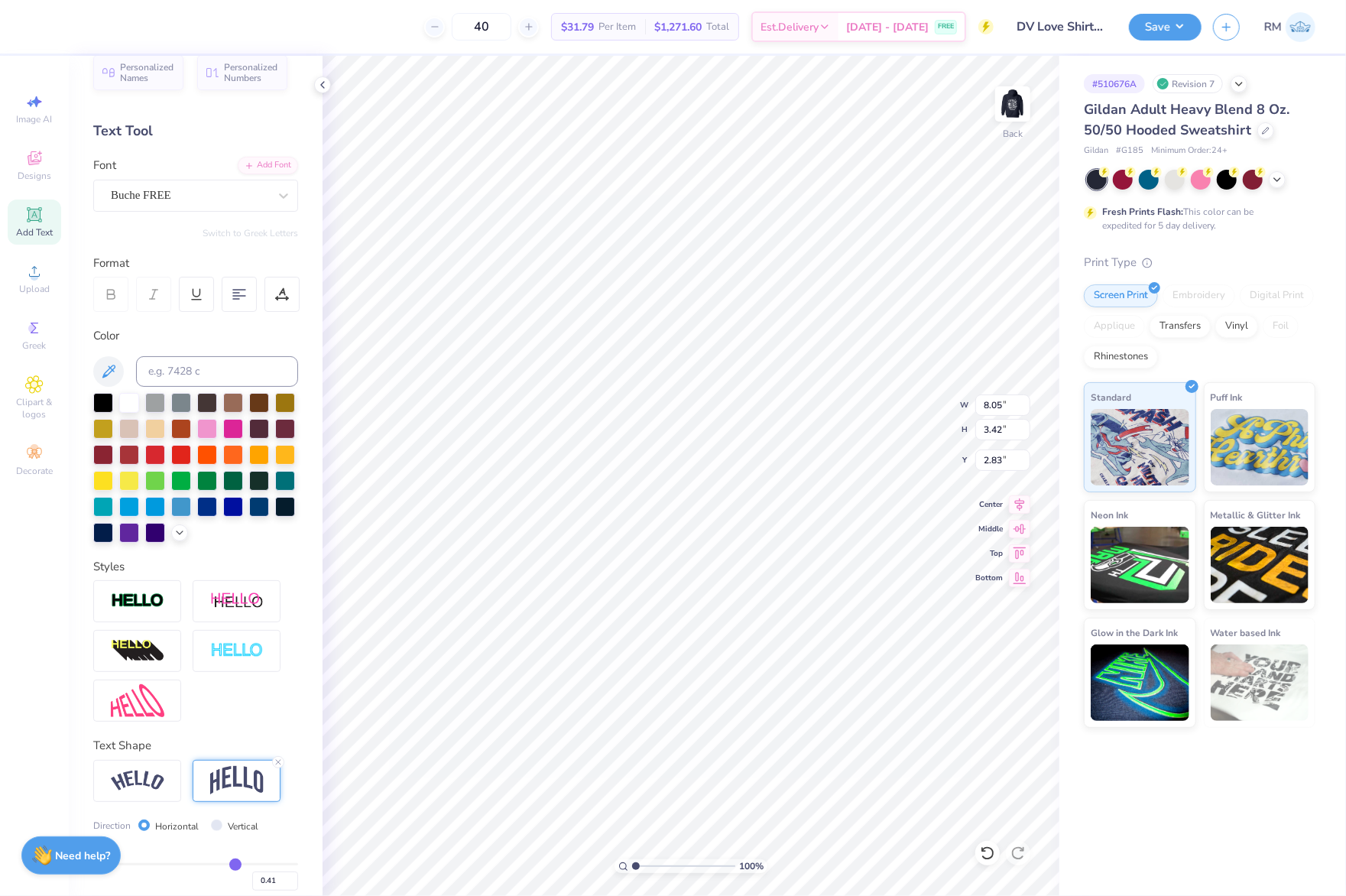
type input "0.39"
type input "0.37"
type input "0.36"
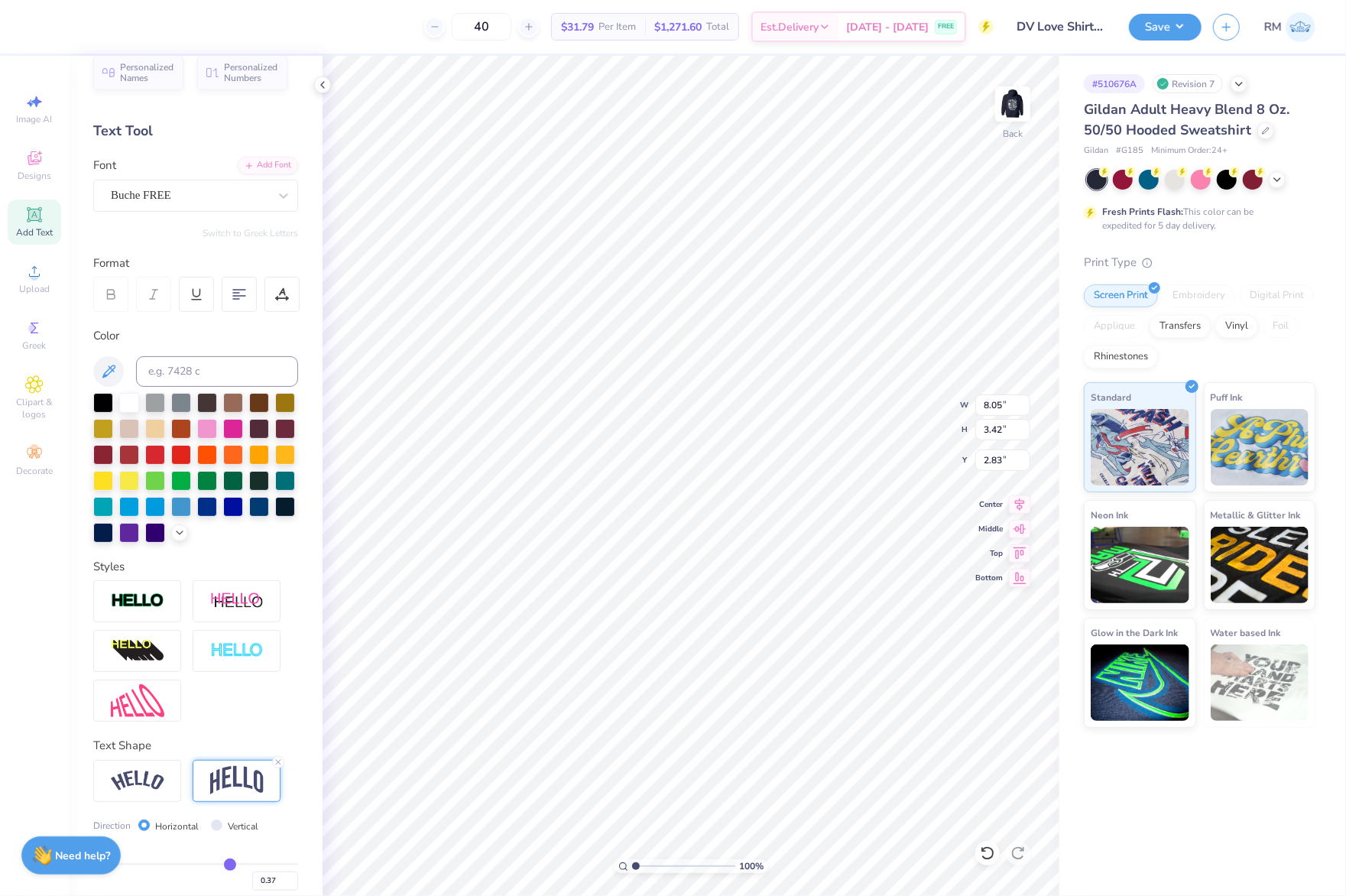
type input "0.36"
drag, startPoint x: 229, startPoint y: 884, endPoint x: 220, endPoint y: 884, distance: 9.0
type input "0.36"
click at [220, 865] on input "range" at bounding box center [196, 864] width 205 height 2
type input "2.93"
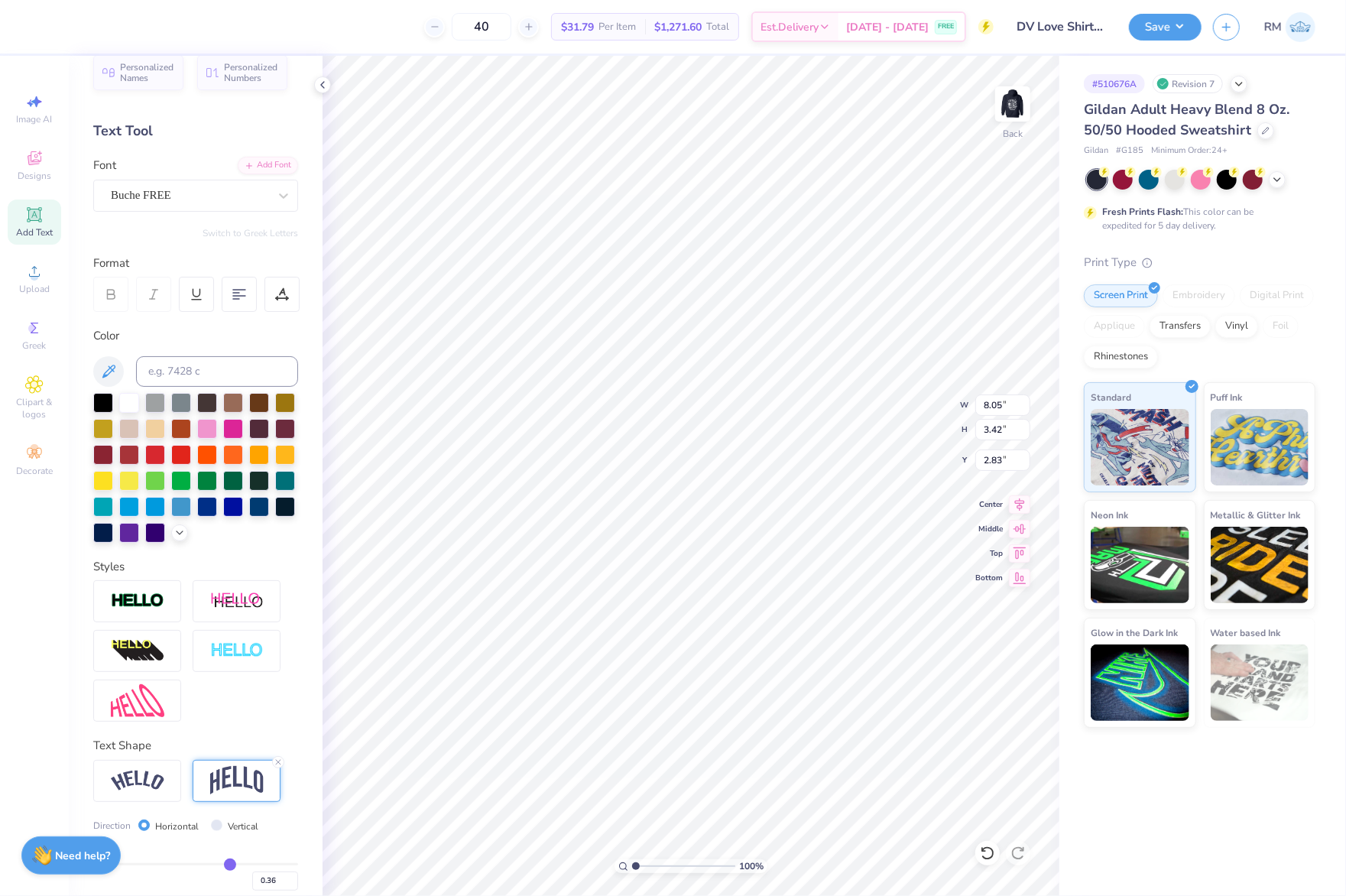
type input "3.08"
type input "15.00"
type input "10.38"
type input "2.06"
type input "8.05"
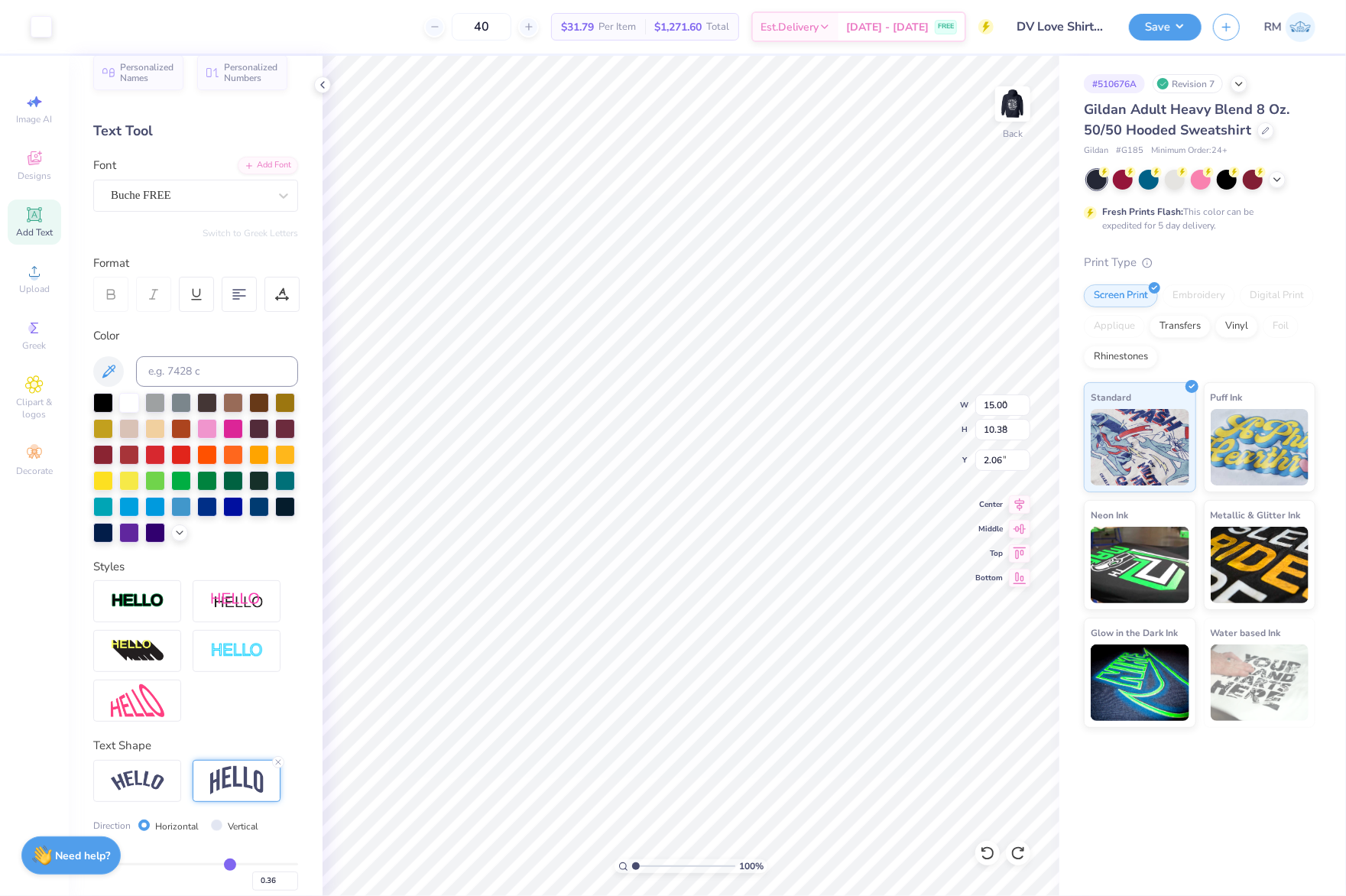
type input "2.93"
type input "3.08"
type input "10.27"
type input "3.73"
type input "3.00"
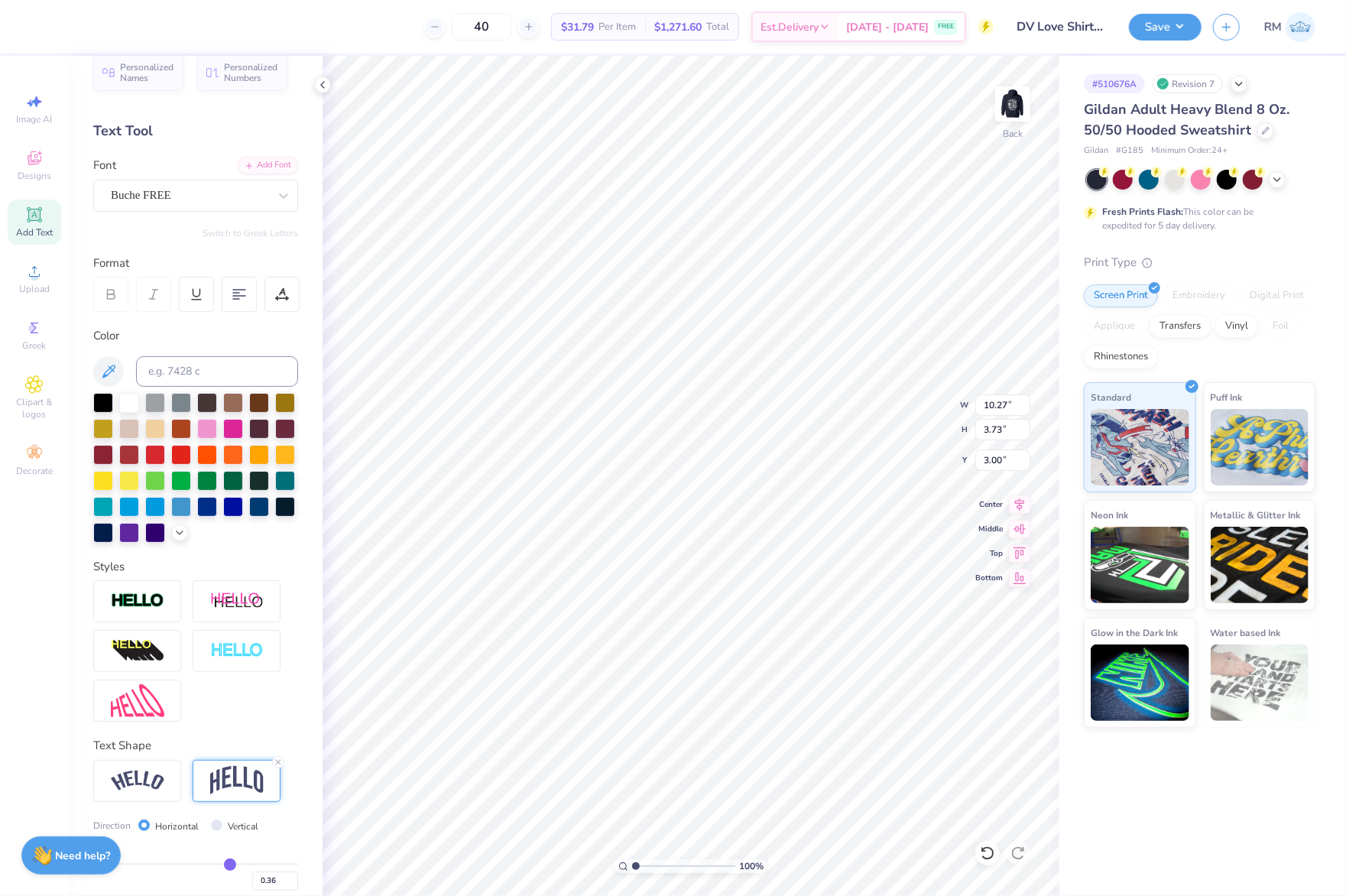
type input "0.4"
type input "0.40"
type input "0.41"
type input "0.42"
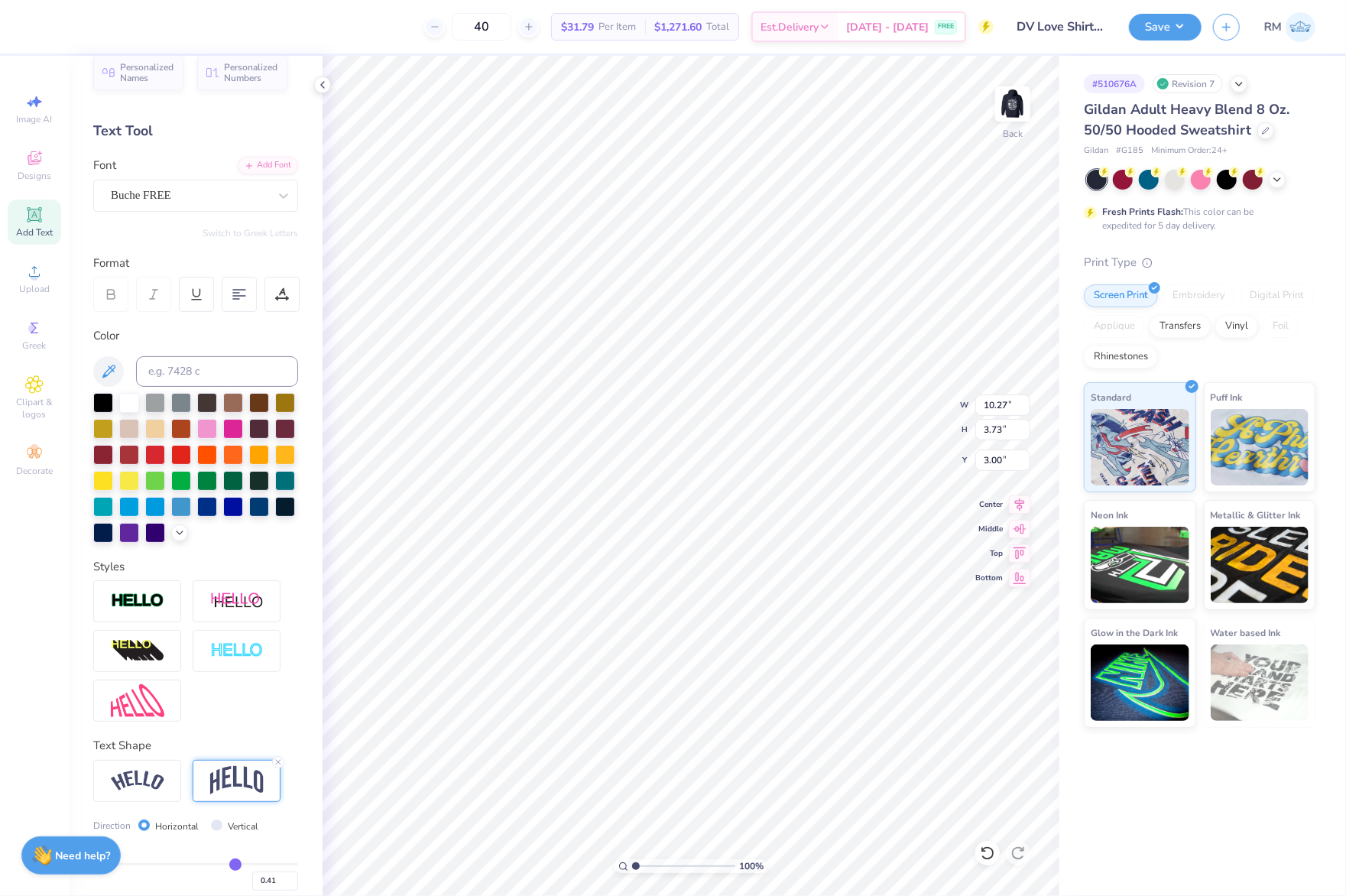
type input "0.42"
click at [225, 865] on input "range" at bounding box center [196, 864] width 205 height 2
type input "4.00"
type input "2.87"
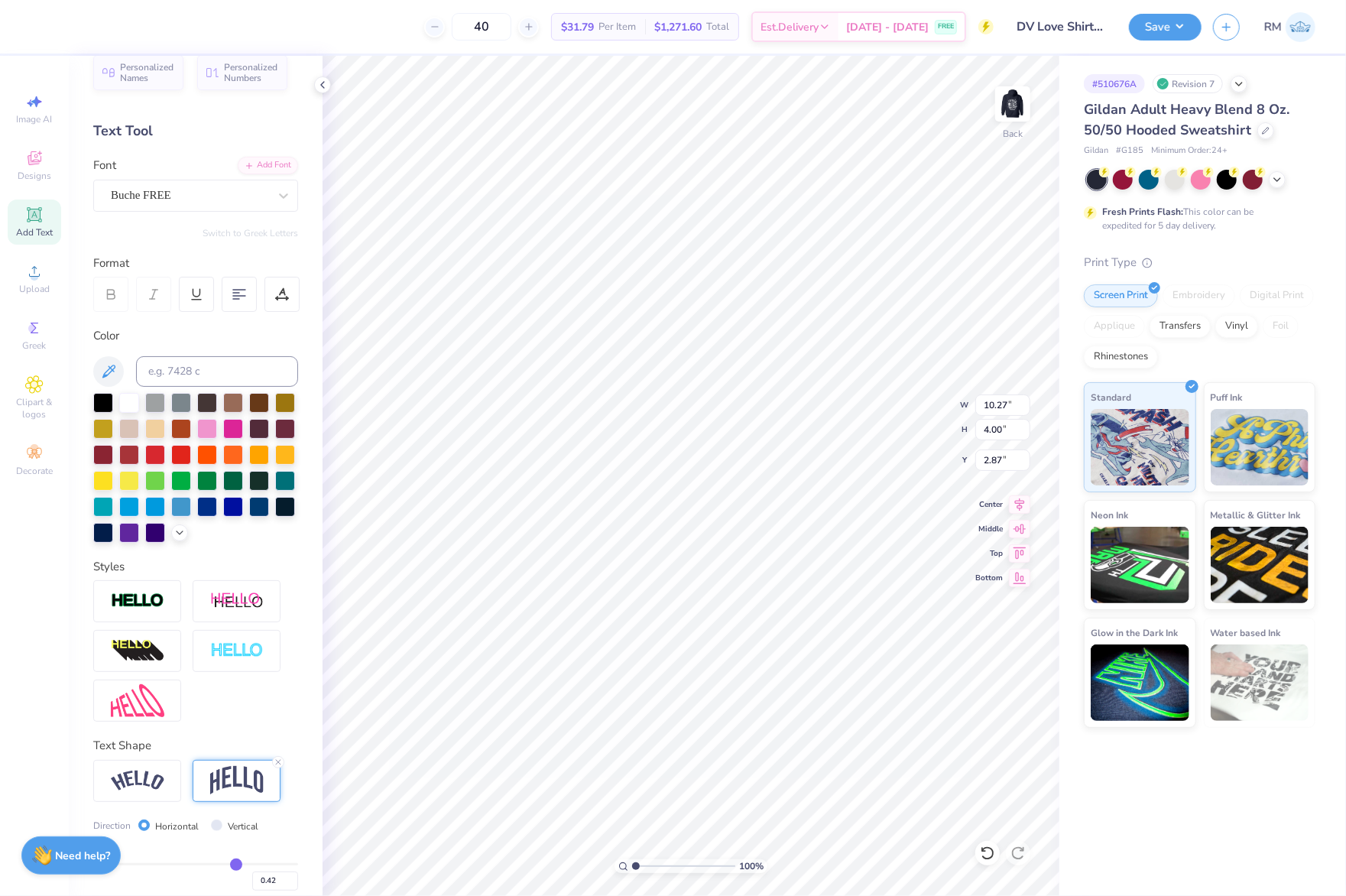
type input "0.41"
type input "0.39"
type input "0.37"
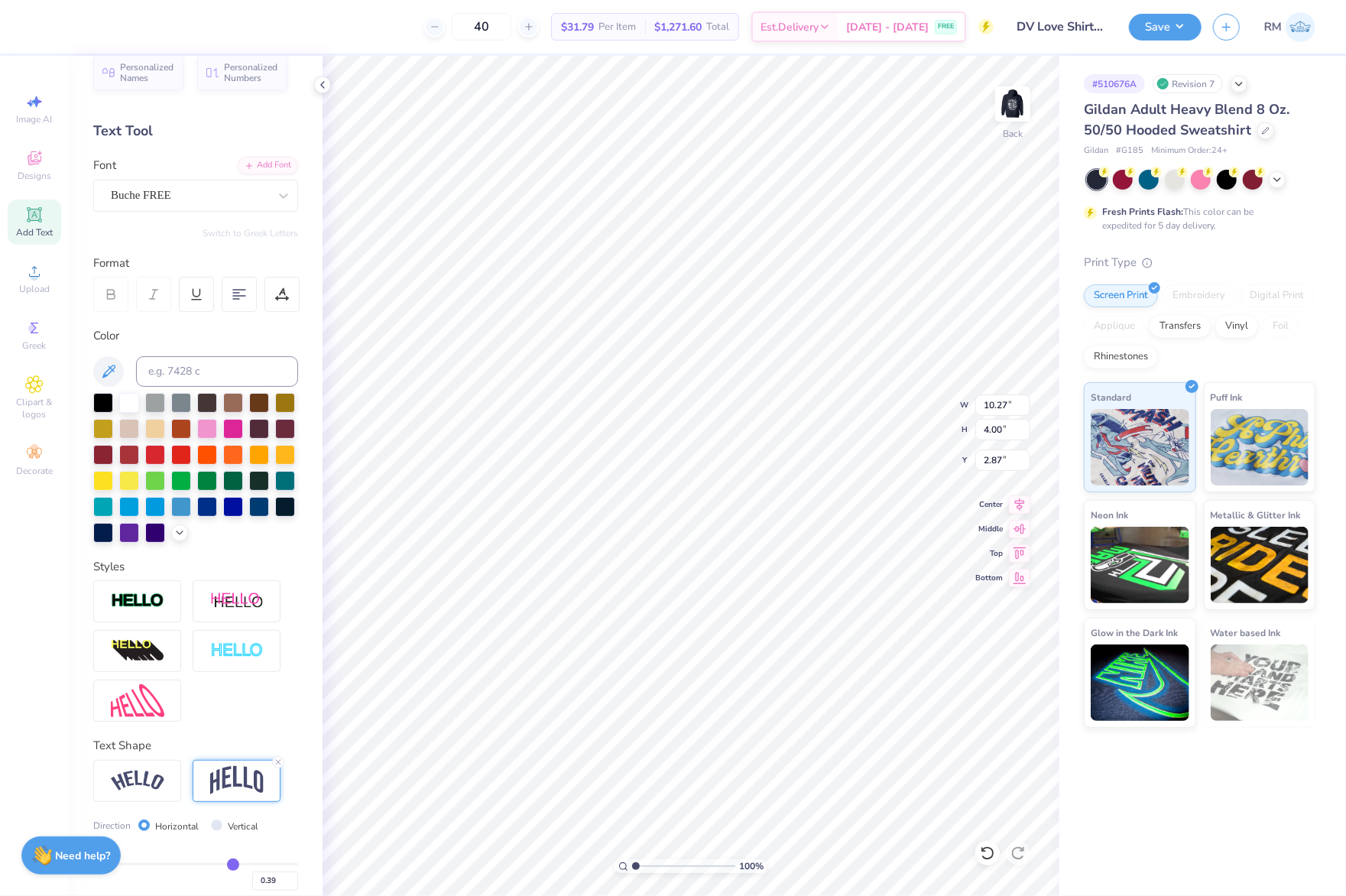
type input "0.37"
click at [221, 865] on input "range" at bounding box center [196, 864] width 205 height 2
type input "3.78"
type input "2.98"
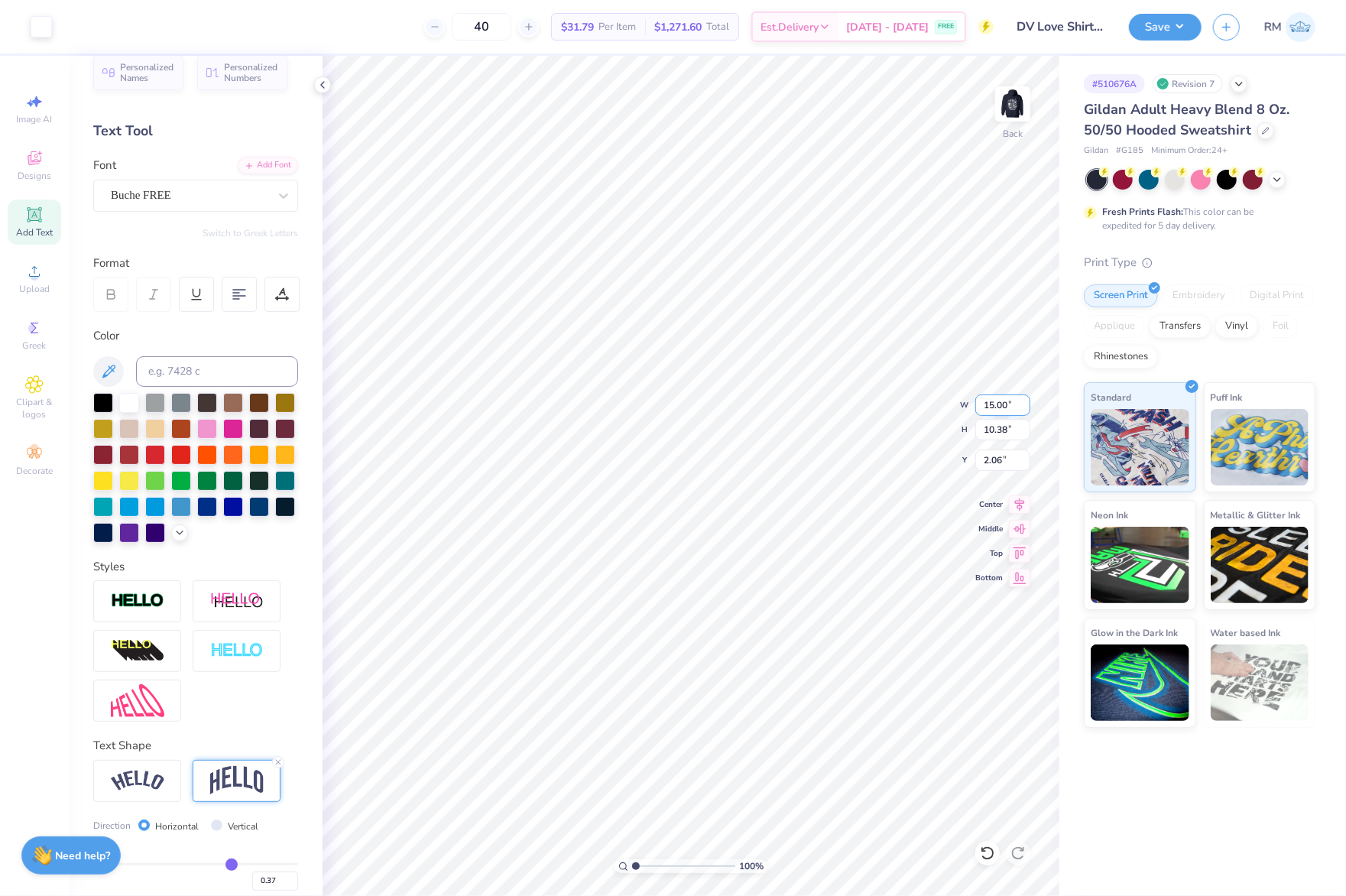
click at [1003, 407] on input "15.00" at bounding box center [1003, 406] width 55 height 22
type input "5.00"
type input "3.46"
type input "5.52"
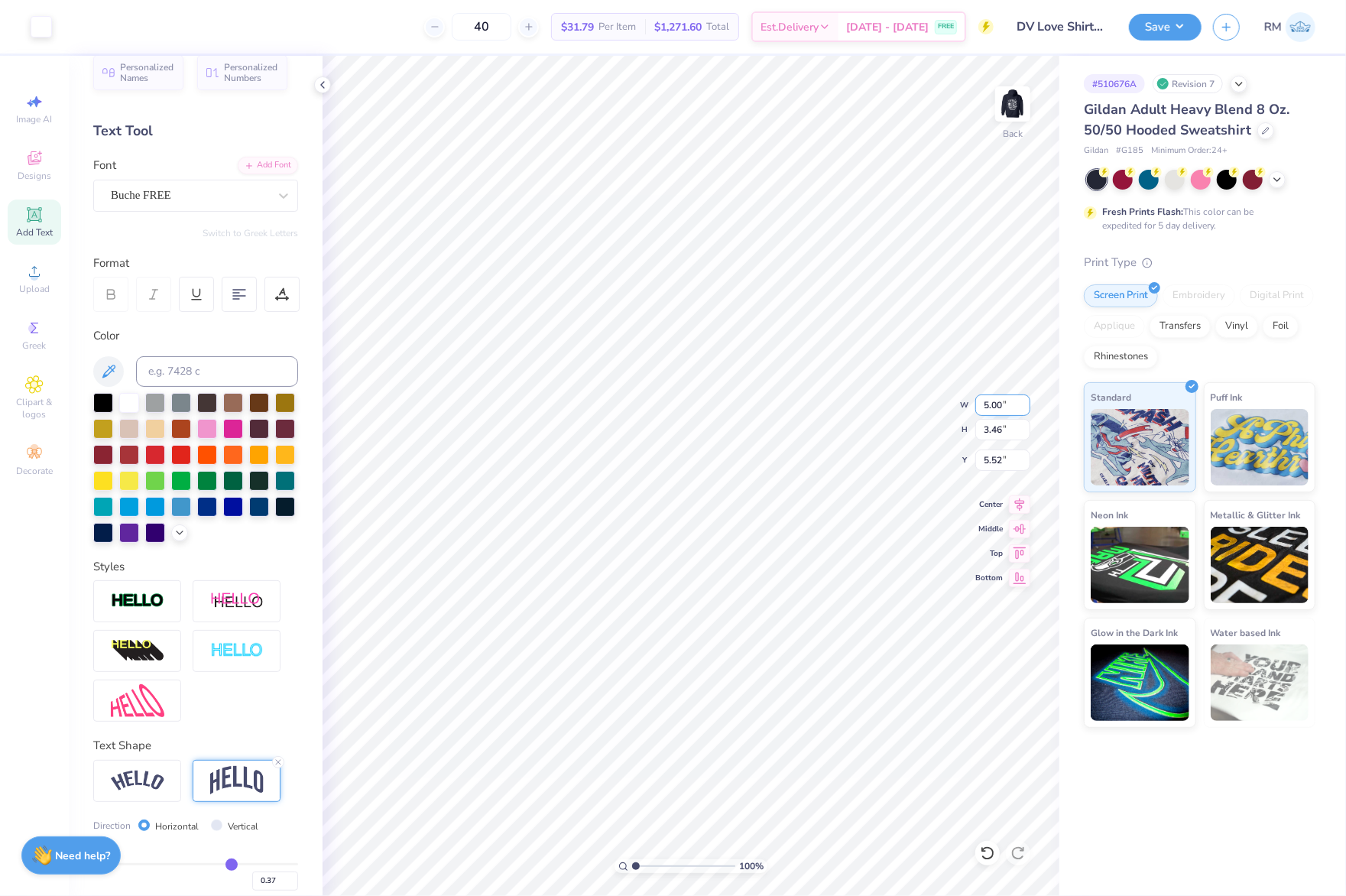
click at [997, 401] on input "5.00" at bounding box center [1003, 406] width 55 height 22
click at [997, 466] on input "5.52" at bounding box center [1003, 460] width 55 height 22
type input "7.00"
type input "4.84"
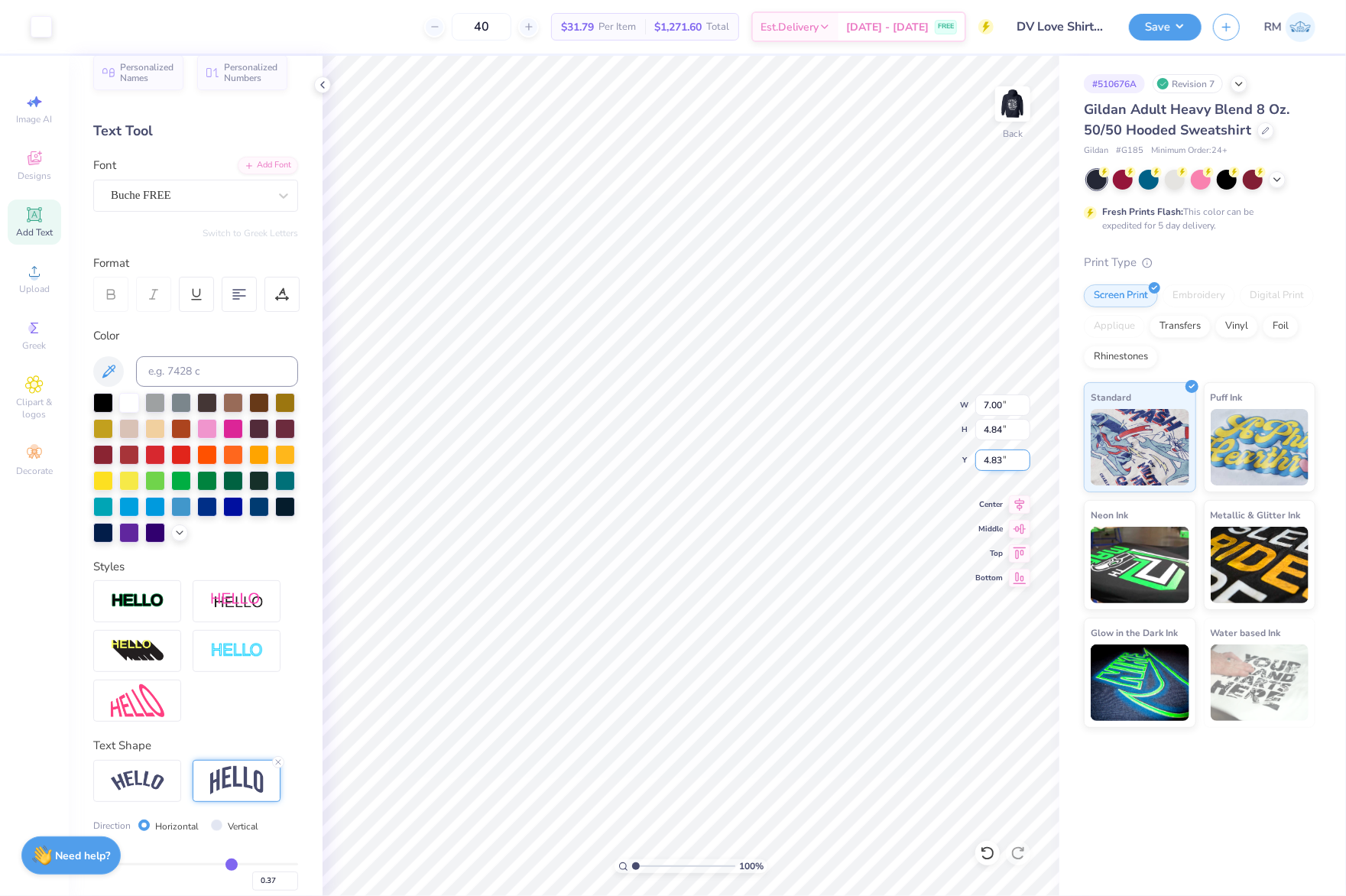
click at [997, 466] on input "4.83" at bounding box center [1003, 460] width 55 height 22
type input "3.00"
click at [778, 622] on li "Group" at bounding box center [763, 628] width 120 height 30
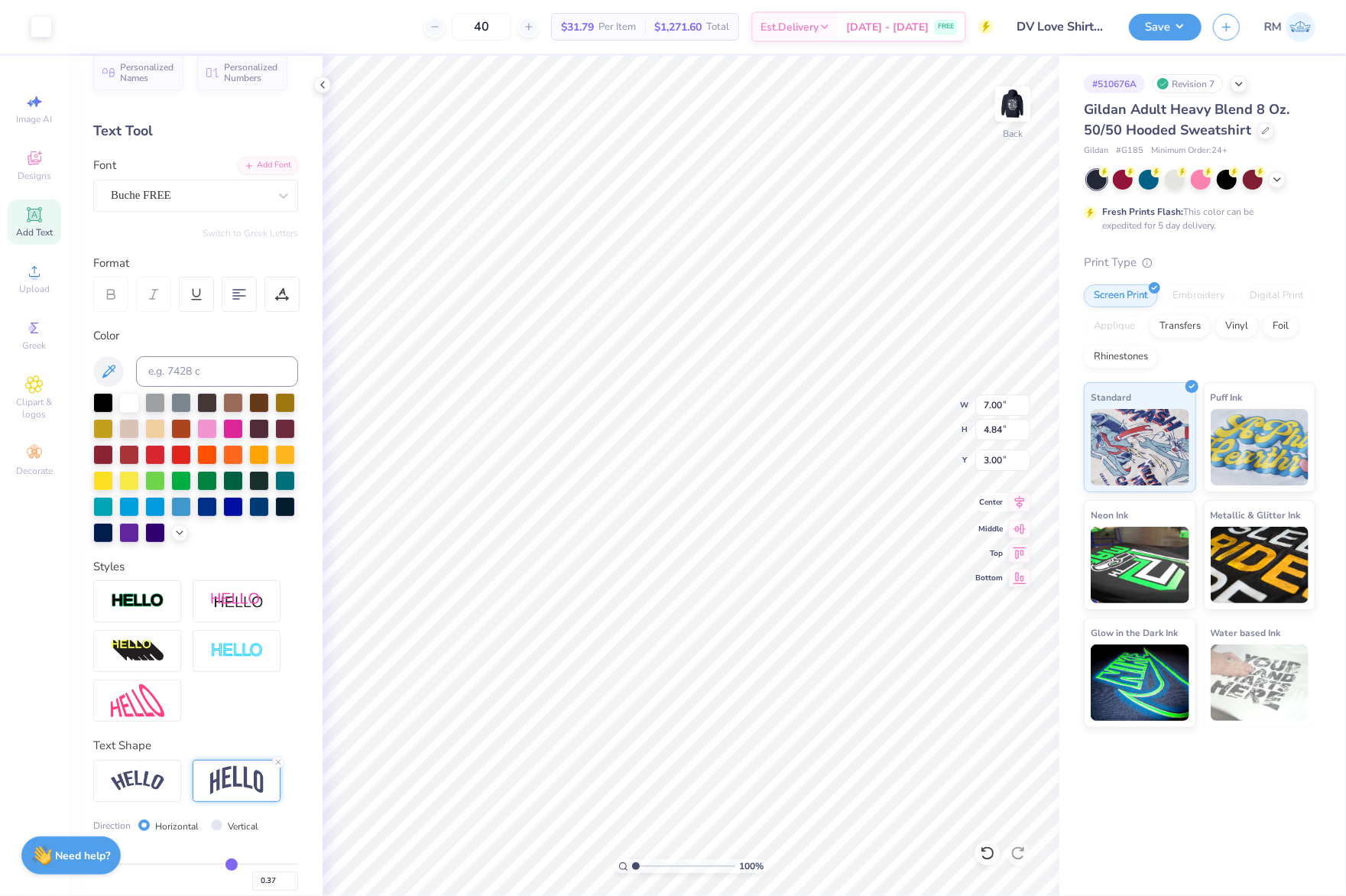
click at [1019, 501] on icon at bounding box center [1020, 503] width 10 height 13
click at [1013, 97] on img at bounding box center [1012, 103] width 61 height 61
click at [1193, 19] on button "Save" at bounding box center [1165, 25] width 72 height 27
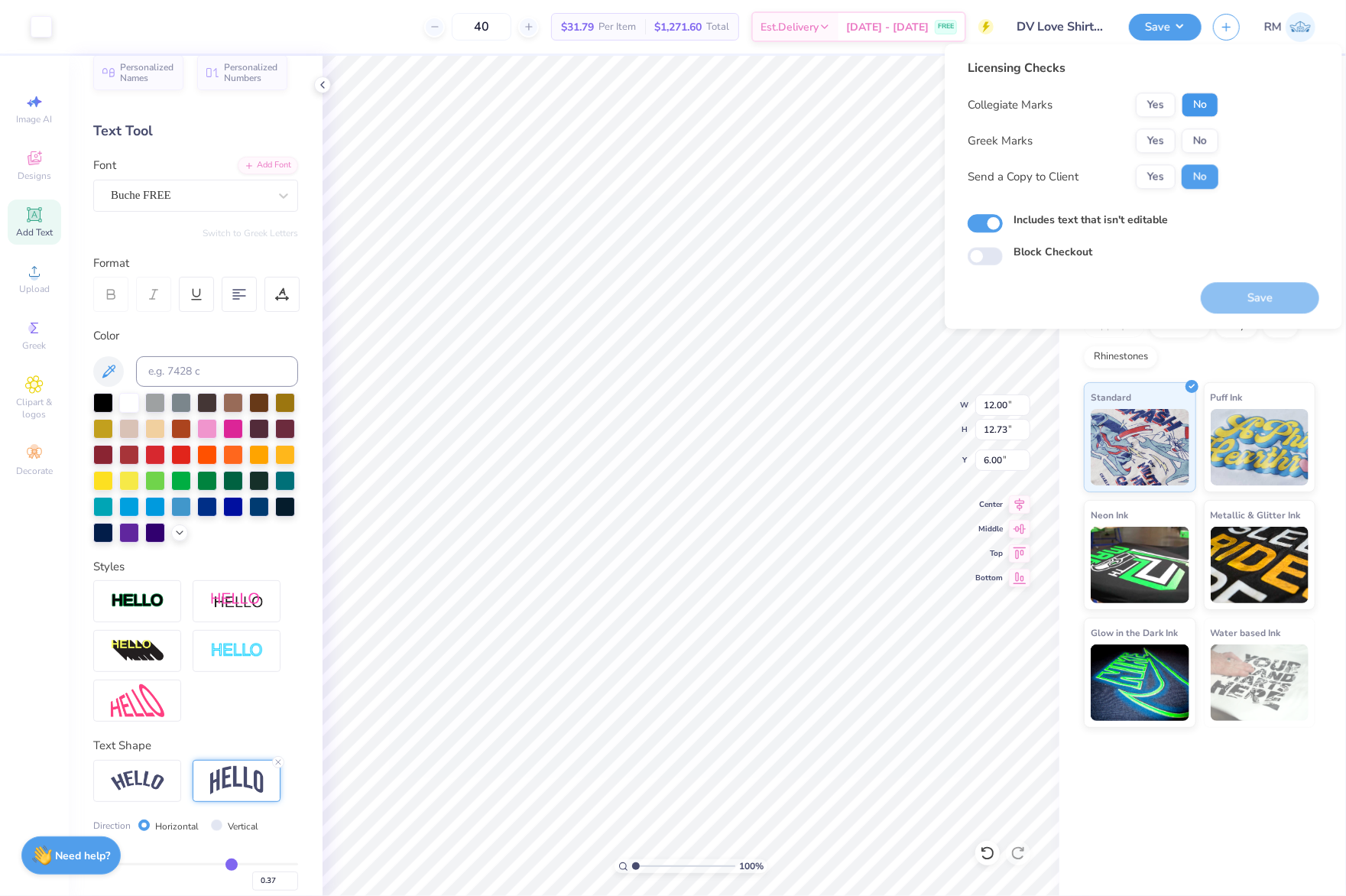
click at [1212, 105] on button "No" at bounding box center [1200, 104] width 37 height 24
click at [1204, 144] on button "No" at bounding box center [1200, 140] width 37 height 24
click at [1162, 172] on button "Yes" at bounding box center [1156, 176] width 40 height 24
click at [1249, 291] on button "Save" at bounding box center [1260, 298] width 118 height 32
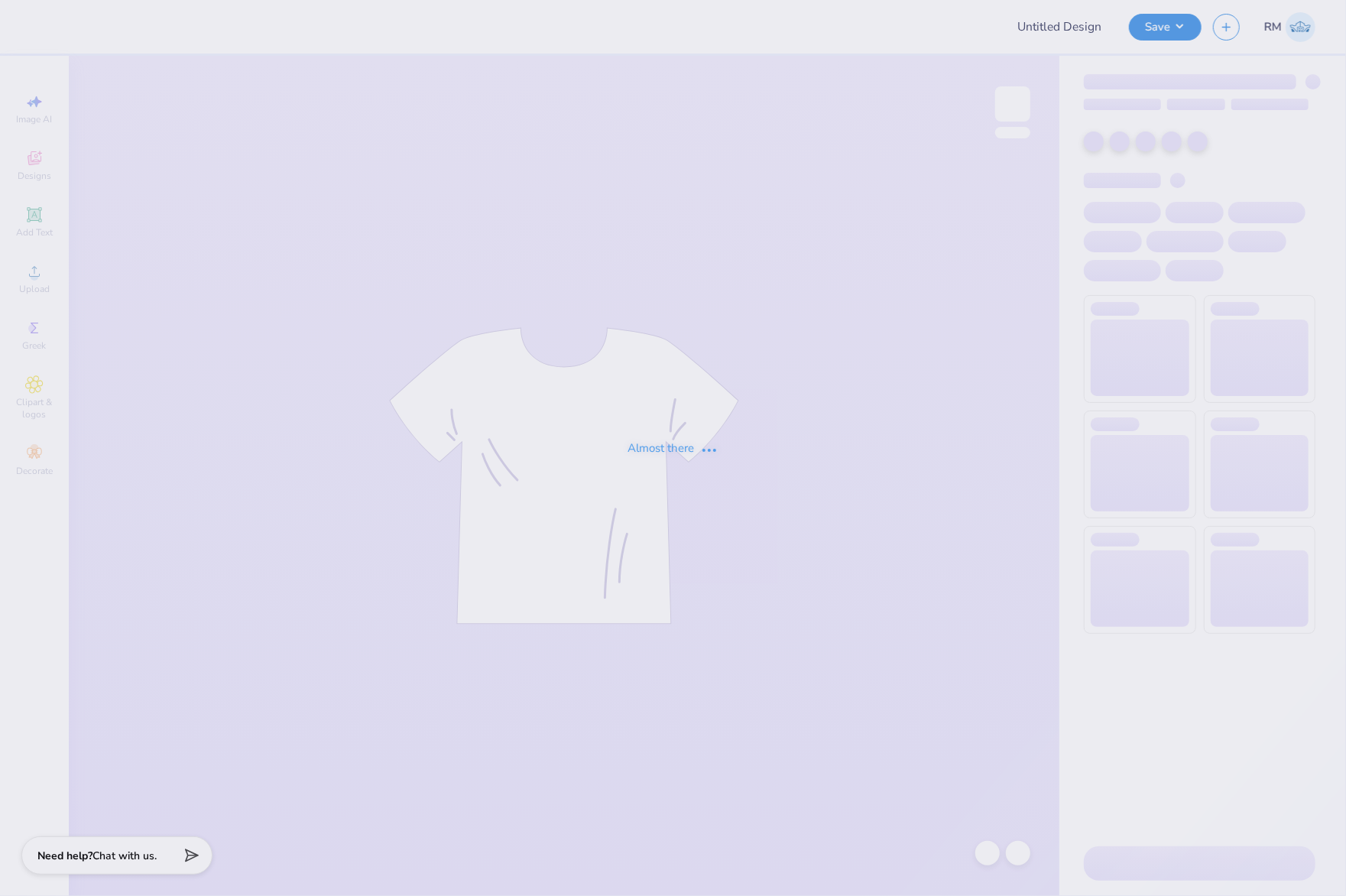
type input "ATO Fall Rush"
